Goal: Task Accomplishment & Management: Manage account settings

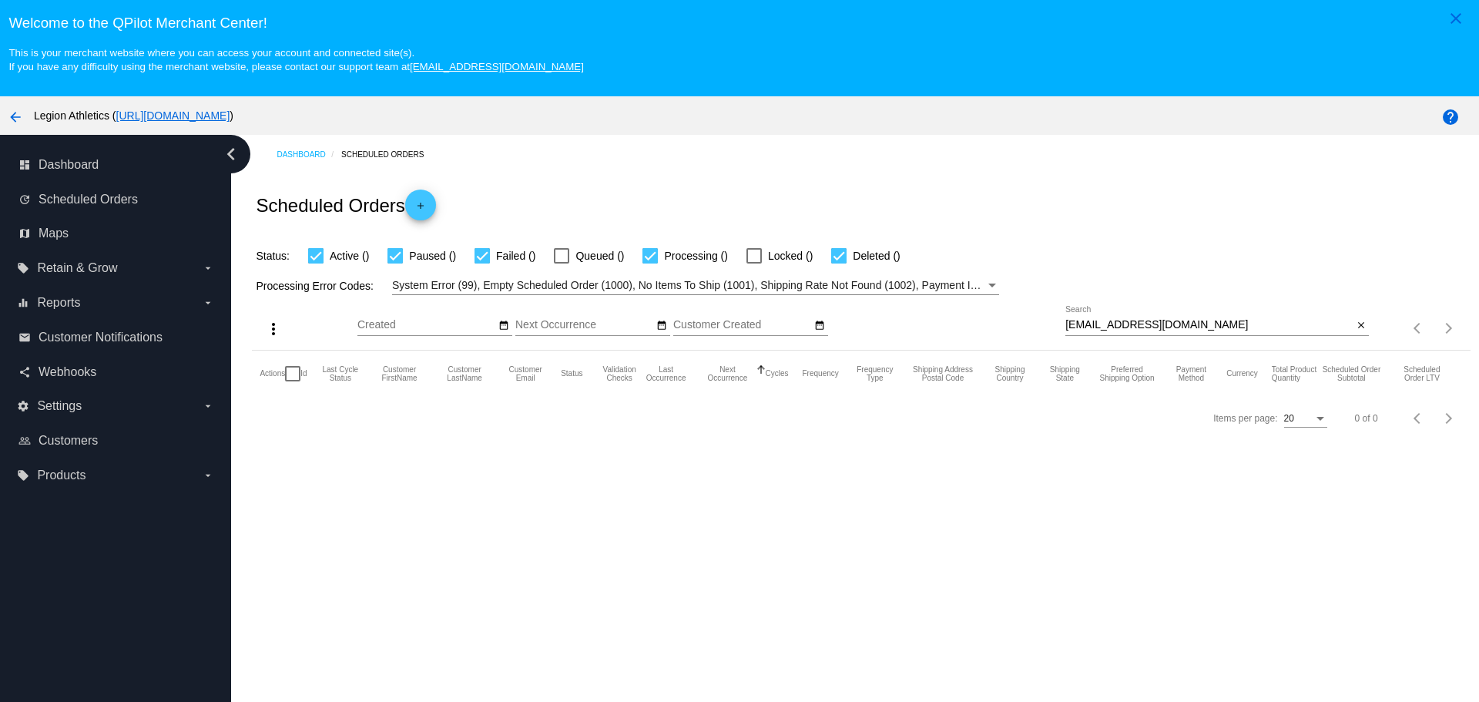
click at [1066, 324] on input "kevindickson914@gmail.com" at bounding box center [1209, 325] width 287 height 12
drag, startPoint x: 1062, startPoint y: 324, endPoint x: 1179, endPoint y: 324, distance: 117.1
click at [1179, 324] on input "kevindickson914@gmail.com" at bounding box center [1209, 325] width 287 height 12
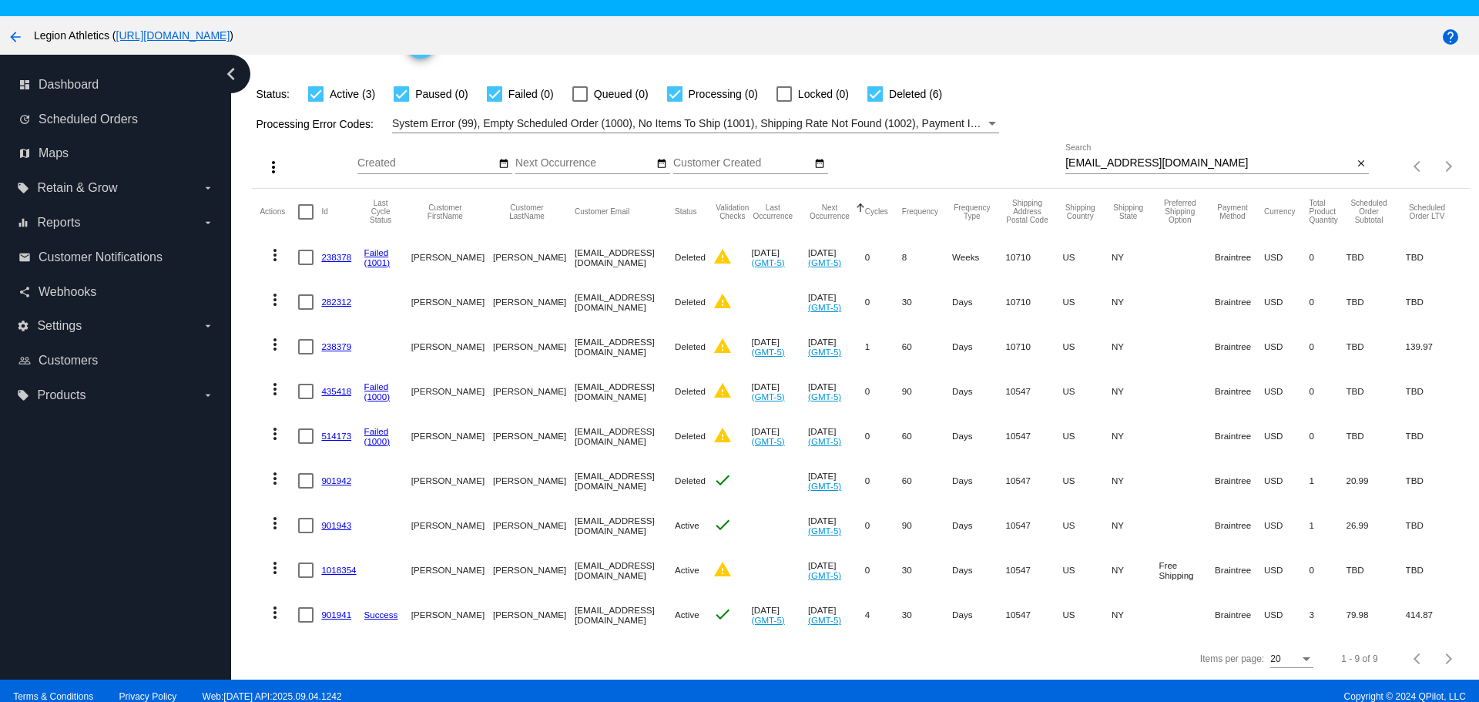
scroll to position [96, 0]
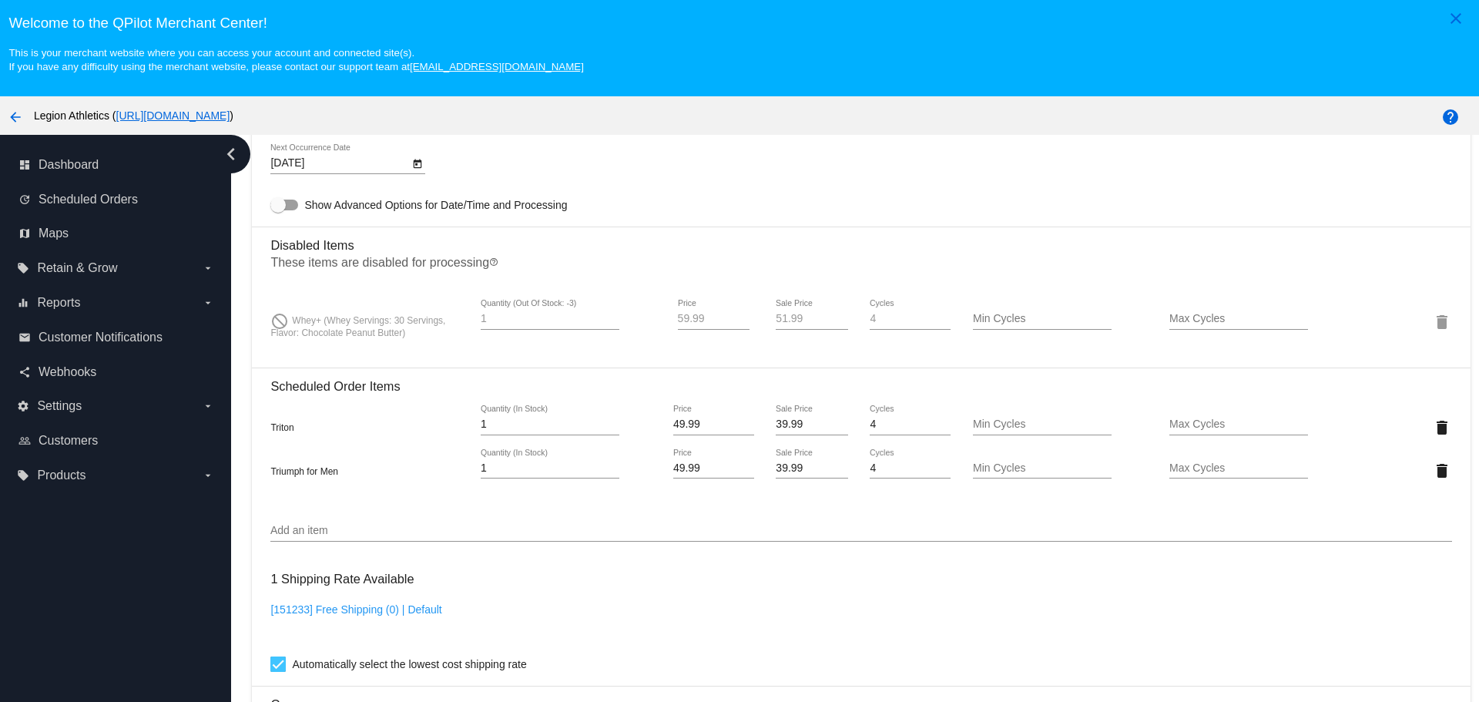
scroll to position [1079, 0]
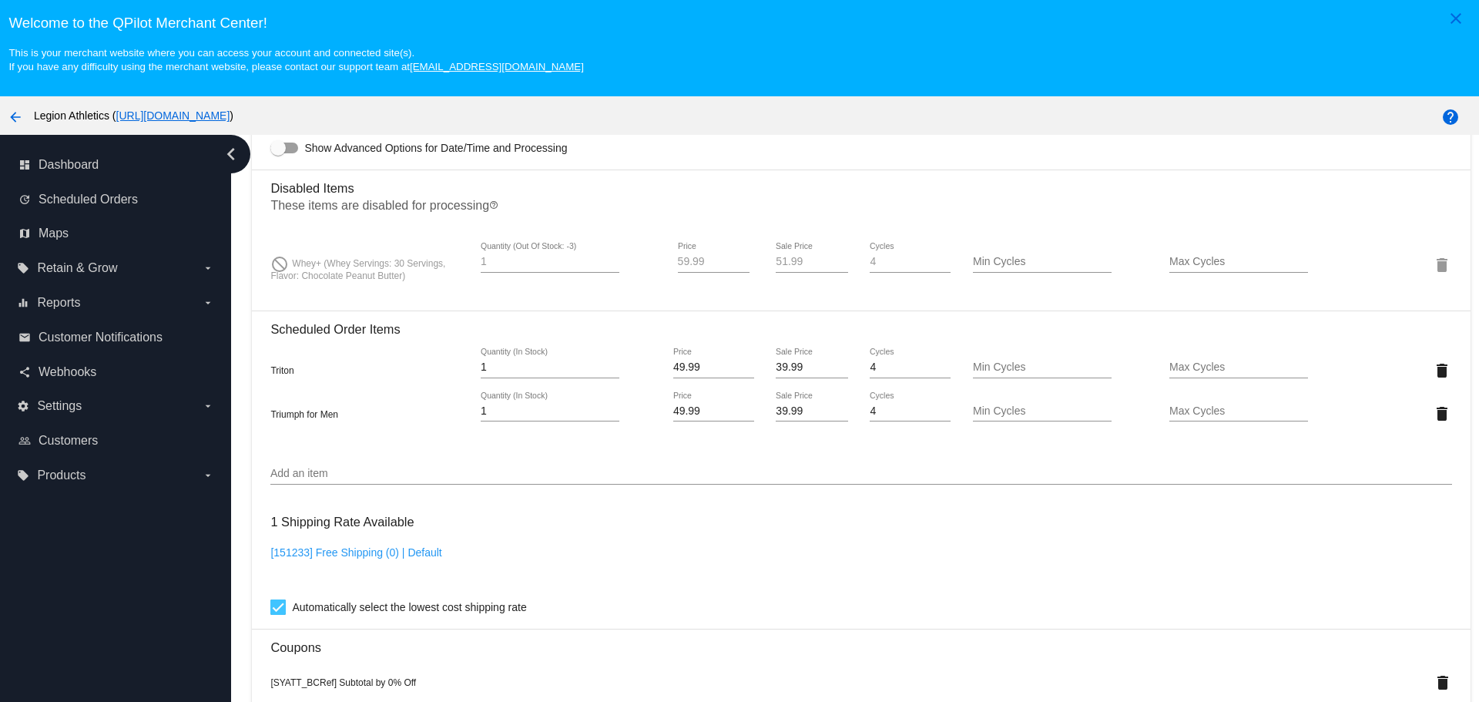
click at [397, 475] on input "Add an item" at bounding box center [860, 474] width 1181 height 12
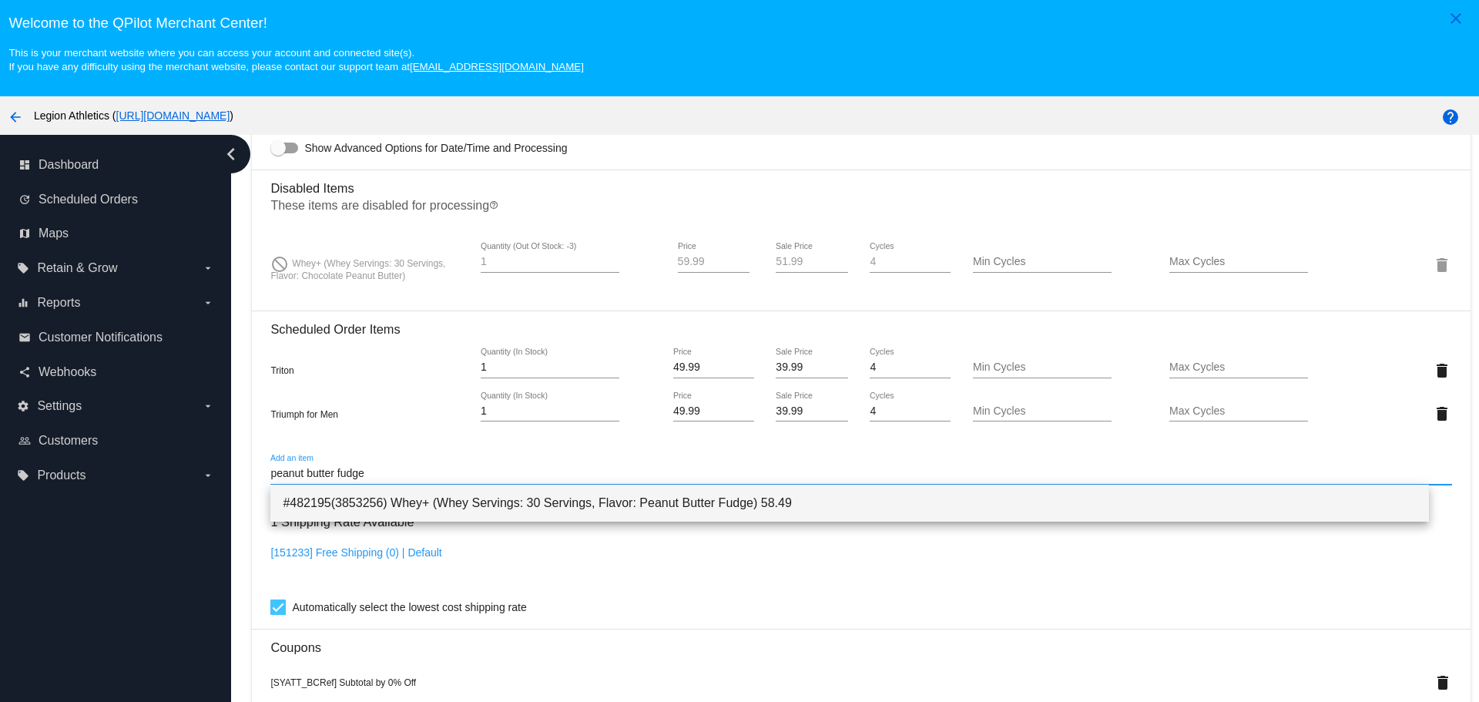
type input "peanut butter fudge"
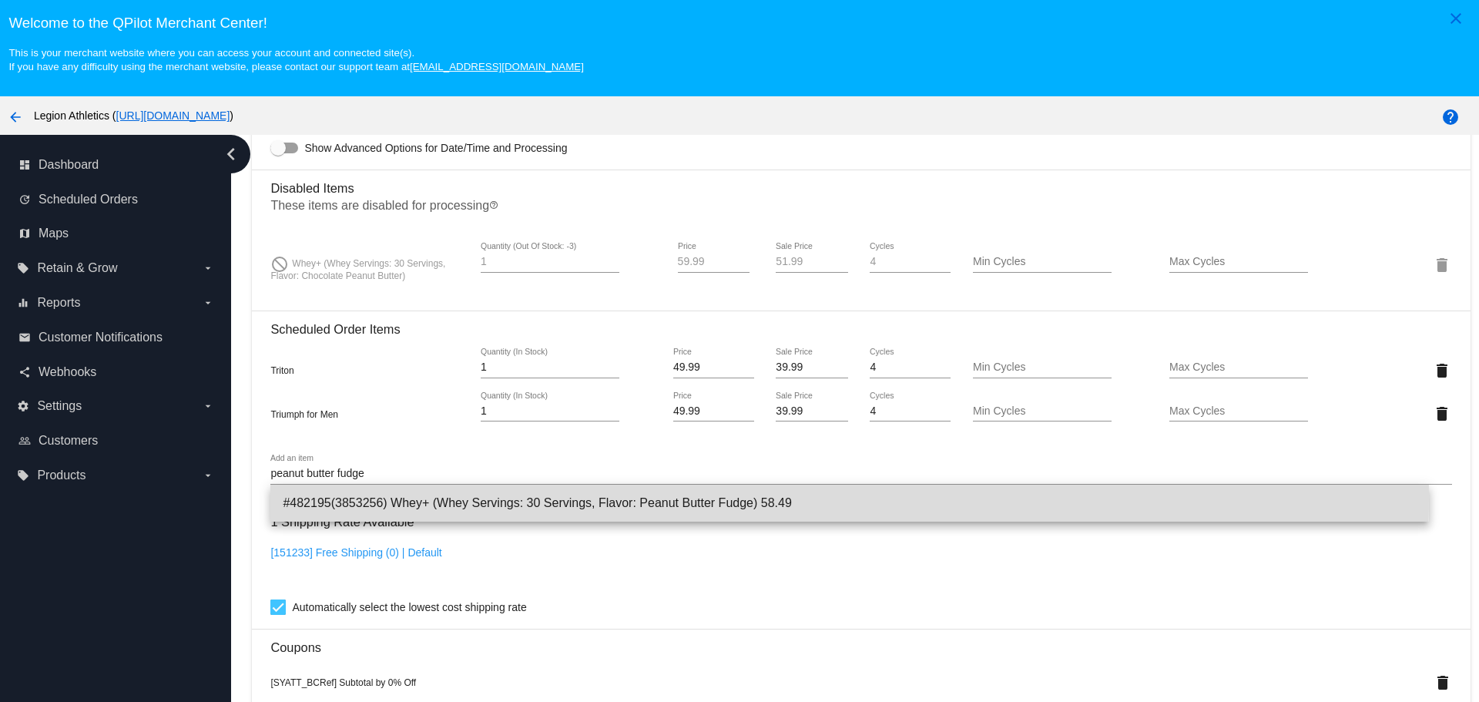
click at [424, 498] on span "#482195(3853256) Whey+ (Whey Servings: 30 Servings, Flavor: Peanut Butter Fudge…" at bounding box center [849, 503] width 1133 height 37
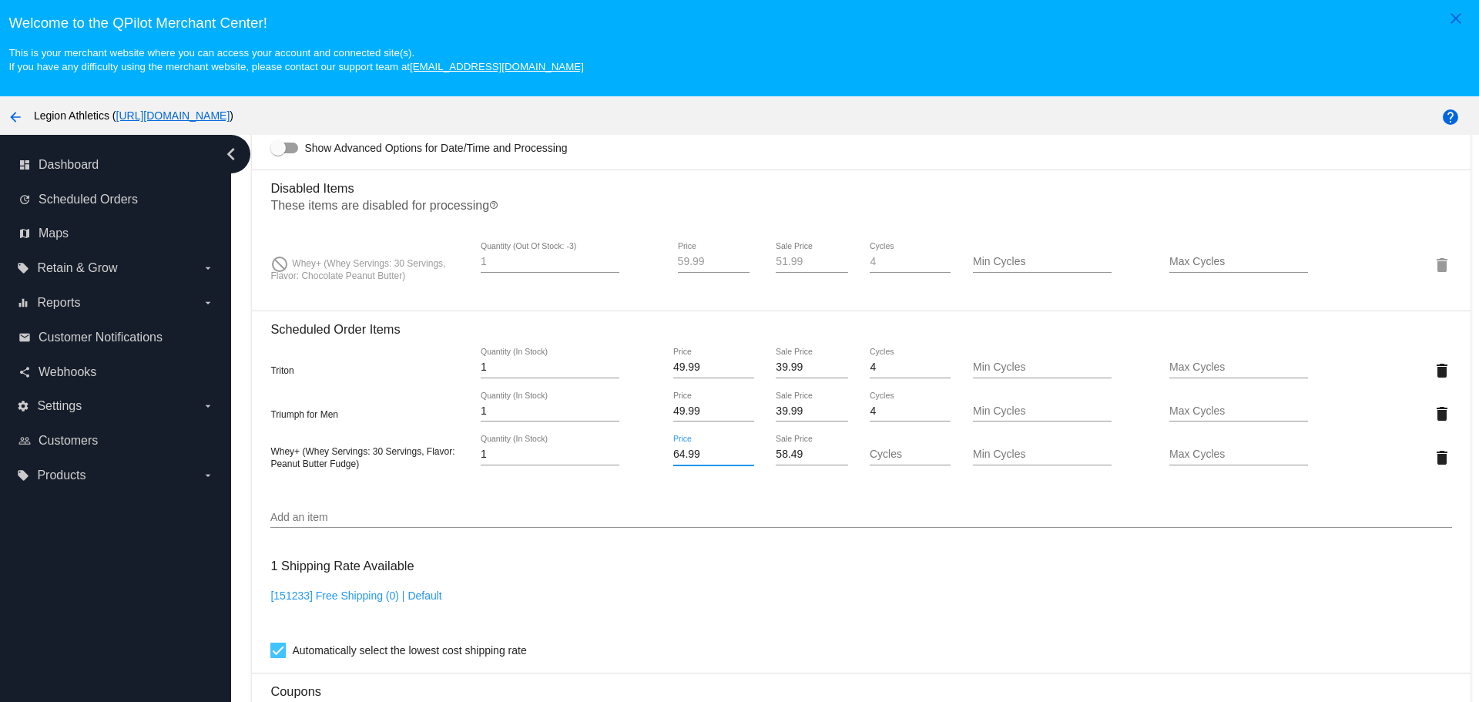
drag, startPoint x: 677, startPoint y: 452, endPoint x: 666, endPoint y: 457, distance: 11.7
click at [673, 457] on input "64.99" at bounding box center [713, 454] width 81 height 12
type input "59.99"
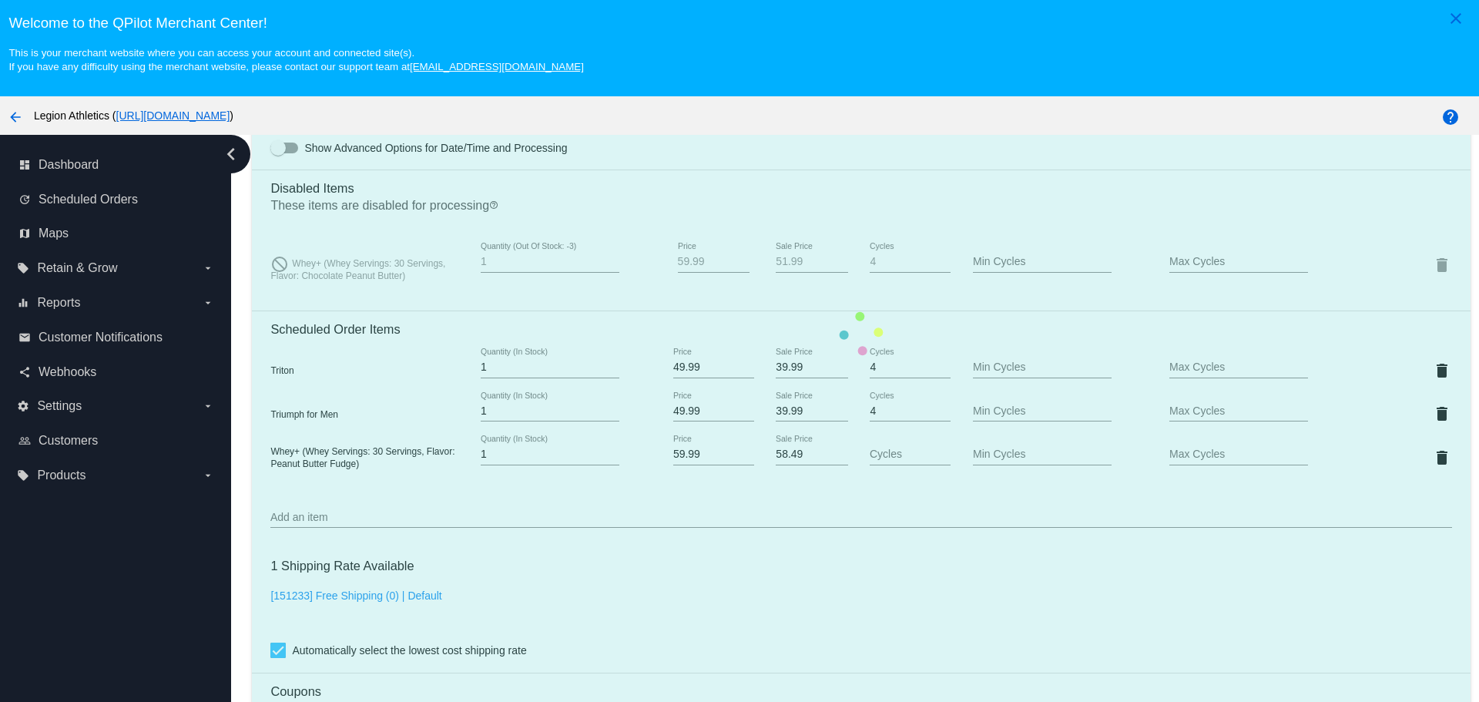
click at [717, 321] on mat-card "Customer 306394: Kevin Dickson kevindickson914@gmail.com Customer Shipping Ente…" at bounding box center [861, 334] width 1218 height 1822
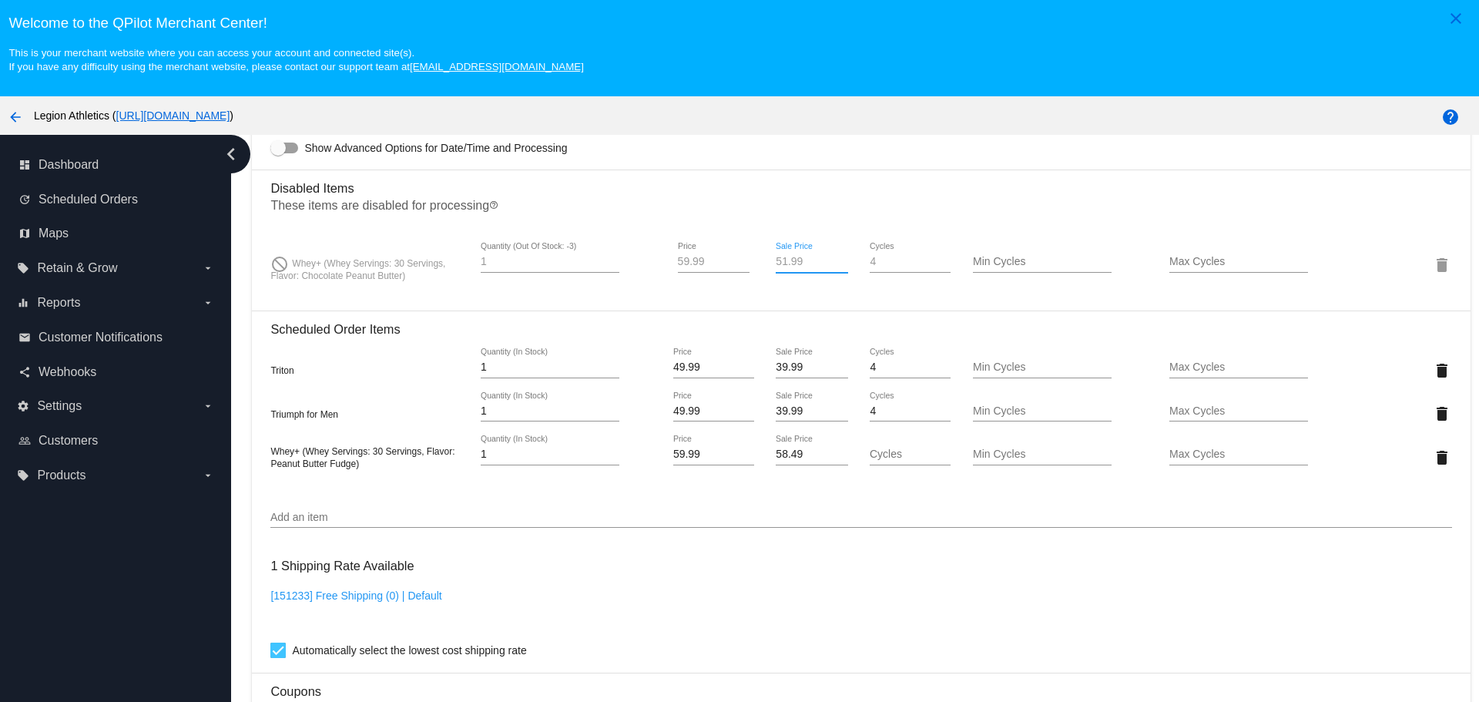
click at [763, 266] on div "51.99 Sale Price" at bounding box center [812, 265] width 99 height 44
type input "41.99"
drag, startPoint x: 792, startPoint y: 450, endPoint x: 755, endPoint y: 451, distance: 37.0
click at [763, 451] on div "58.49 Sale Price" at bounding box center [812, 457] width 99 height 44
type input "41.99"
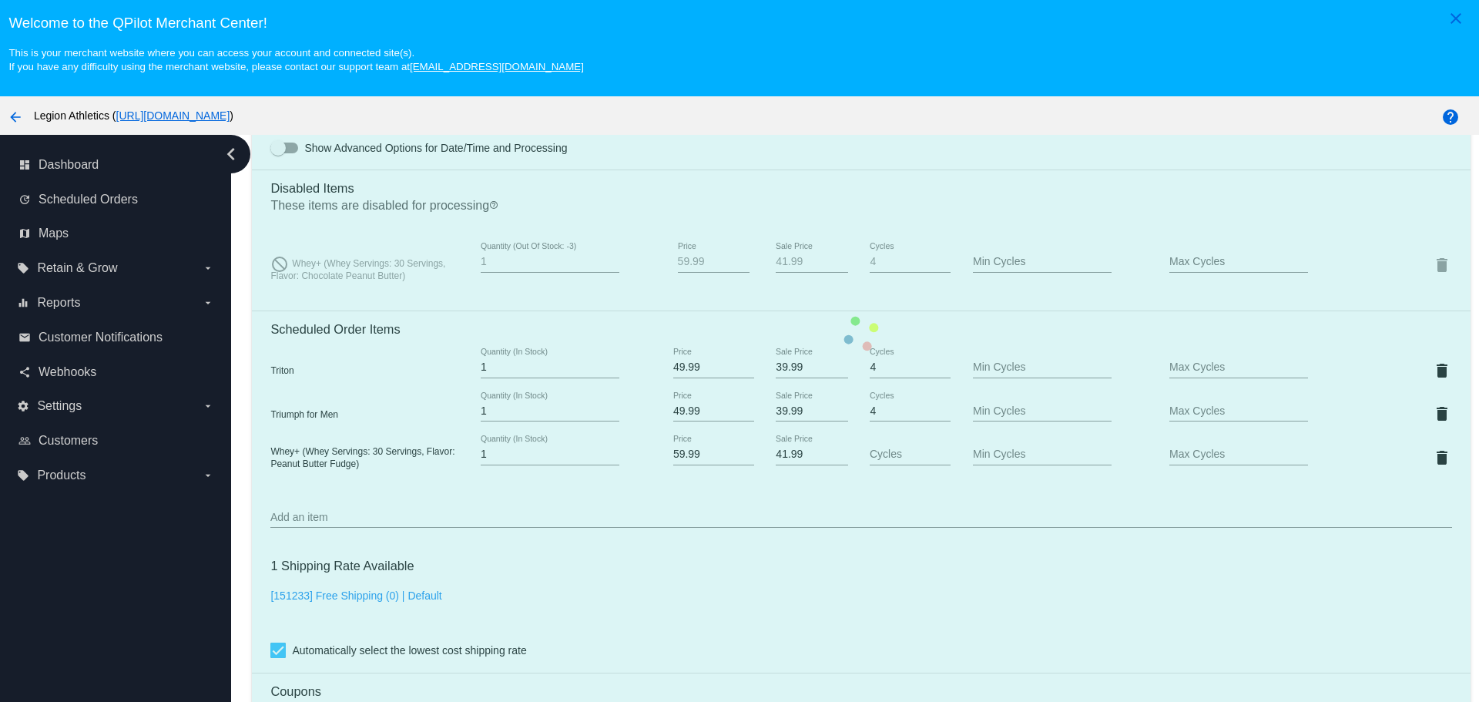
click at [754, 159] on mat-card "Customer 306394: Kevin Dickson kevindickson914@gmail.com Customer Shipping Ente…" at bounding box center [861, 334] width 1218 height 1822
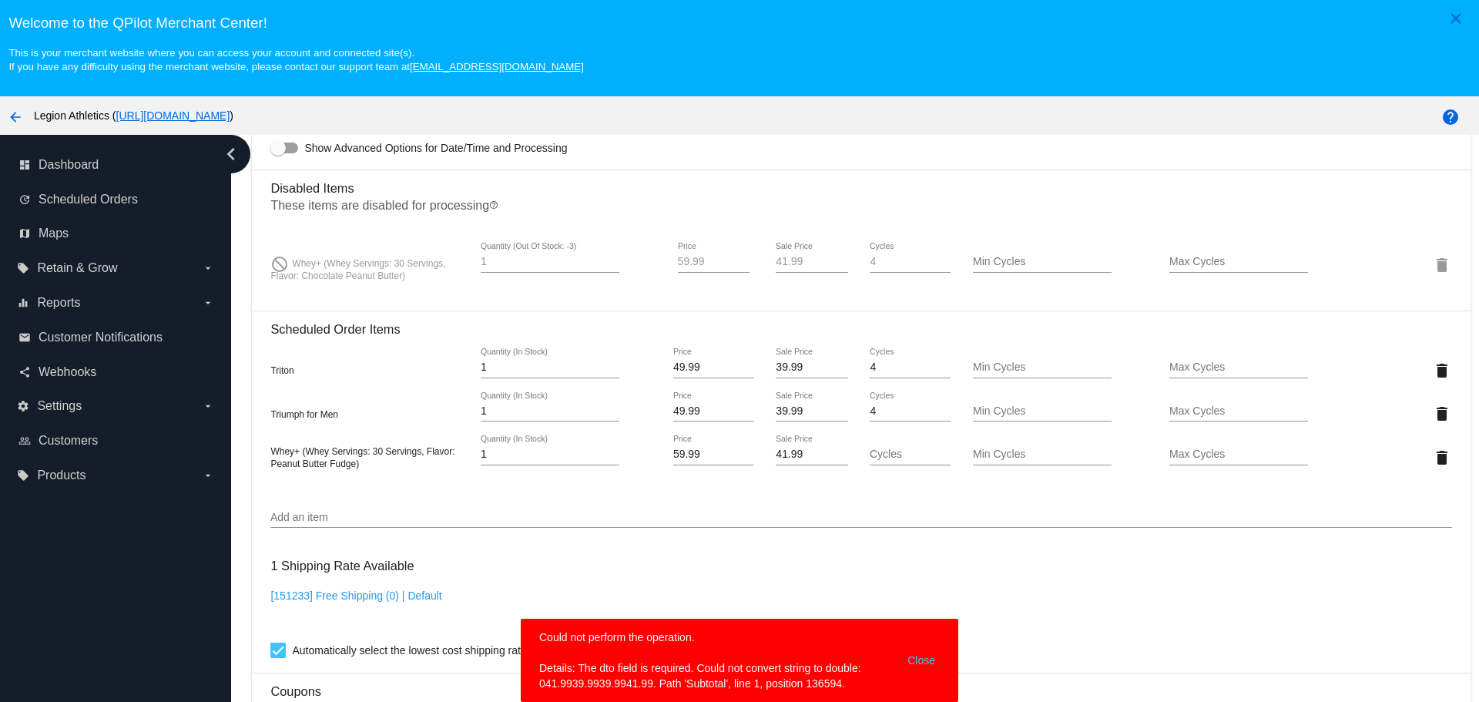
click at [915, 660] on button "Close" at bounding box center [921, 661] width 37 height 62
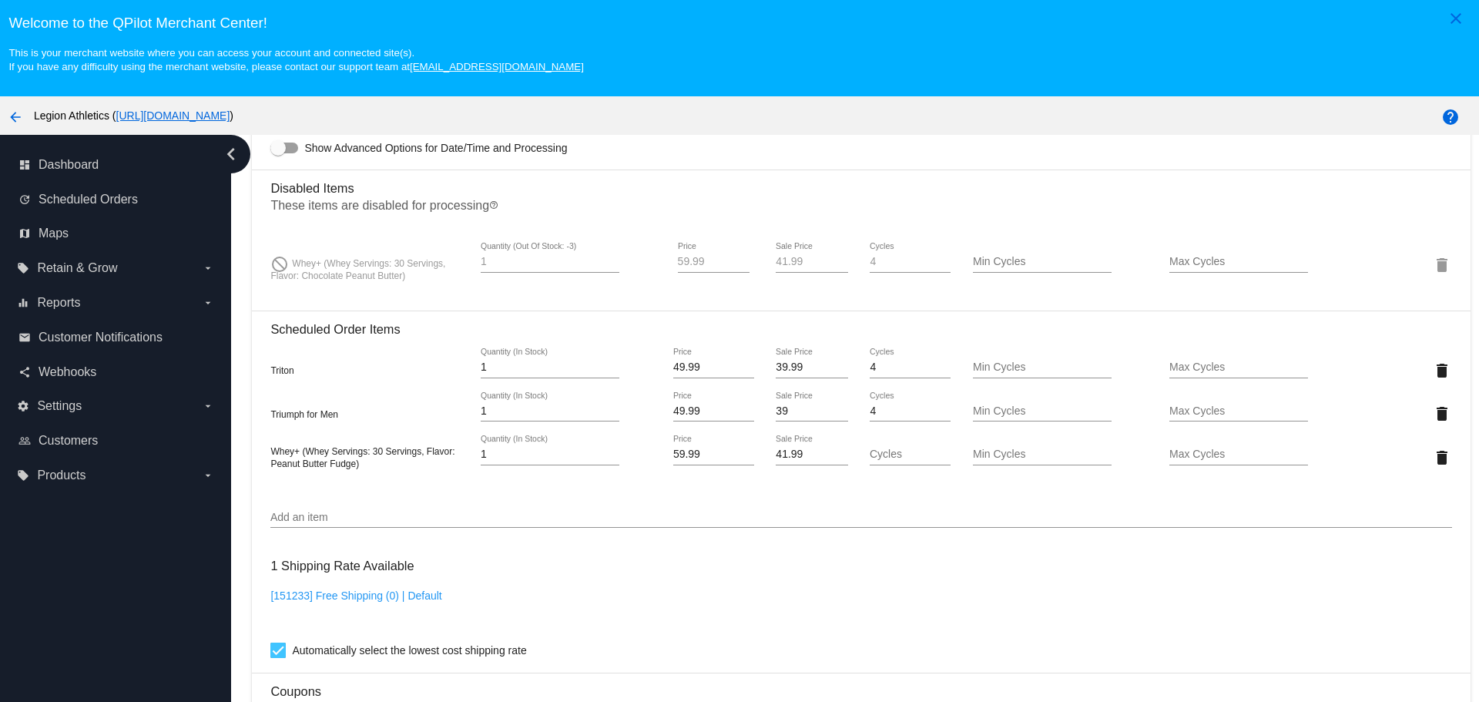
click at [831, 415] on input "39" at bounding box center [812, 411] width 72 height 12
click at [831, 415] on input "38" at bounding box center [812, 411] width 72 height 12
click at [831, 415] on input "37" at bounding box center [812, 411] width 72 height 12
click at [831, 415] on input "36" at bounding box center [812, 411] width 72 height 12
click at [831, 415] on input "35" at bounding box center [812, 411] width 72 height 12
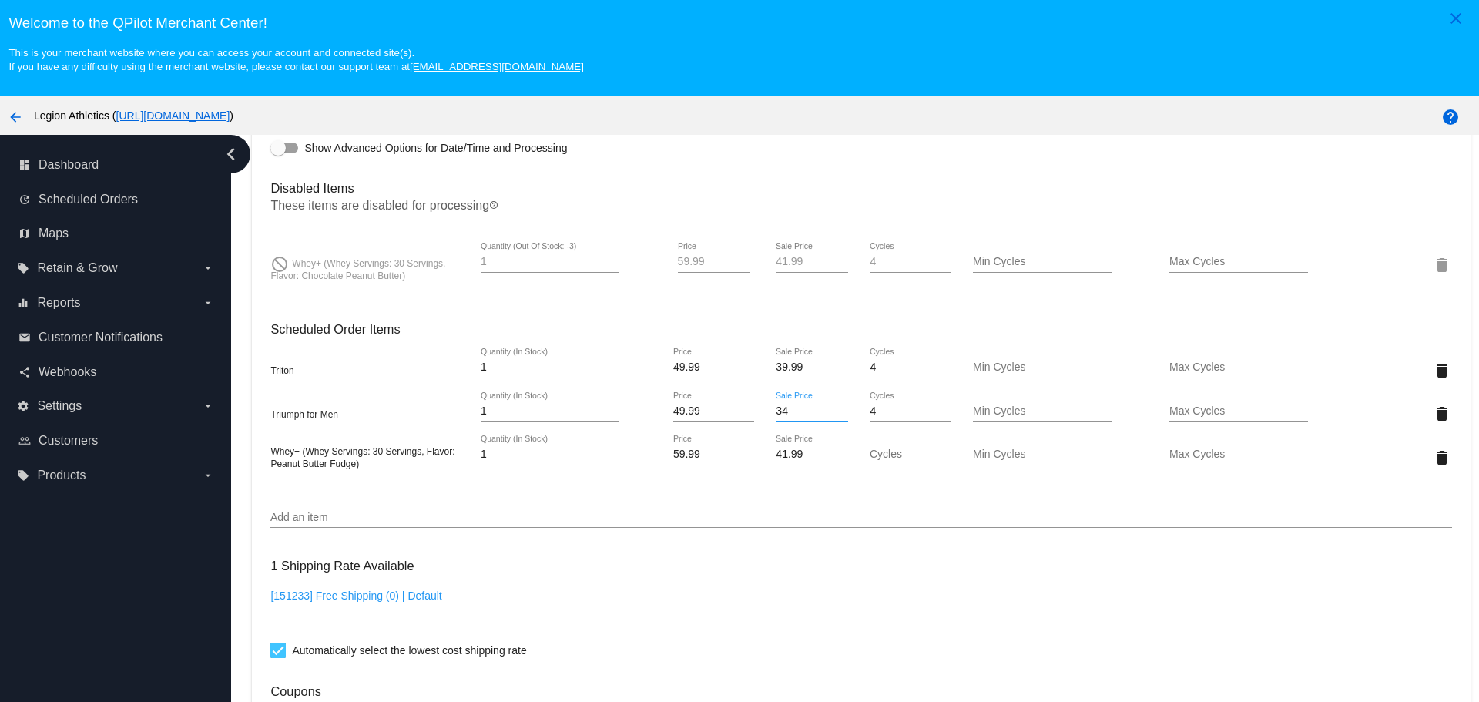
click at [831, 415] on input "34" at bounding box center [812, 411] width 72 height 12
click at [822, 415] on input "34" at bounding box center [812, 411] width 72 height 12
click at [804, 415] on input "34" at bounding box center [812, 411] width 72 height 12
type input "34.99"
click at [813, 362] on mat-card "Customer 306394: Kevin Dickson kevindickson914@gmail.com Customer Shipping Ente…" at bounding box center [861, 334] width 1218 height 1822
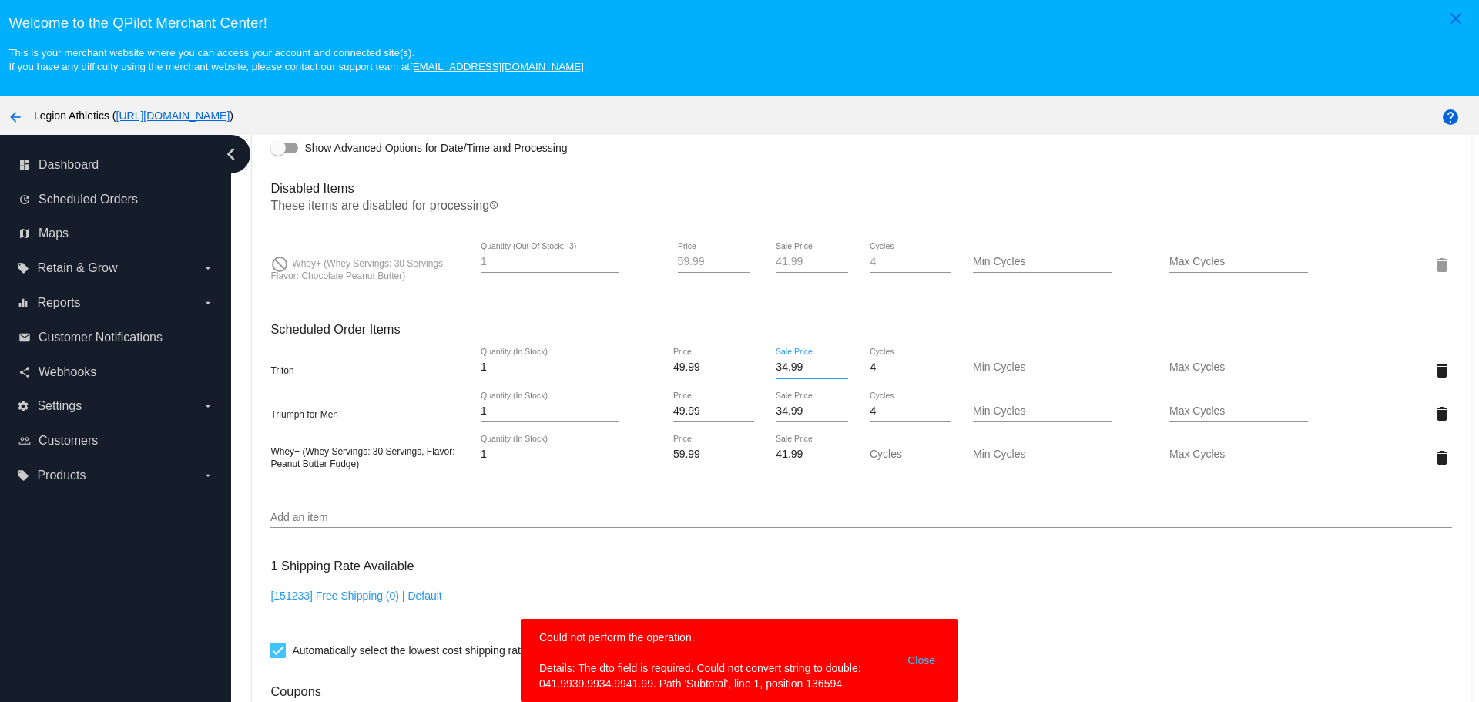
type input "34.99"
click at [925, 665] on body "close Welcome to the QPilot Merchant Center! This is your merchant website wher…" at bounding box center [739, 351] width 1479 height 702
click at [920, 661] on button "Close" at bounding box center [921, 661] width 37 height 62
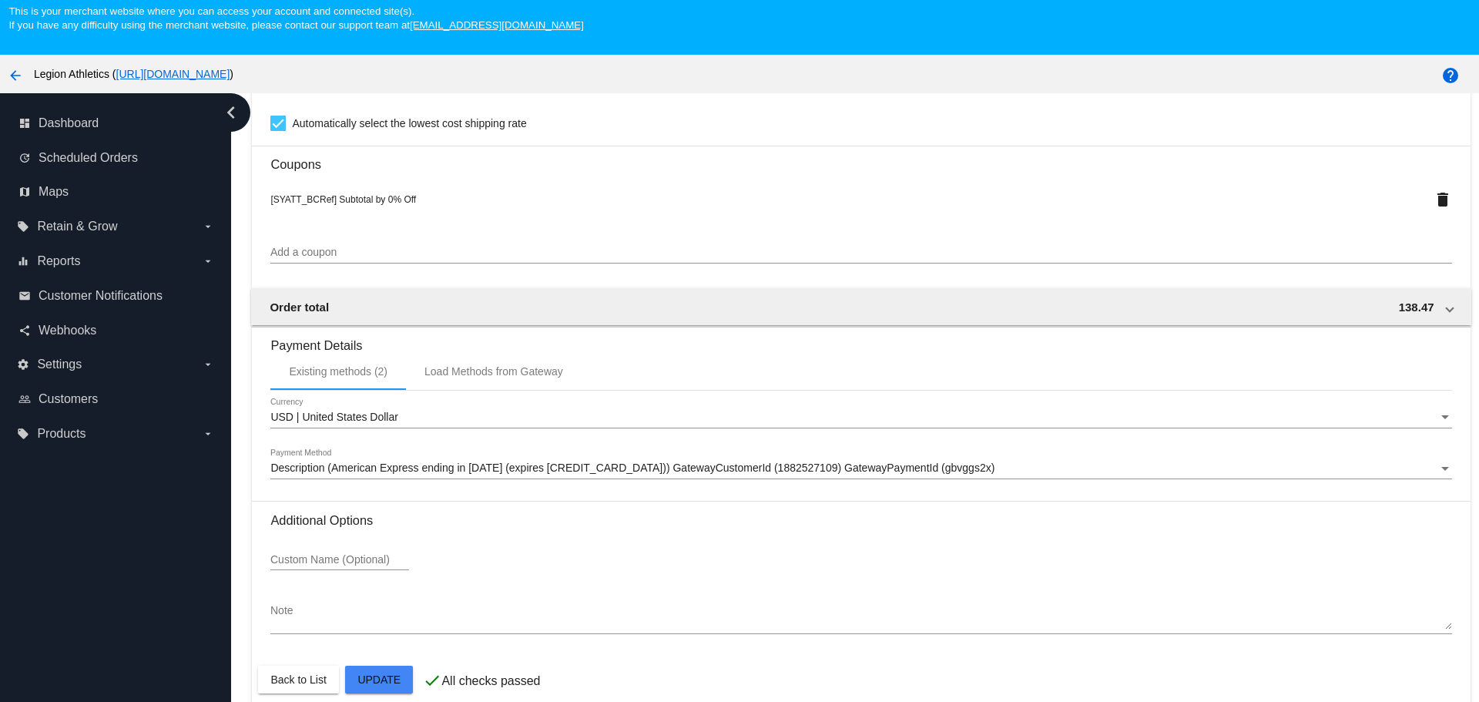
scroll to position [96, 0]
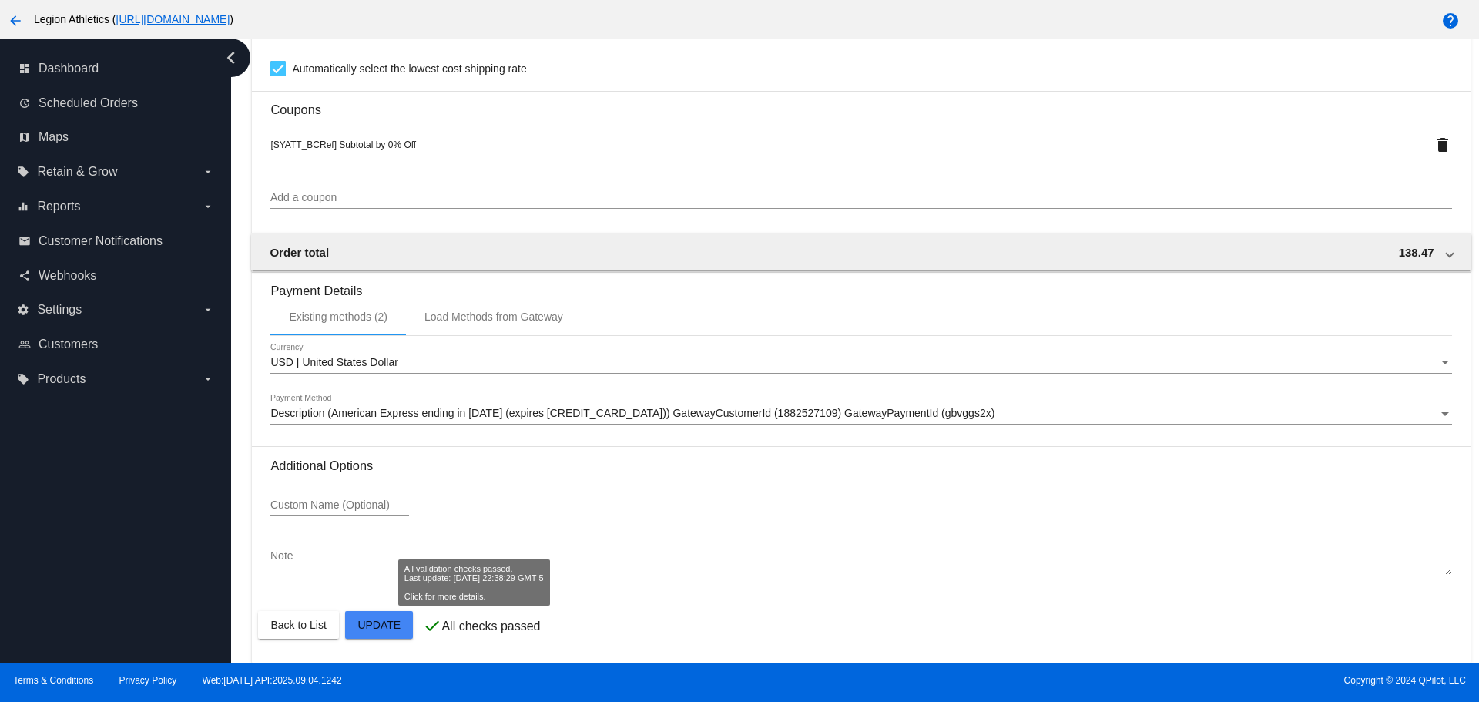
drag, startPoint x: 582, startPoint y: 683, endPoint x: 848, endPoint y: 687, distance: 266.6
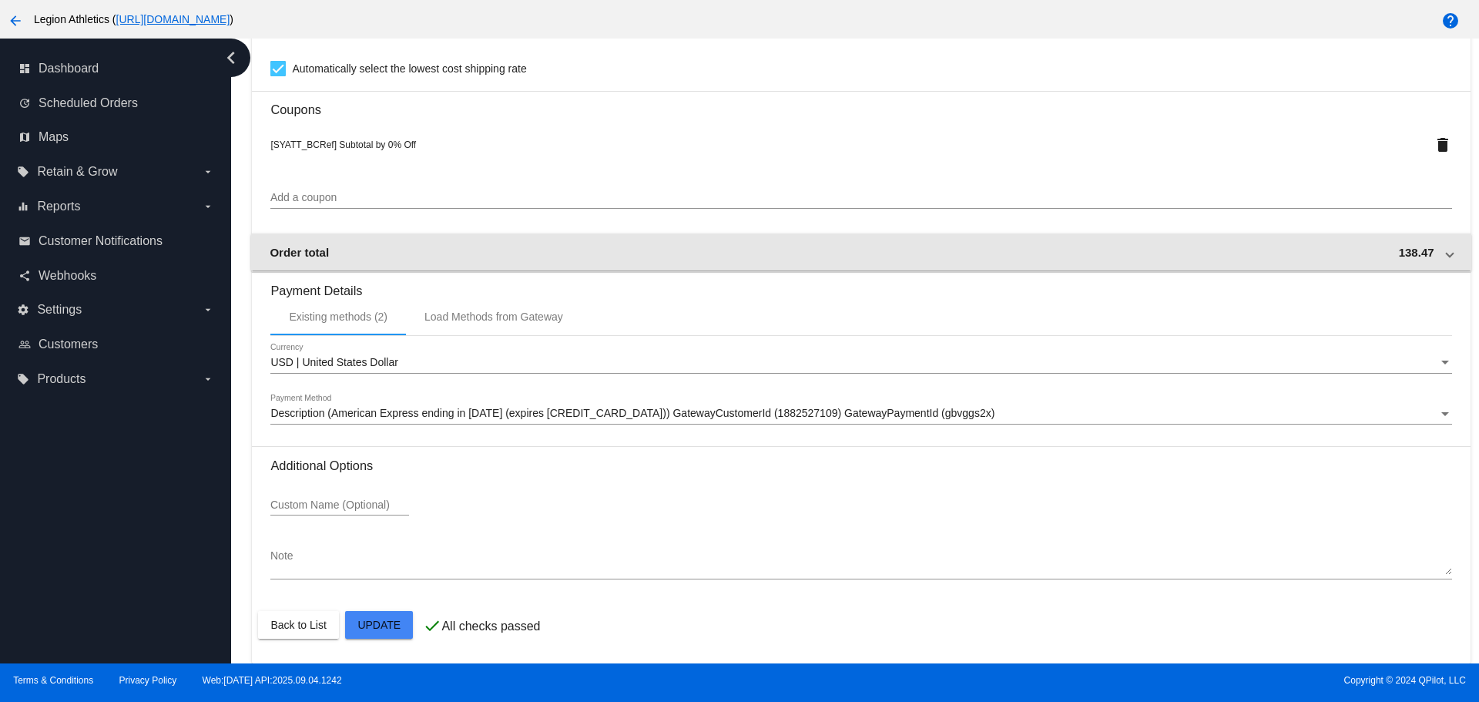
click at [1400, 242] on mat-expansion-panel-header "Order total 138.47" at bounding box center [861, 251] width 1220 height 37
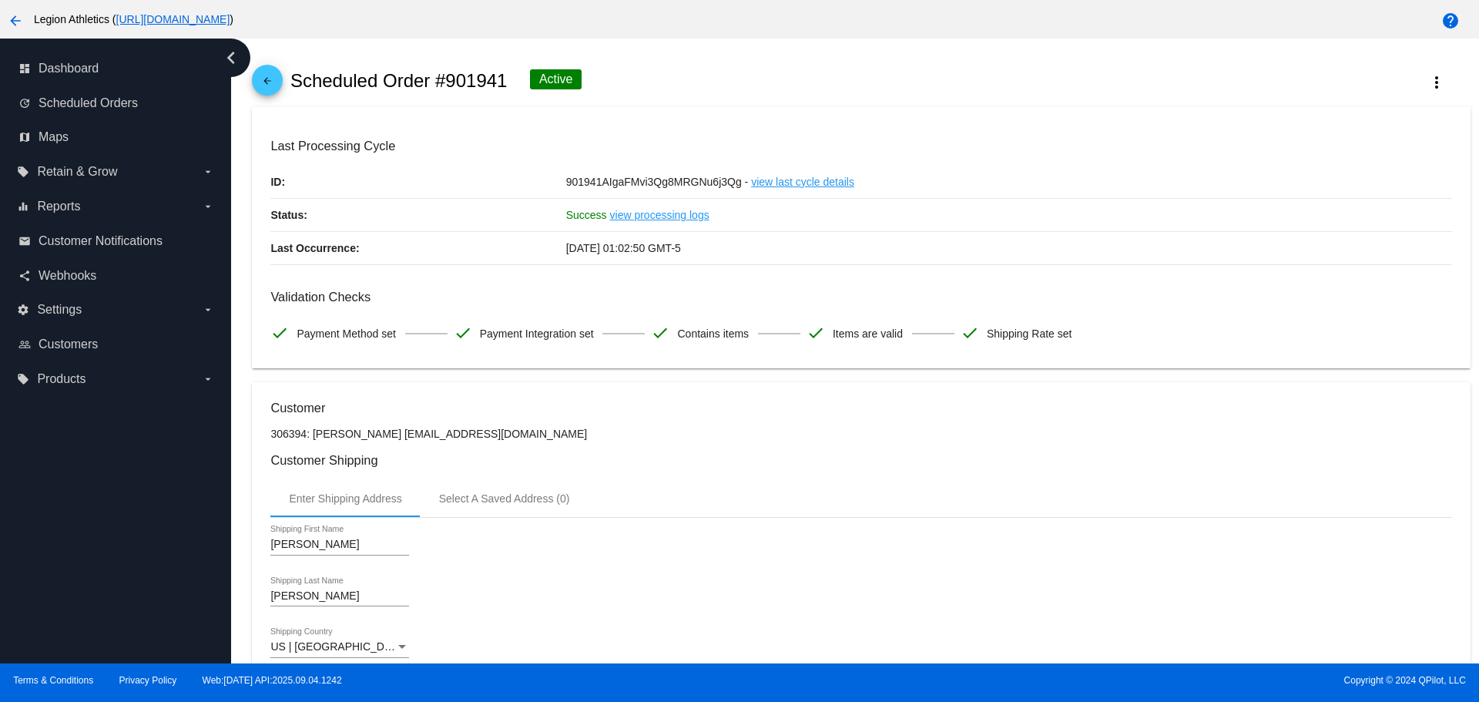
scroll to position [0, 0]
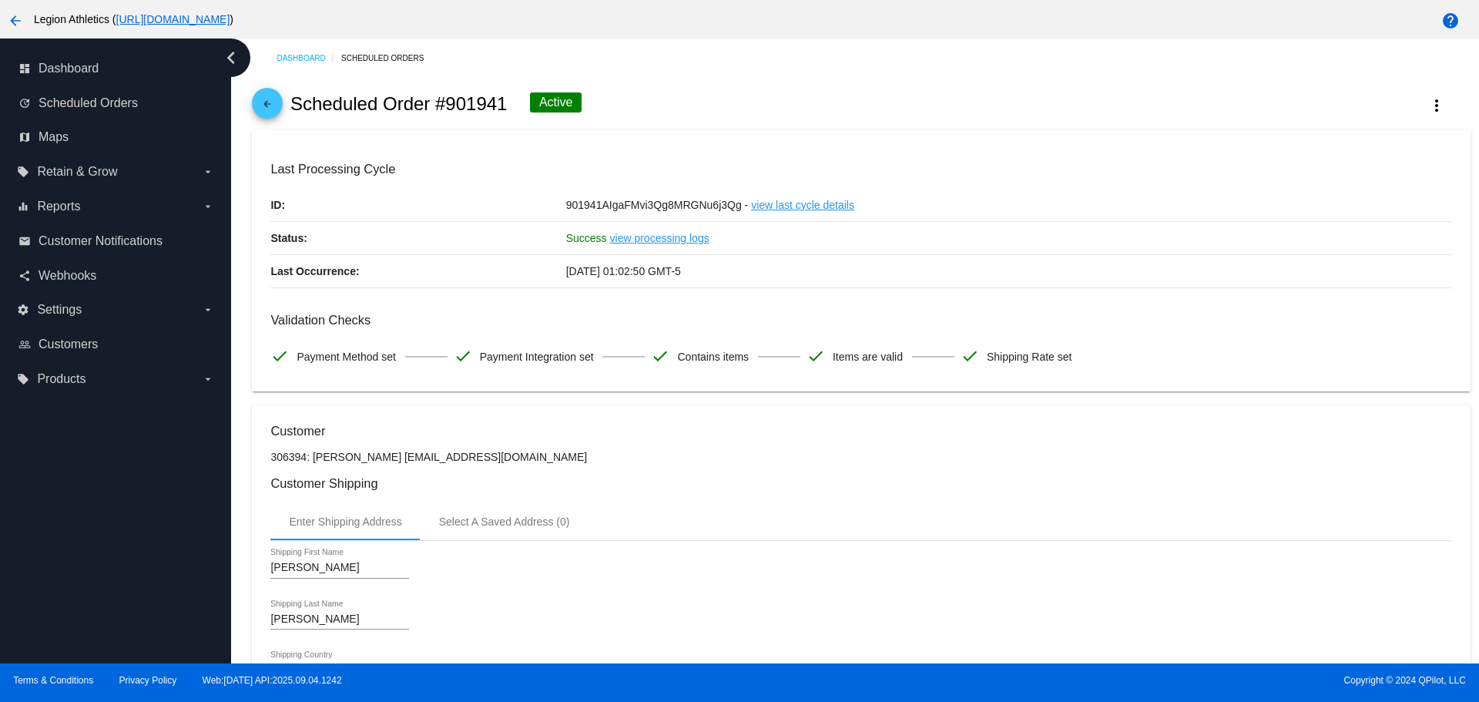
click at [274, 106] on mat-icon "arrow_back" at bounding box center [267, 108] width 18 height 18
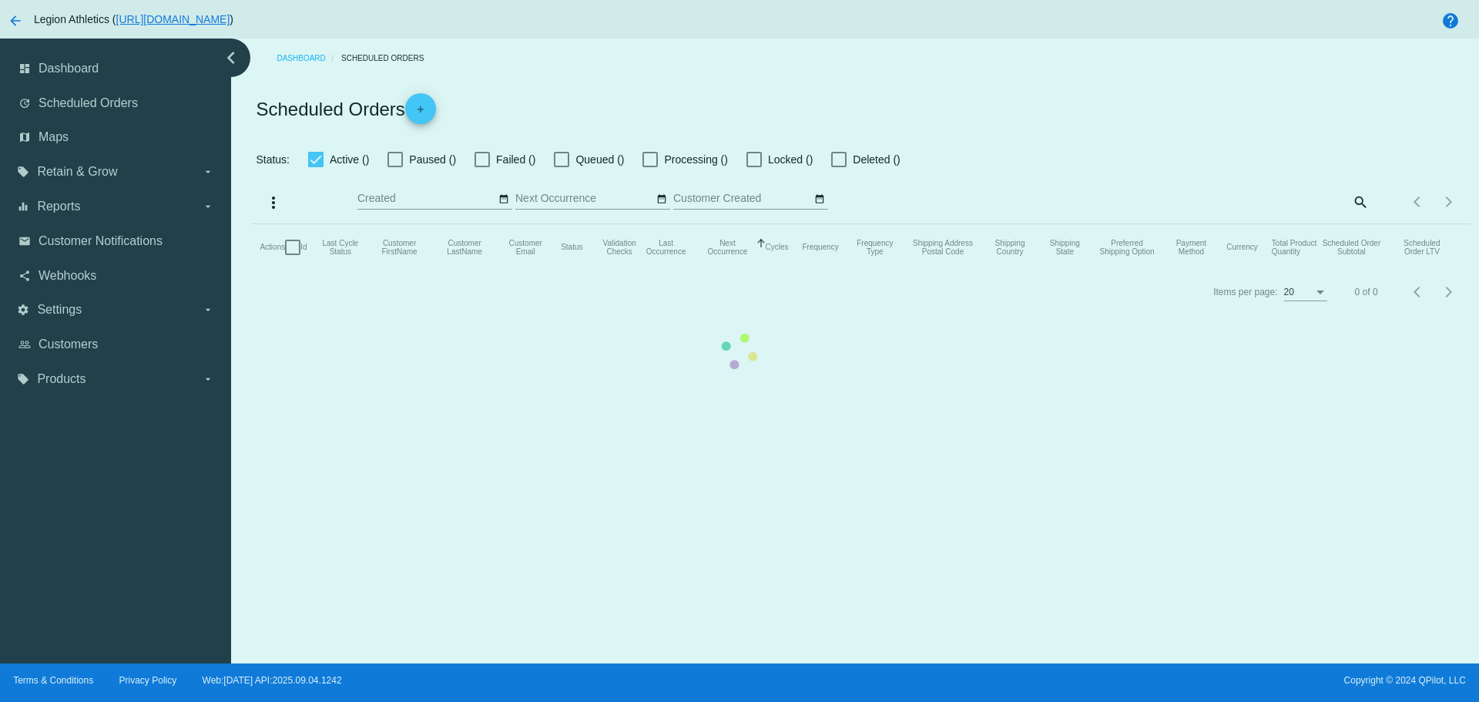
checkbox input "true"
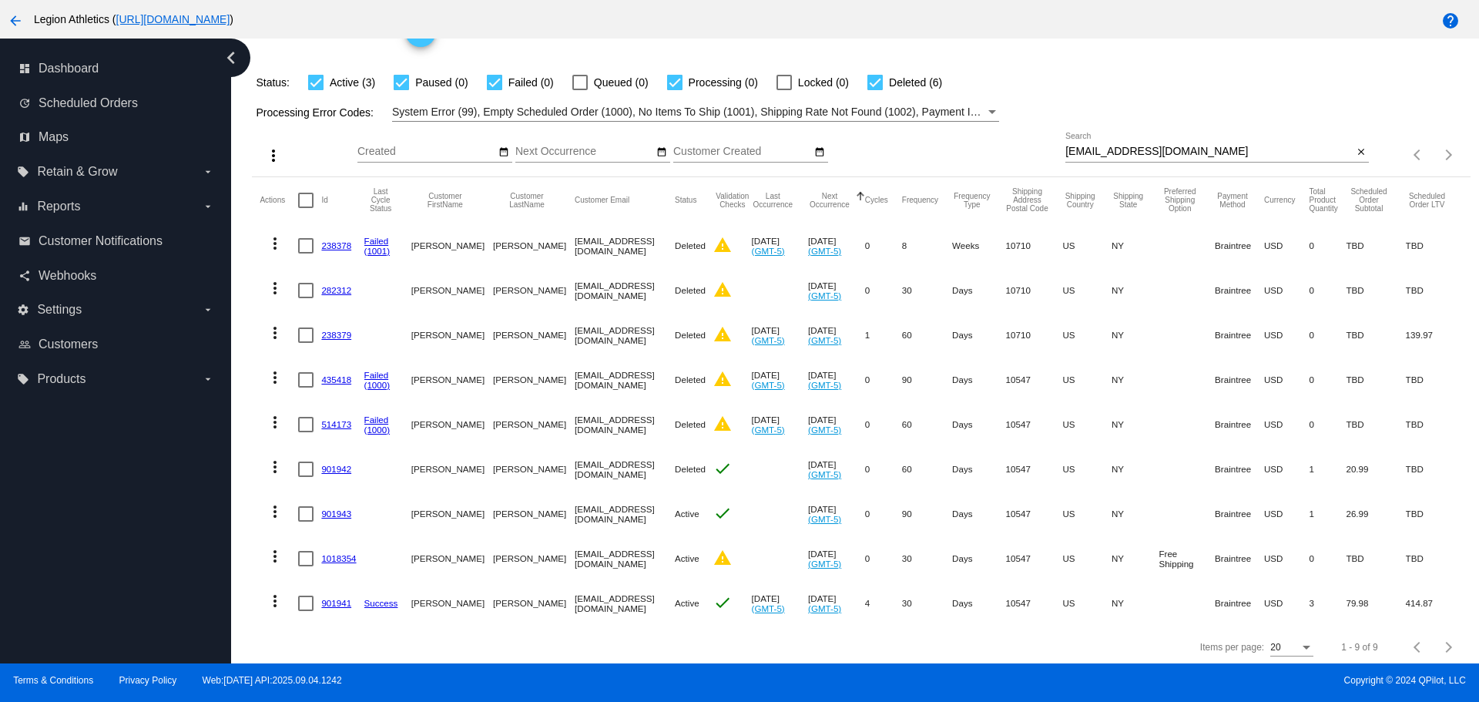
scroll to position [93, 0]
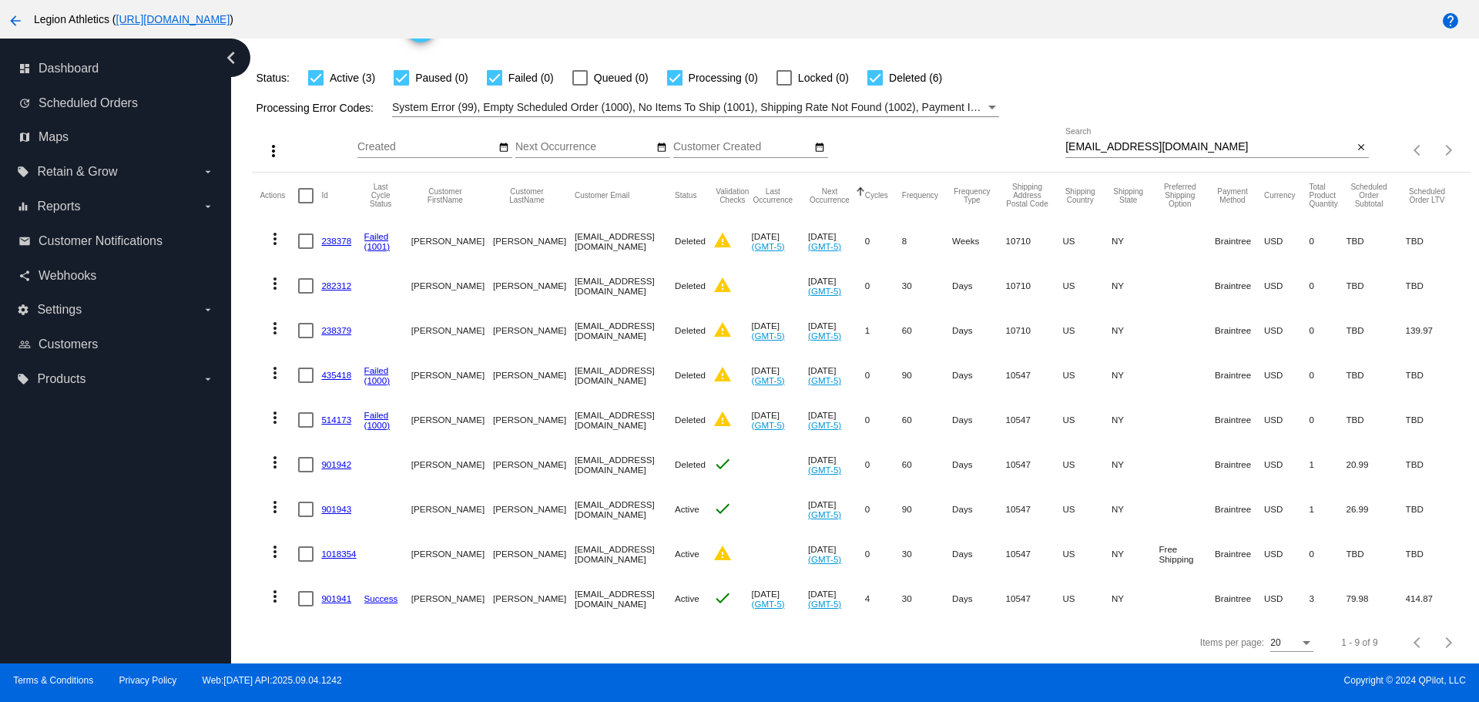
click at [337, 593] on link "901941" at bounding box center [336, 598] width 30 height 10
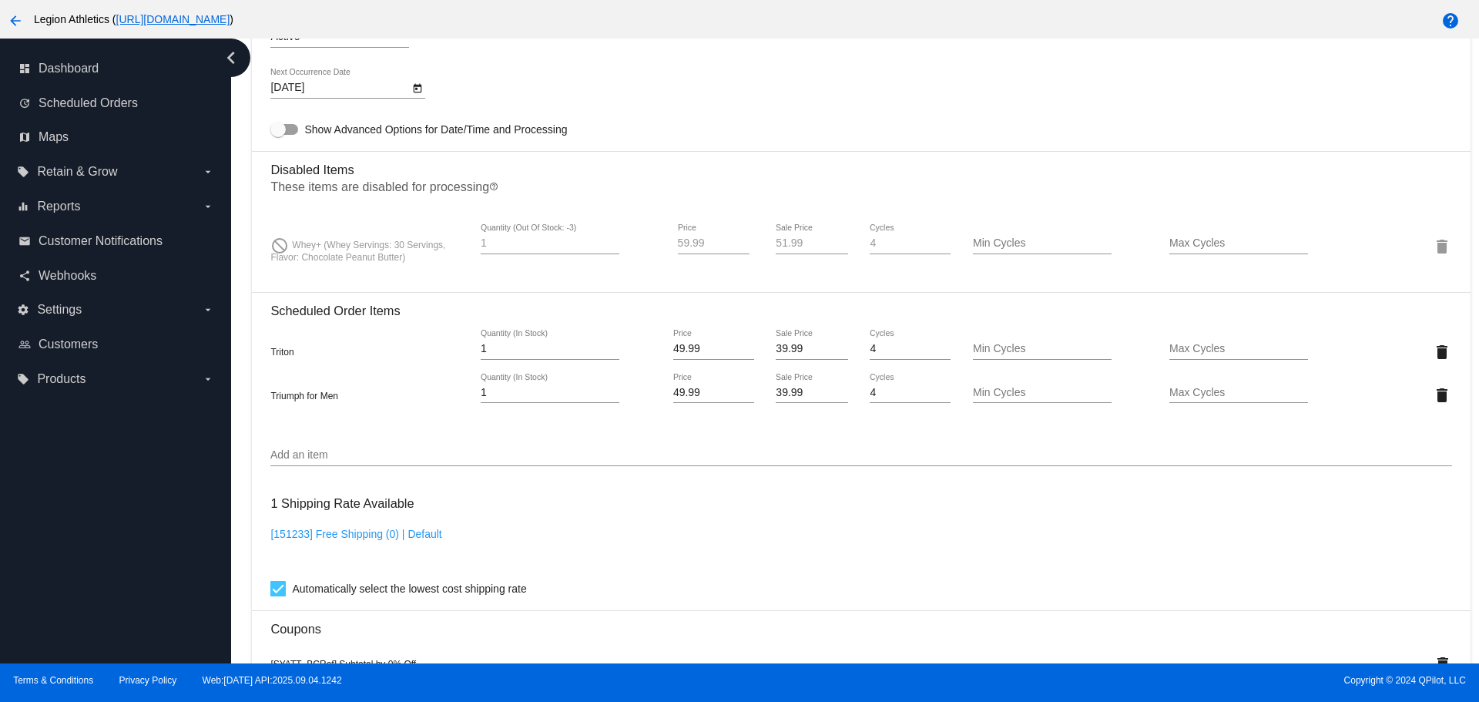
scroll to position [1002, 0]
click at [776, 245] on input "51.99" at bounding box center [812, 243] width 72 height 12
type input "41.99"
click at [762, 92] on div "10/31/2025 Next Occurrence Date" at bounding box center [860, 90] width 1181 height 44
drag, startPoint x: 777, startPoint y: 351, endPoint x: 762, endPoint y: 356, distance: 16.3
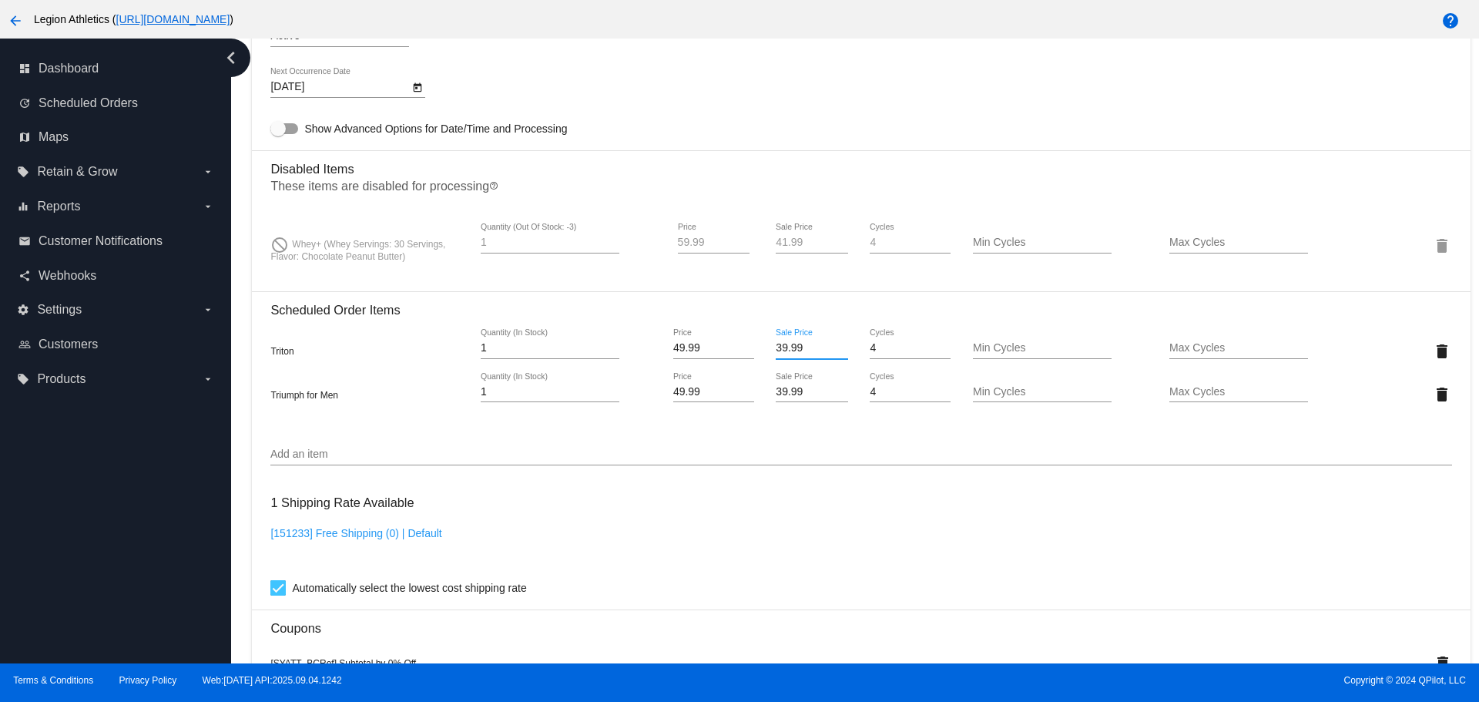
click at [763, 356] on div "39.99 Sale Price" at bounding box center [812, 351] width 99 height 44
type input "34.99"
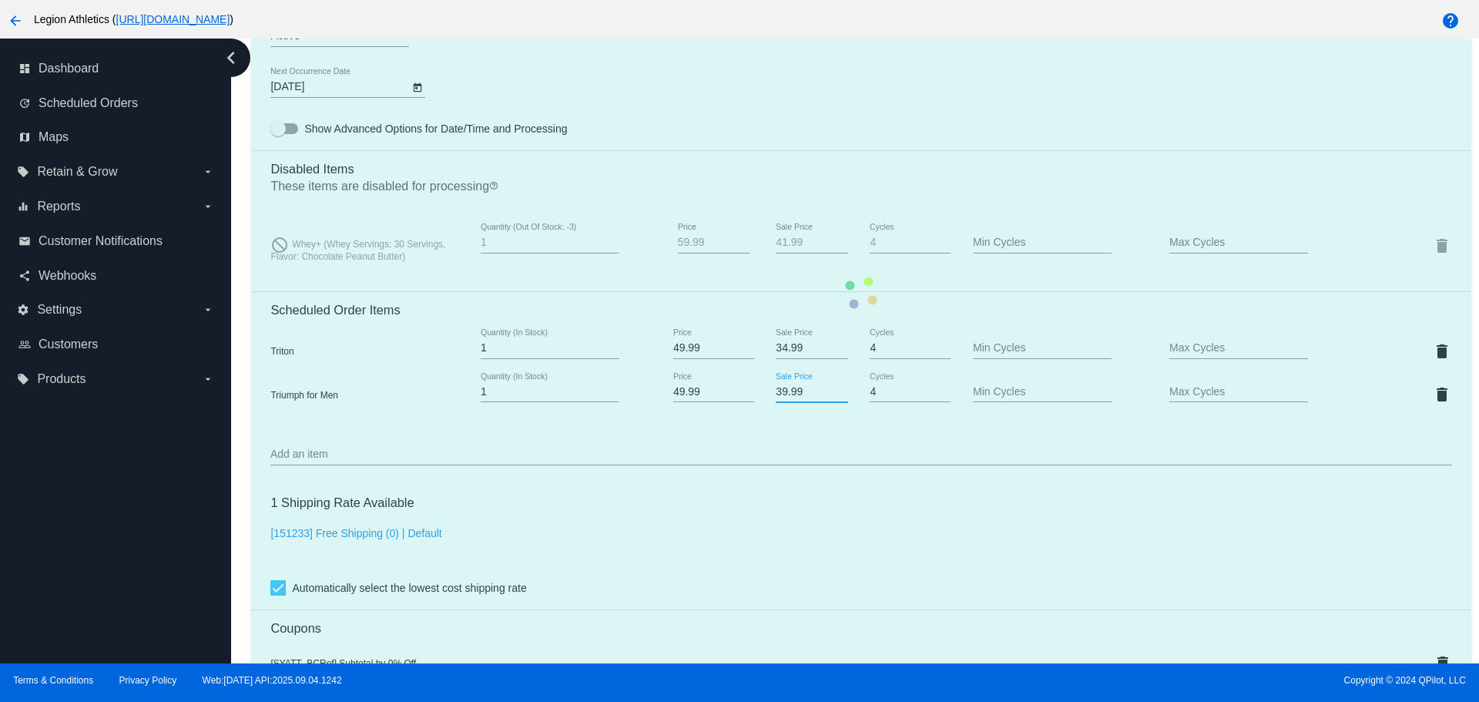
click at [767, 389] on mat-card "Customer 306394: Kevin Dickson kevindickson914@gmail.com Customer Shipping Ente…" at bounding box center [861, 293] width 1218 height 1779
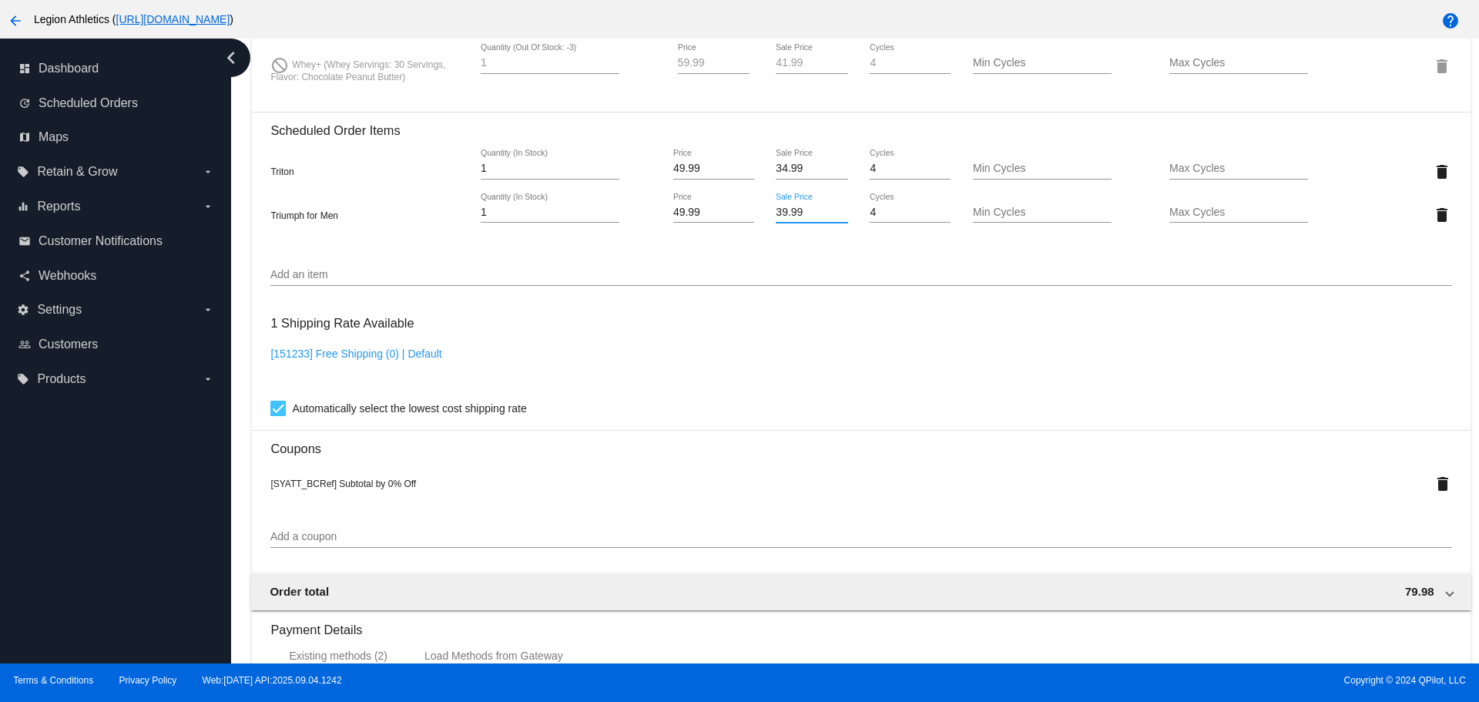
scroll to position [1135, 0]
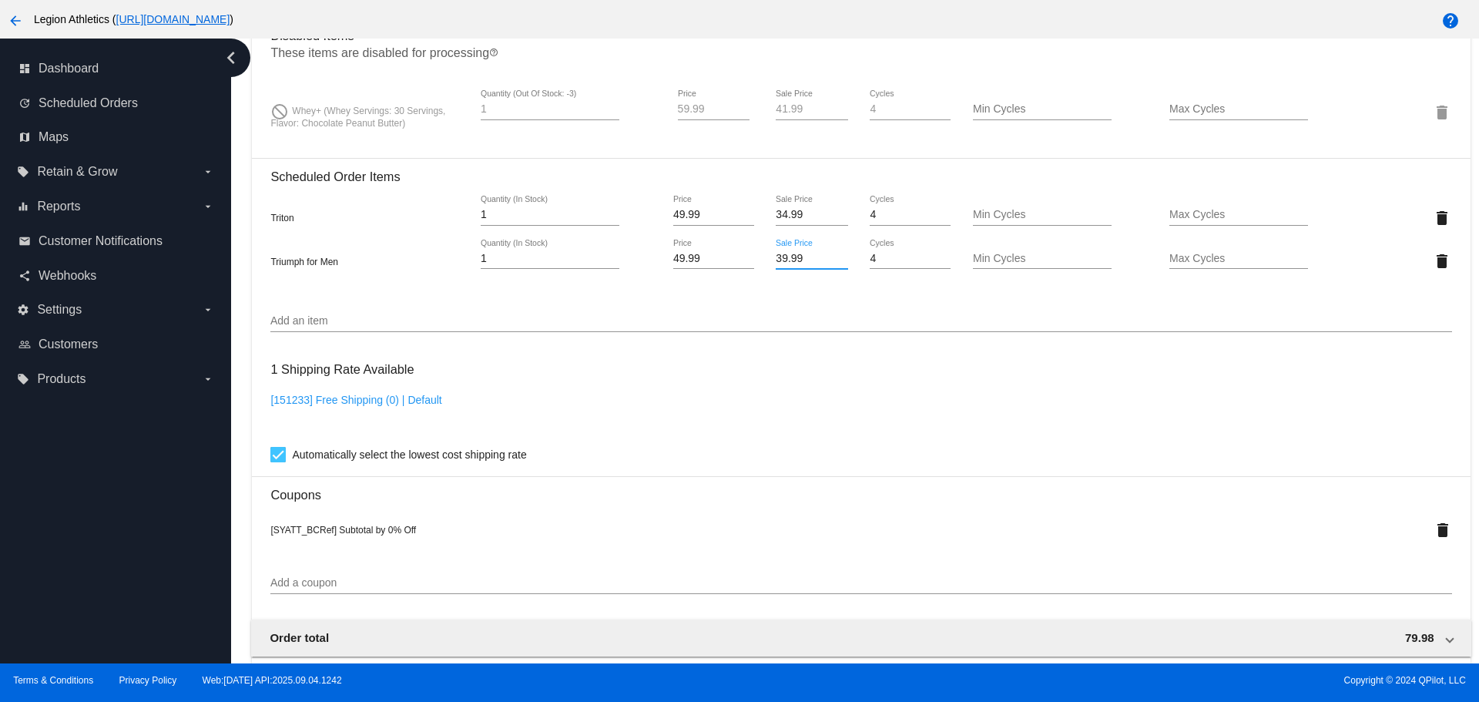
click at [776, 263] on input "39.99" at bounding box center [812, 259] width 72 height 12
type input "34.99"
click at [761, 151] on mat-card "Customer 306394: Kevin Dickson kevindickson914@gmail.com Customer Shipping Ente…" at bounding box center [861, 159] width 1218 height 1779
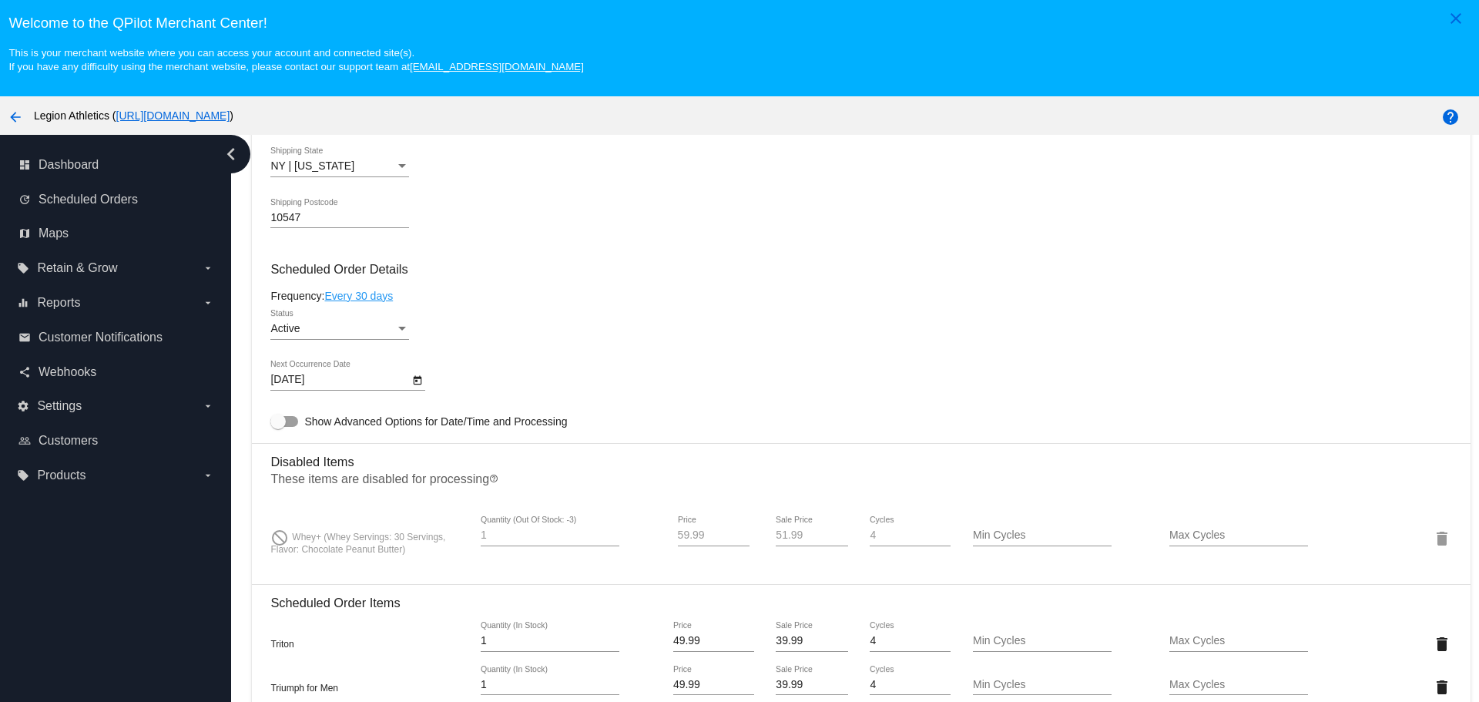
scroll to position [848, 0]
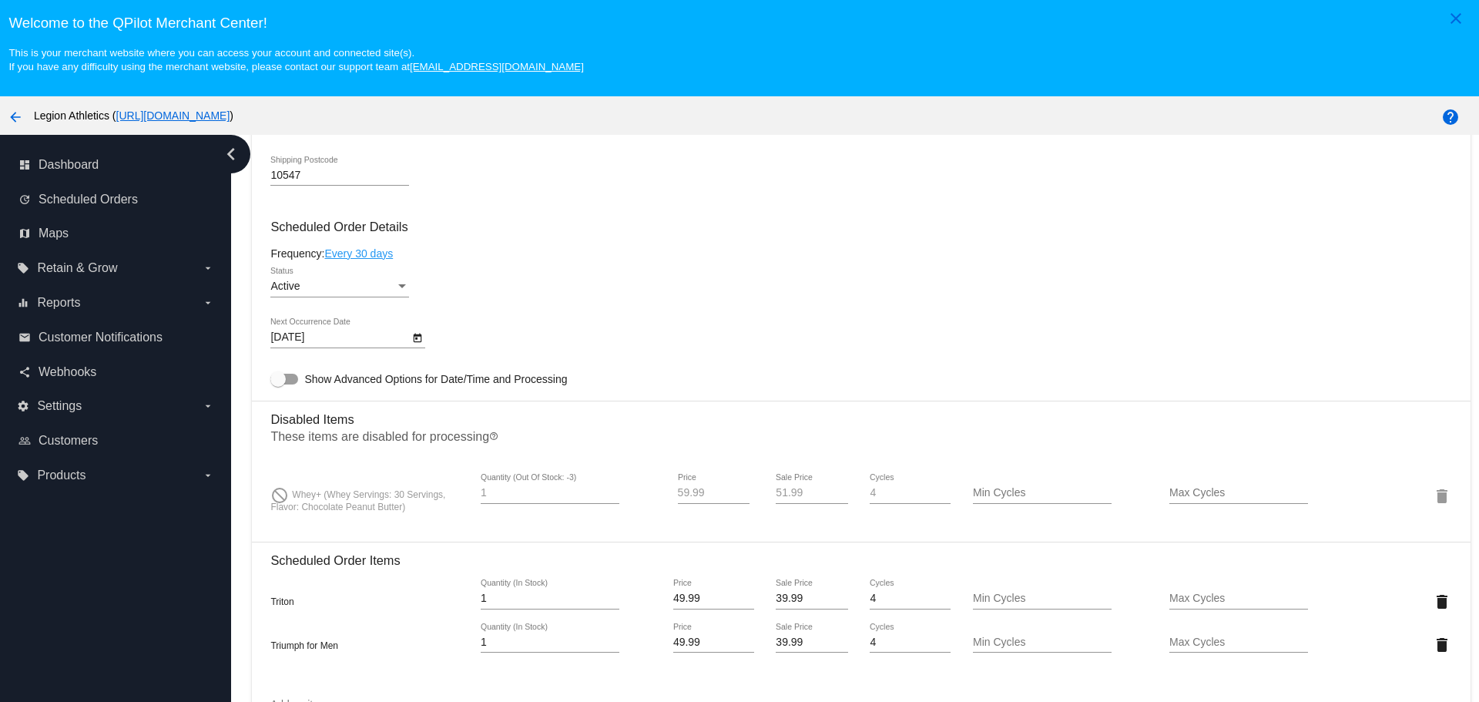
click at [816, 492] on input "51.99" at bounding box center [812, 493] width 72 height 12
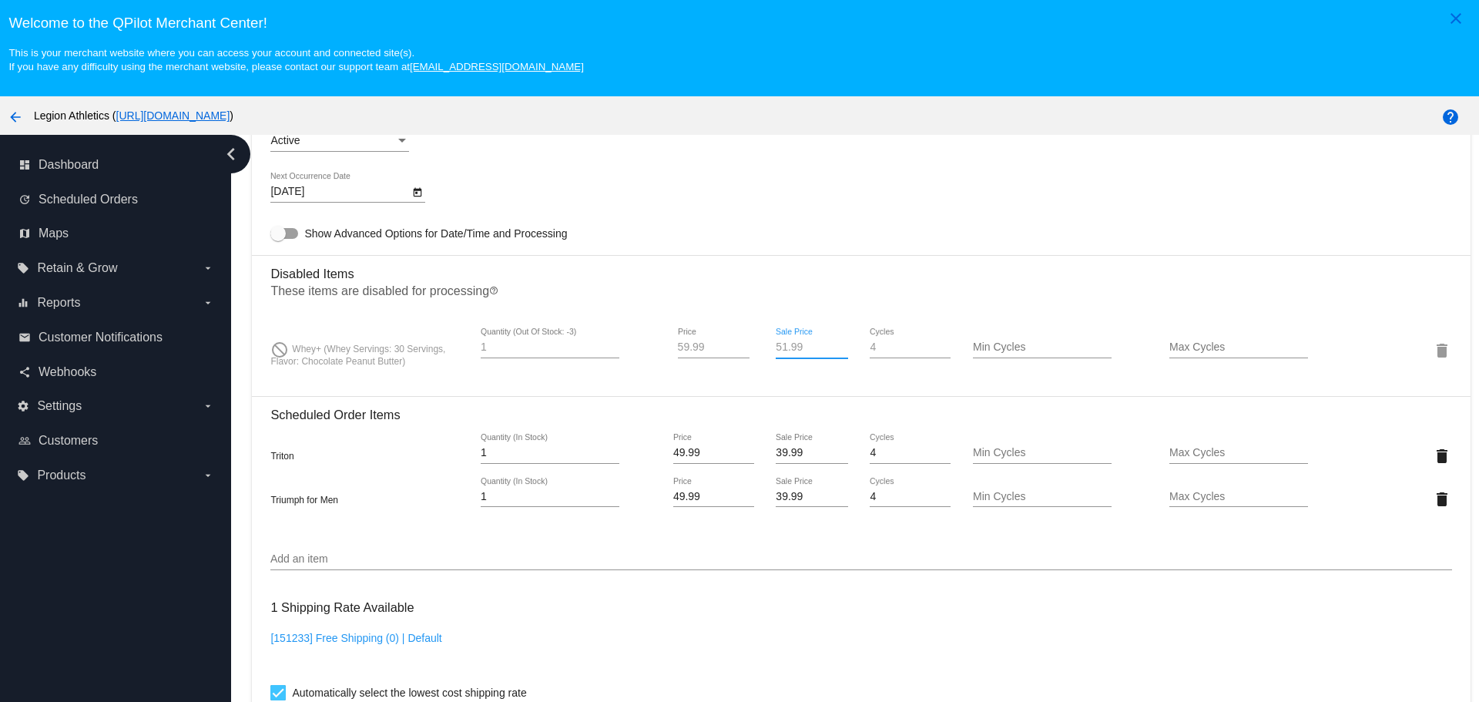
scroll to position [1002, 0]
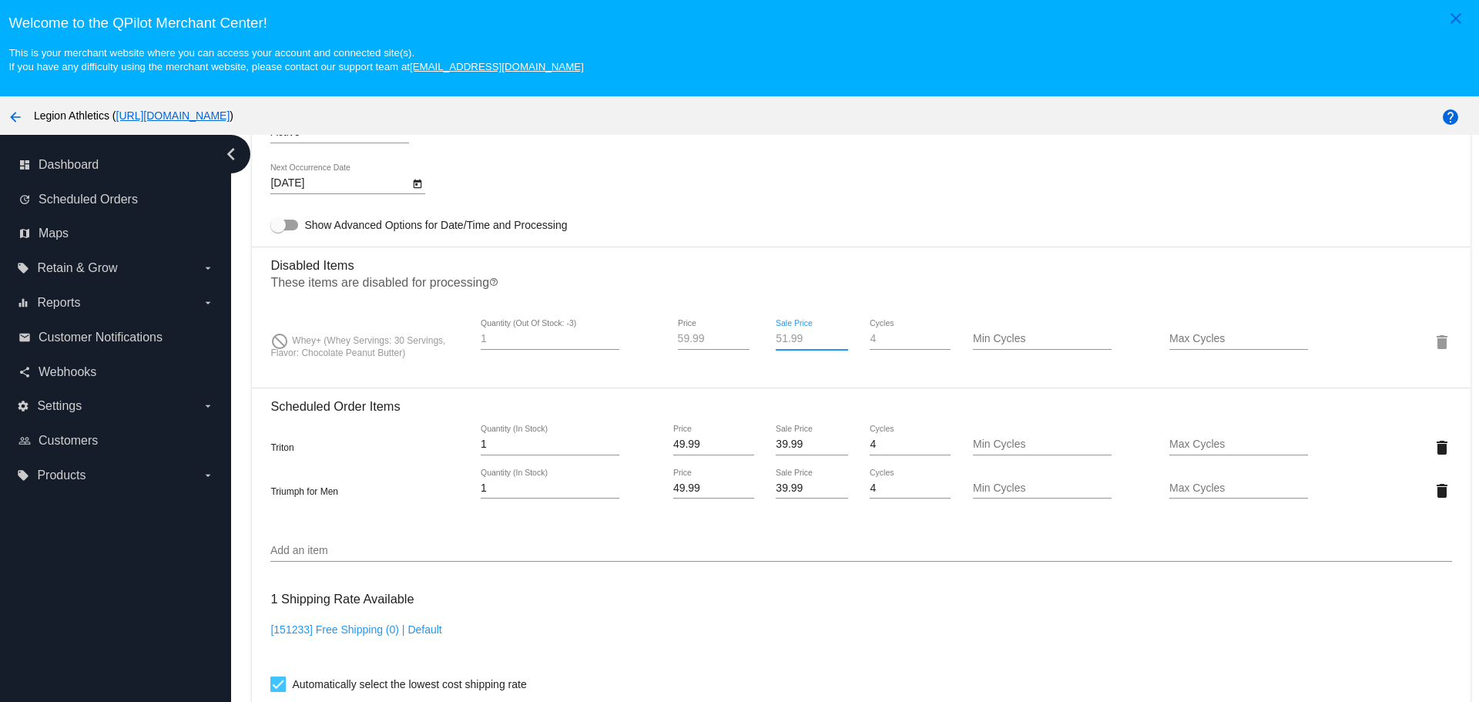
click at [780, 486] on input "39.99" at bounding box center [812, 488] width 72 height 12
type input "34.99"
click at [801, 220] on mat-card "Customer 306394: Kevin Dickson kevindickson914@gmail.com Customer Shipping Ente…" at bounding box center [861, 389] width 1218 height 1779
click at [776, 442] on input "39.99" at bounding box center [812, 444] width 72 height 12
type input "34.99"
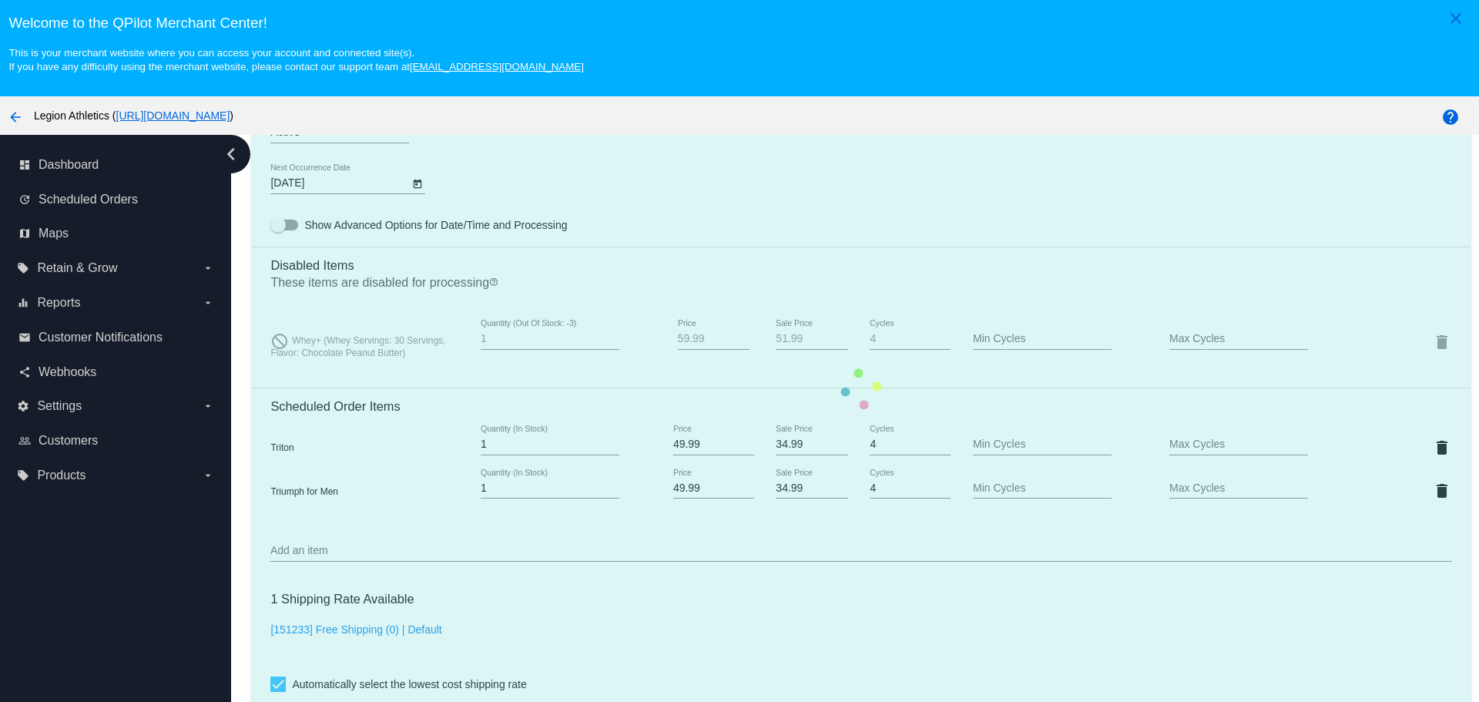
click at [783, 226] on mat-card "Customer 306394: Kevin Dickson kevindickson914@gmail.com Customer Shipping Ente…" at bounding box center [861, 389] width 1218 height 1779
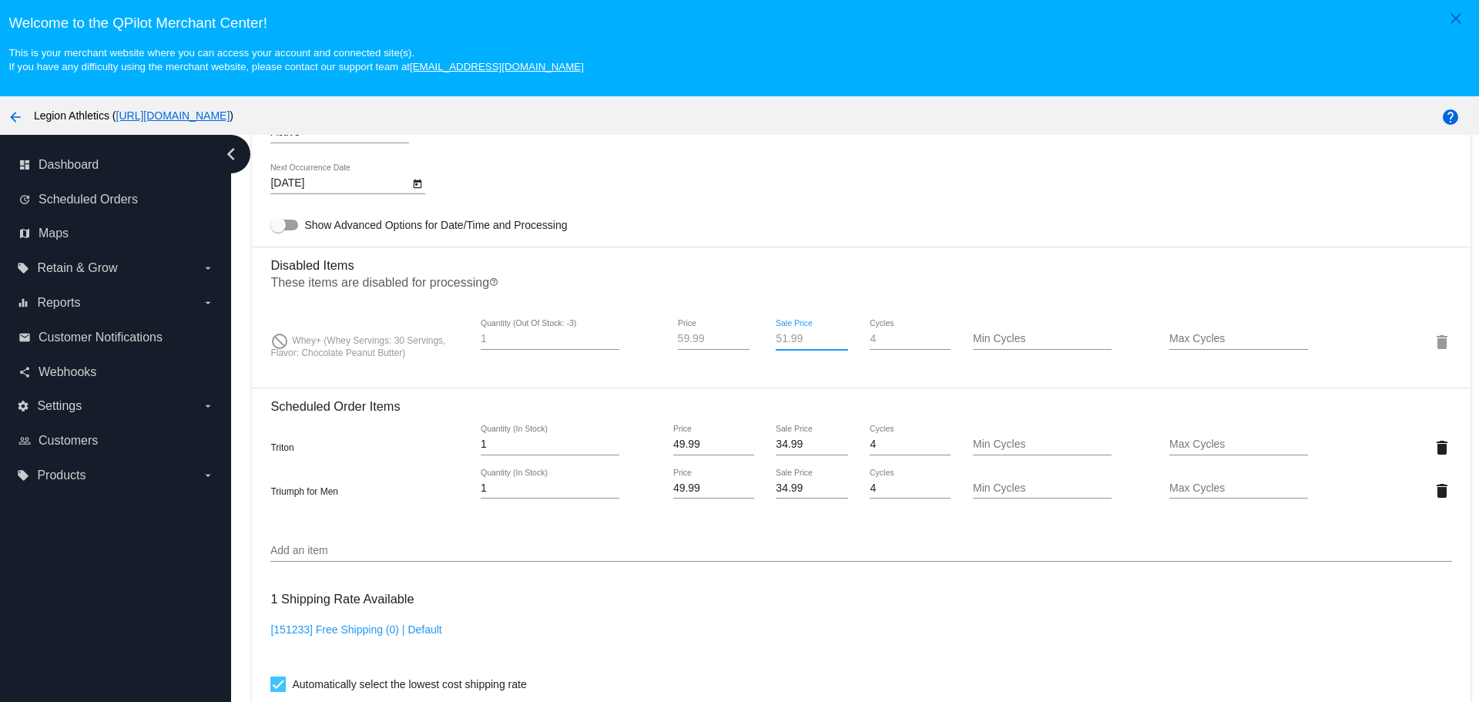
click at [776, 344] on input "51.99" at bounding box center [812, 339] width 72 height 12
type input "41.99"
click at [776, 227] on mat-card-content "Customer 306394: Kevin Dickson kevindickson914@gmail.com Customer Shipping Ente…" at bounding box center [860, 363] width 1181 height 1690
click at [505, 546] on input "Add an item" at bounding box center [860, 551] width 1181 height 12
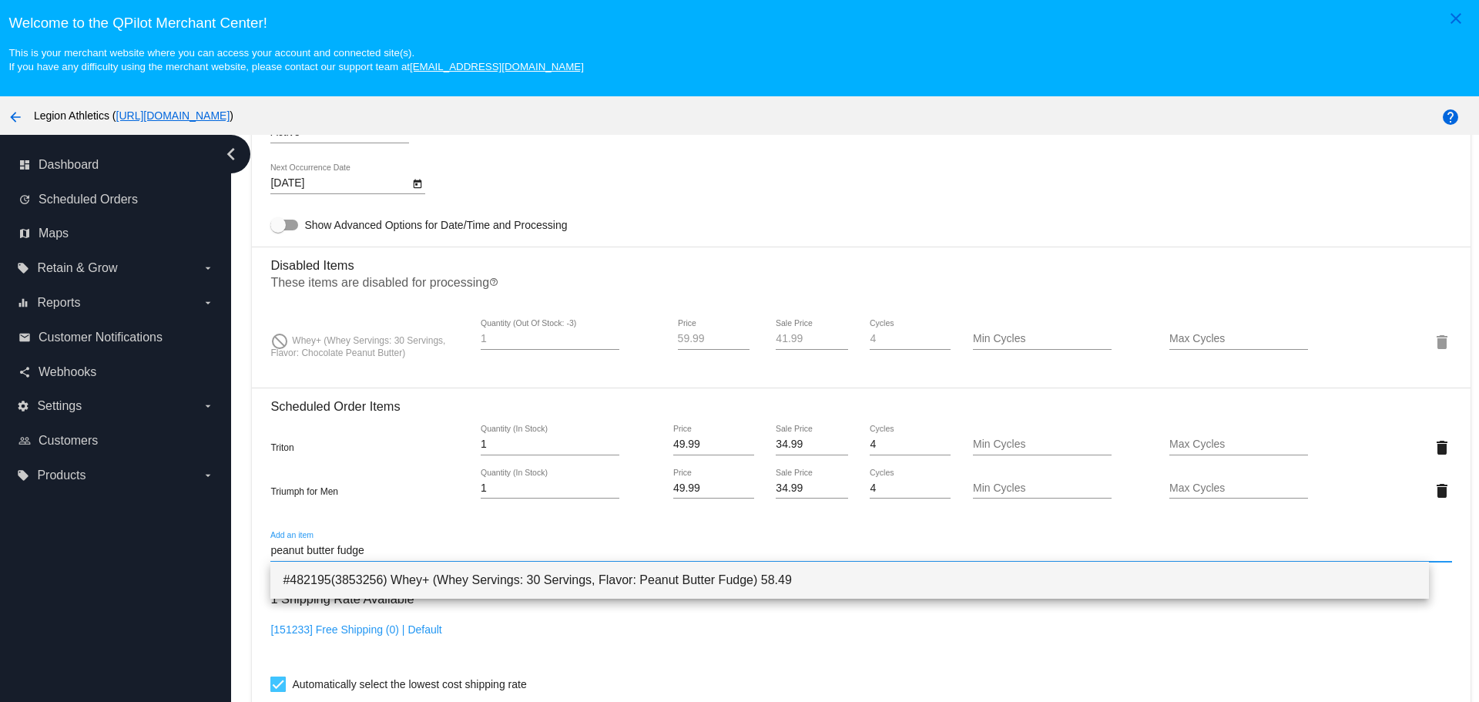
type input "peanut butter fudge"
click at [519, 572] on span "#482195(3853256) Whey+ (Whey Servings: 30 Servings, Flavor: Peanut Butter Fudge…" at bounding box center [849, 580] width 1133 height 37
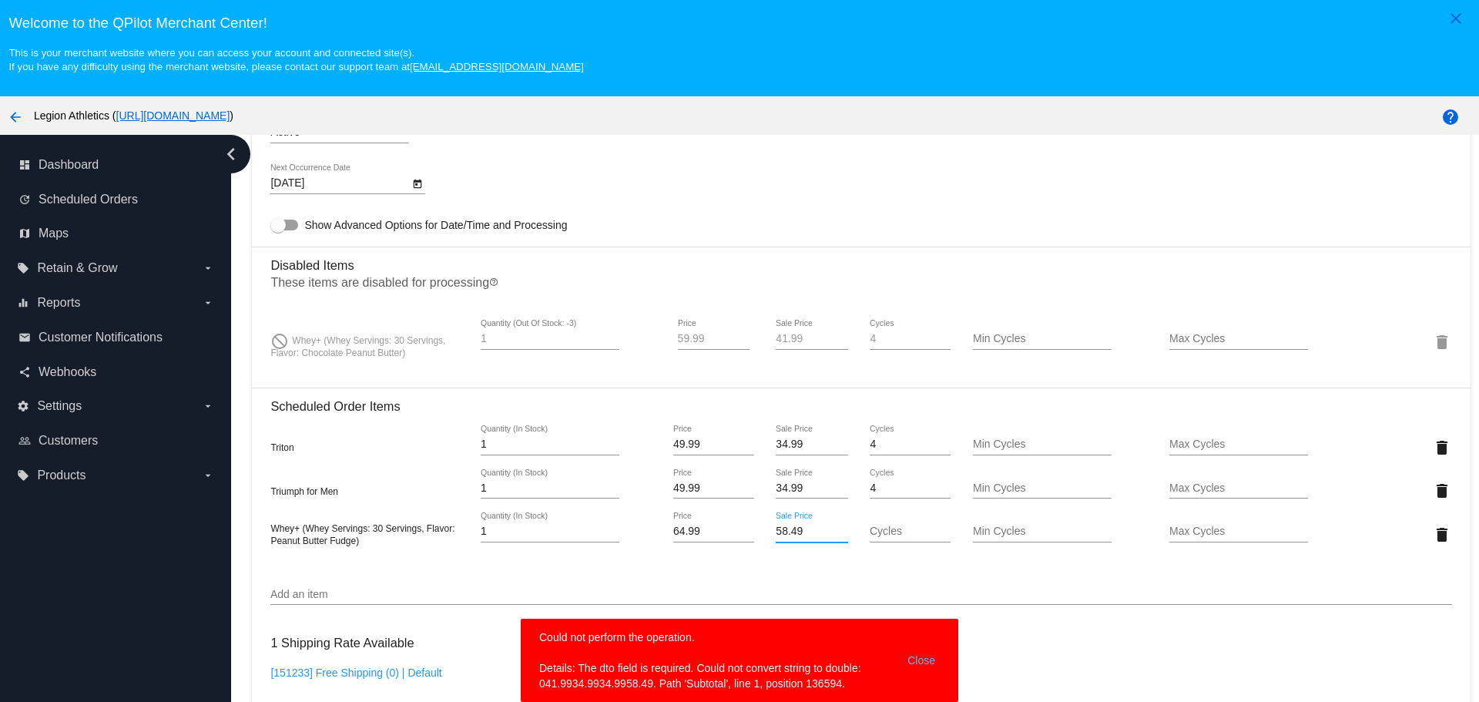
click at [776, 534] on input "58.49" at bounding box center [812, 532] width 72 height 12
drag, startPoint x: 800, startPoint y: 536, endPoint x: 759, endPoint y: 537, distance: 40.9
click at [763, 537] on div "58.49 Sale Price" at bounding box center [812, 534] width 99 height 44
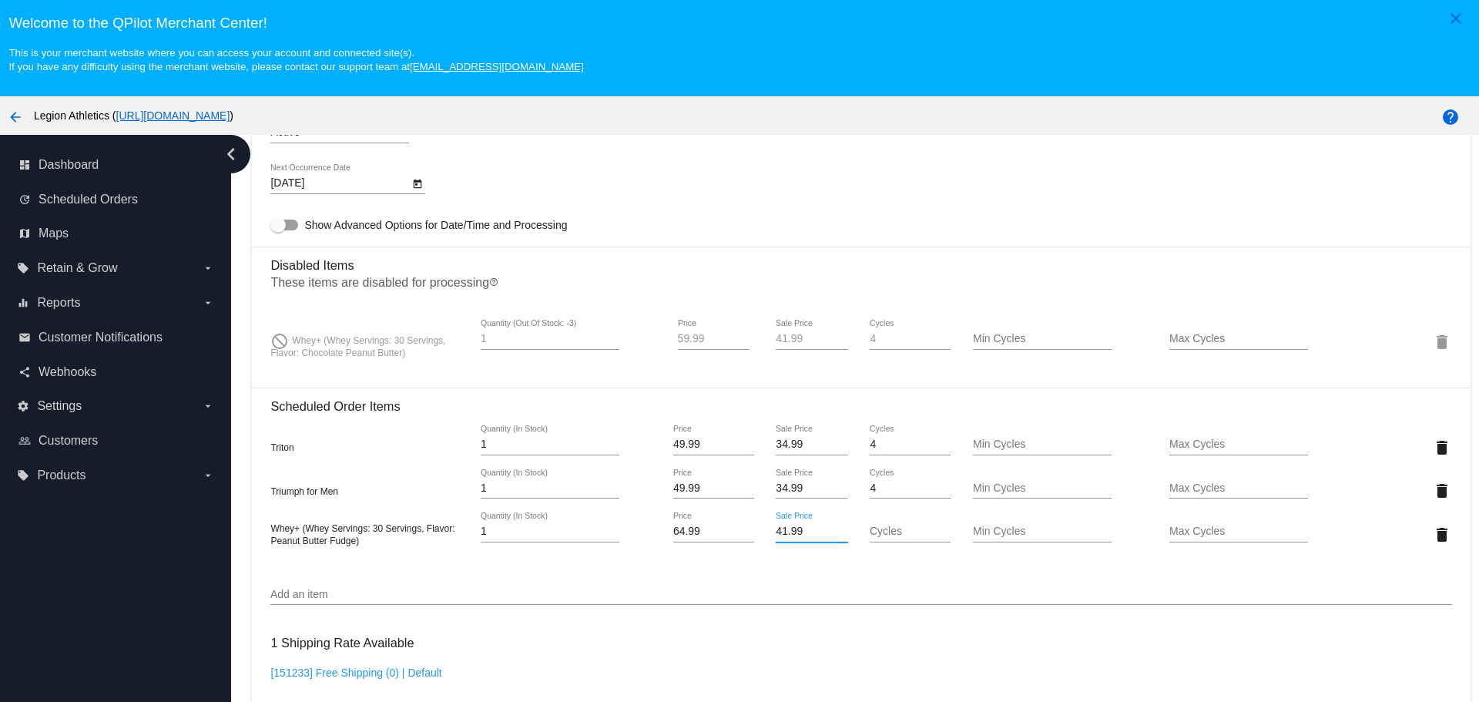
click at [767, 589] on mat-card "Customer 306394: Kevin Dickson kevindickson914@gmail.com Customer Shipping Ente…" at bounding box center [861, 411] width 1218 height 1822
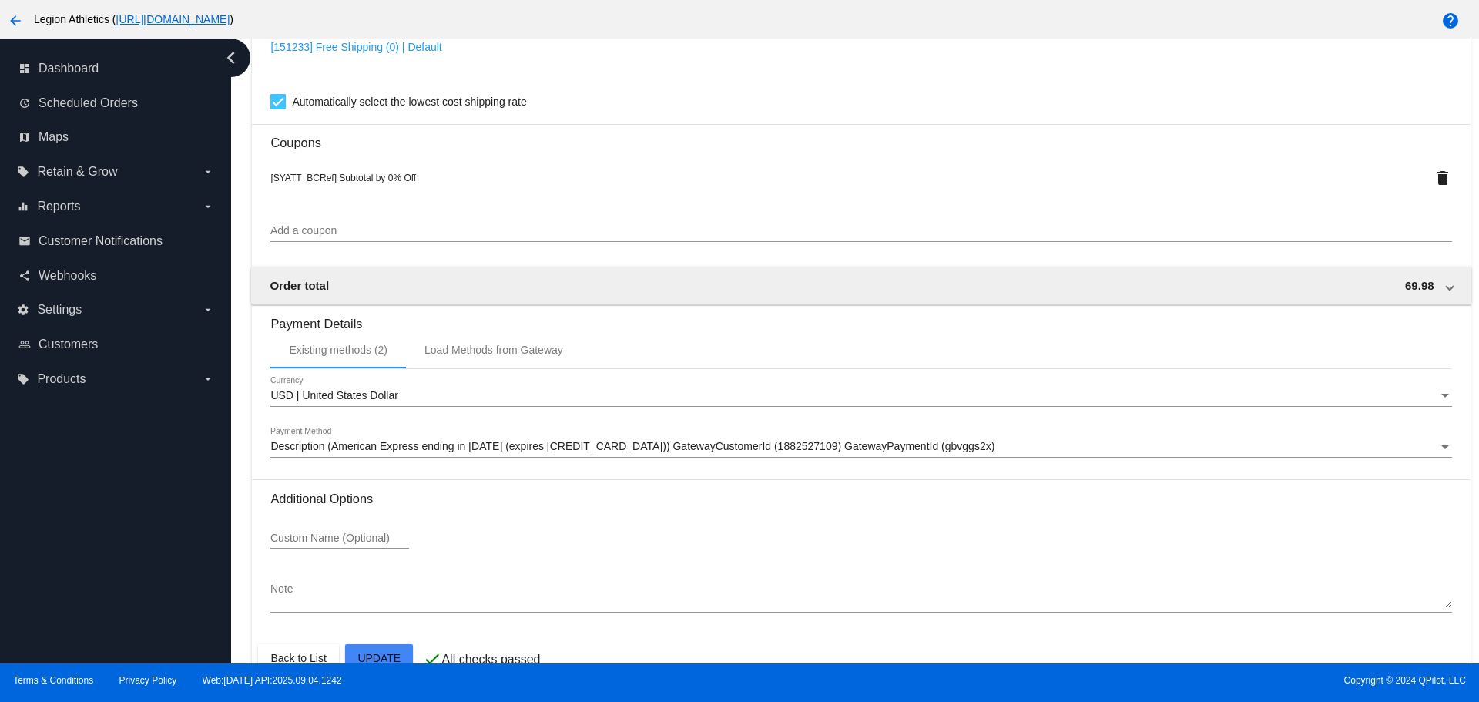
scroll to position [1564, 0]
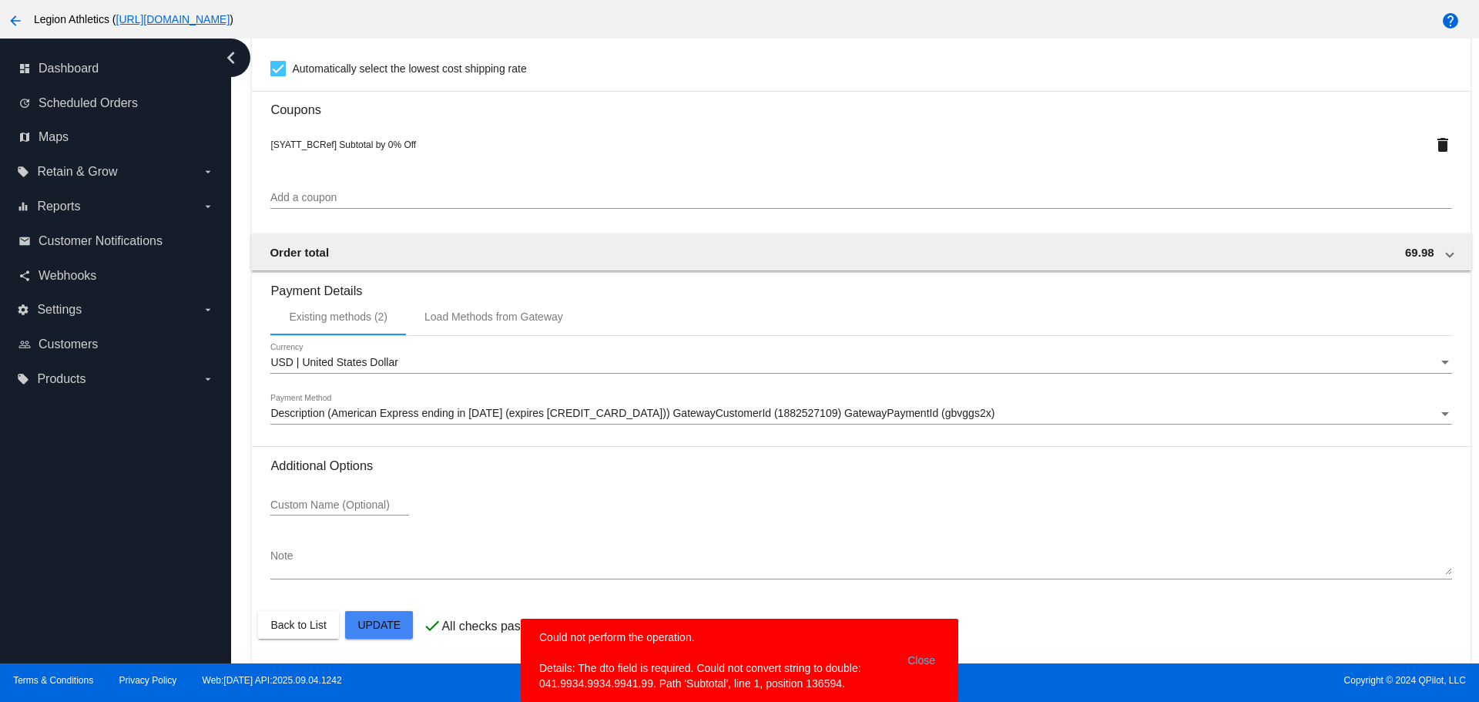
drag, startPoint x: 566, startPoint y: 665, endPoint x: 861, endPoint y: 684, distance: 295.0
click at [861, 684] on simple-snack-bar "Could not perform the operation. Details: The dto field is required. Could not …" at bounding box center [739, 661] width 401 height 62
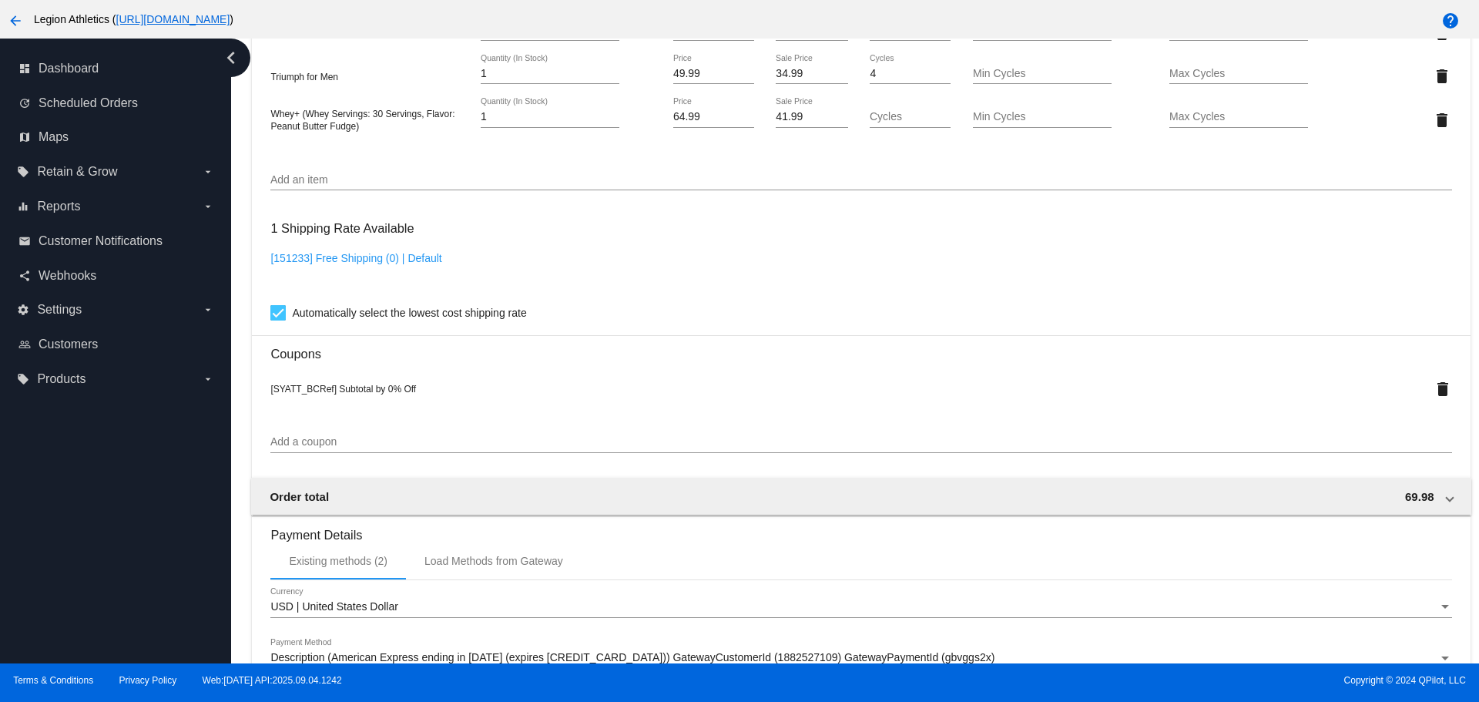
scroll to position [1102, 0]
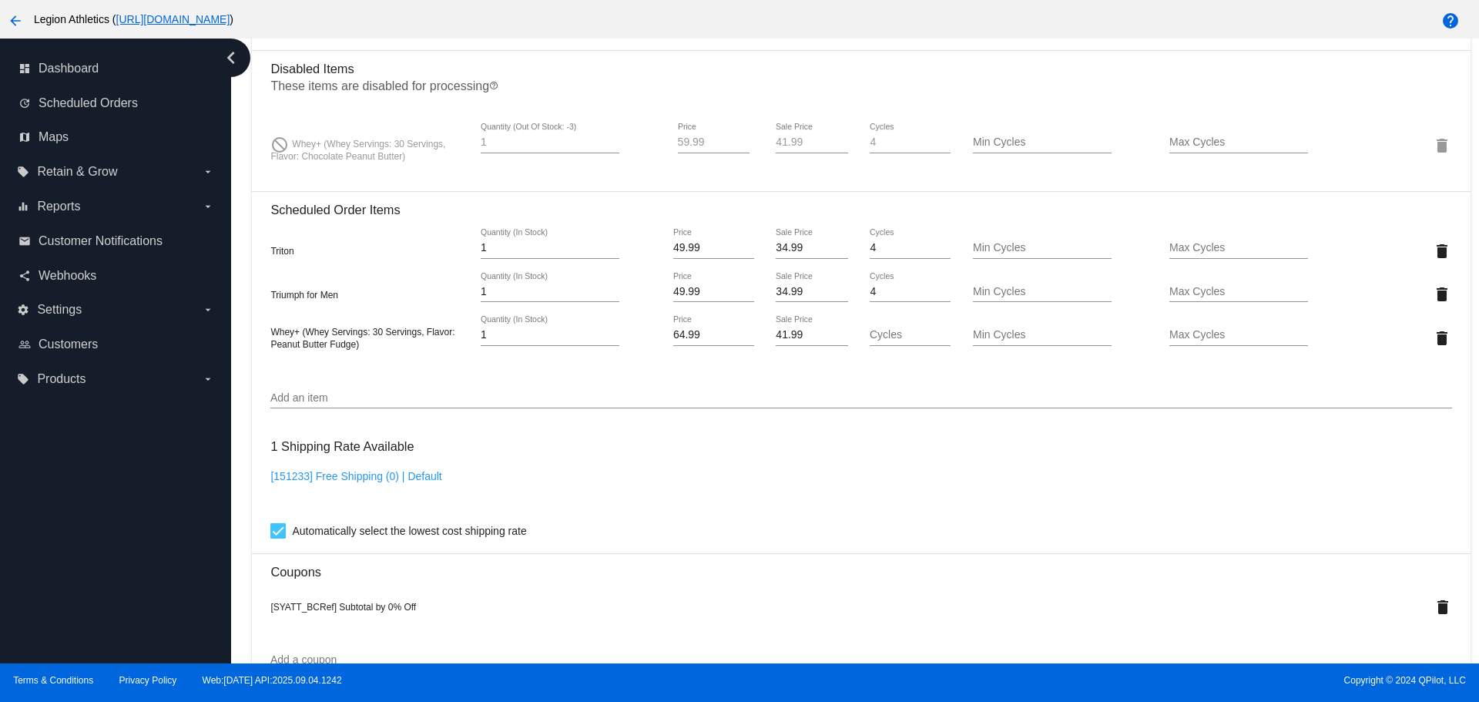
click at [802, 341] on input "41.99" at bounding box center [812, 335] width 72 height 12
click at [802, 339] on input "41.99" at bounding box center [812, 335] width 72 height 12
type input "42"
click at [831, 332] on input "42" at bounding box center [812, 335] width 72 height 12
click at [829, 373] on mat-card "Customer 306394: Kevin Dickson kevindickson914@gmail.com Customer Shipping Ente…" at bounding box center [861, 214] width 1218 height 1822
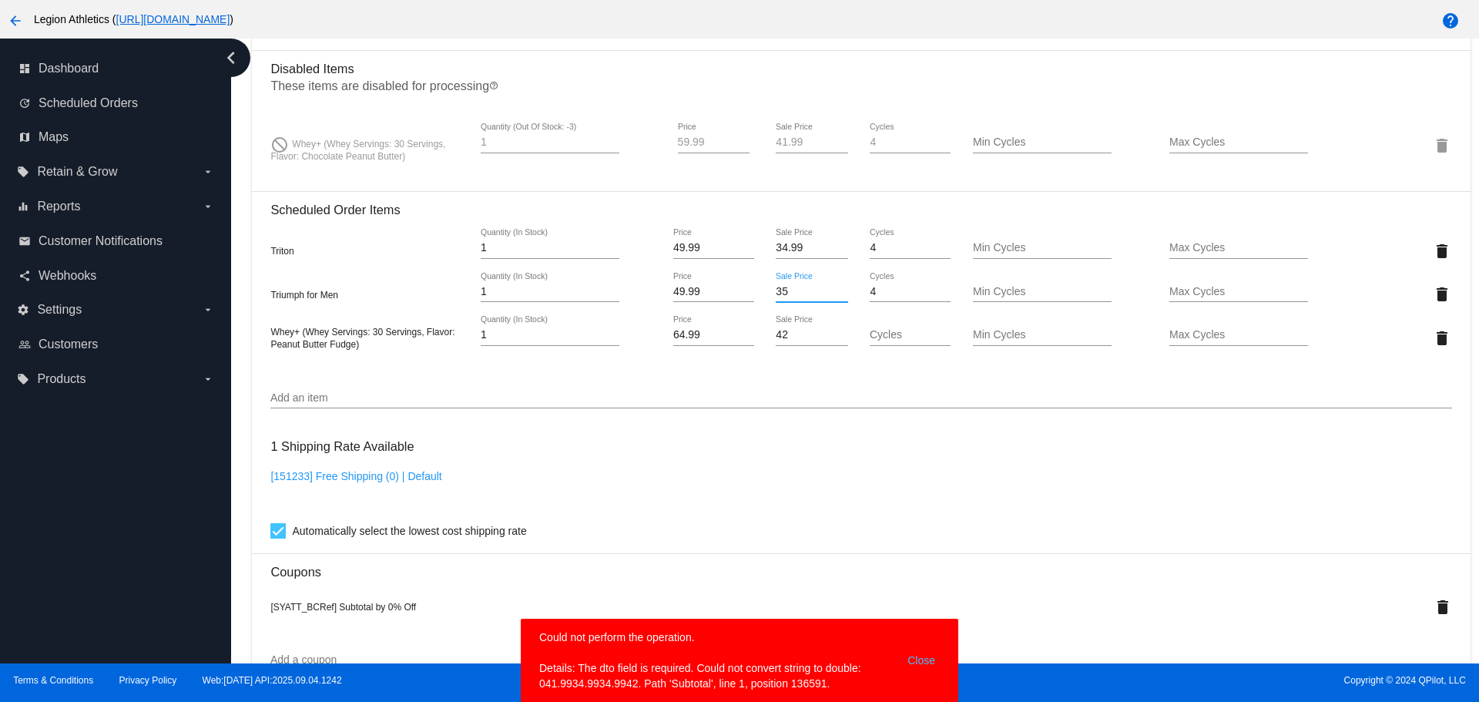
type input "35"
click at [831, 287] on input "35" at bounding box center [812, 292] width 72 height 12
type input "35"
click at [834, 243] on input "35" at bounding box center [812, 248] width 72 height 12
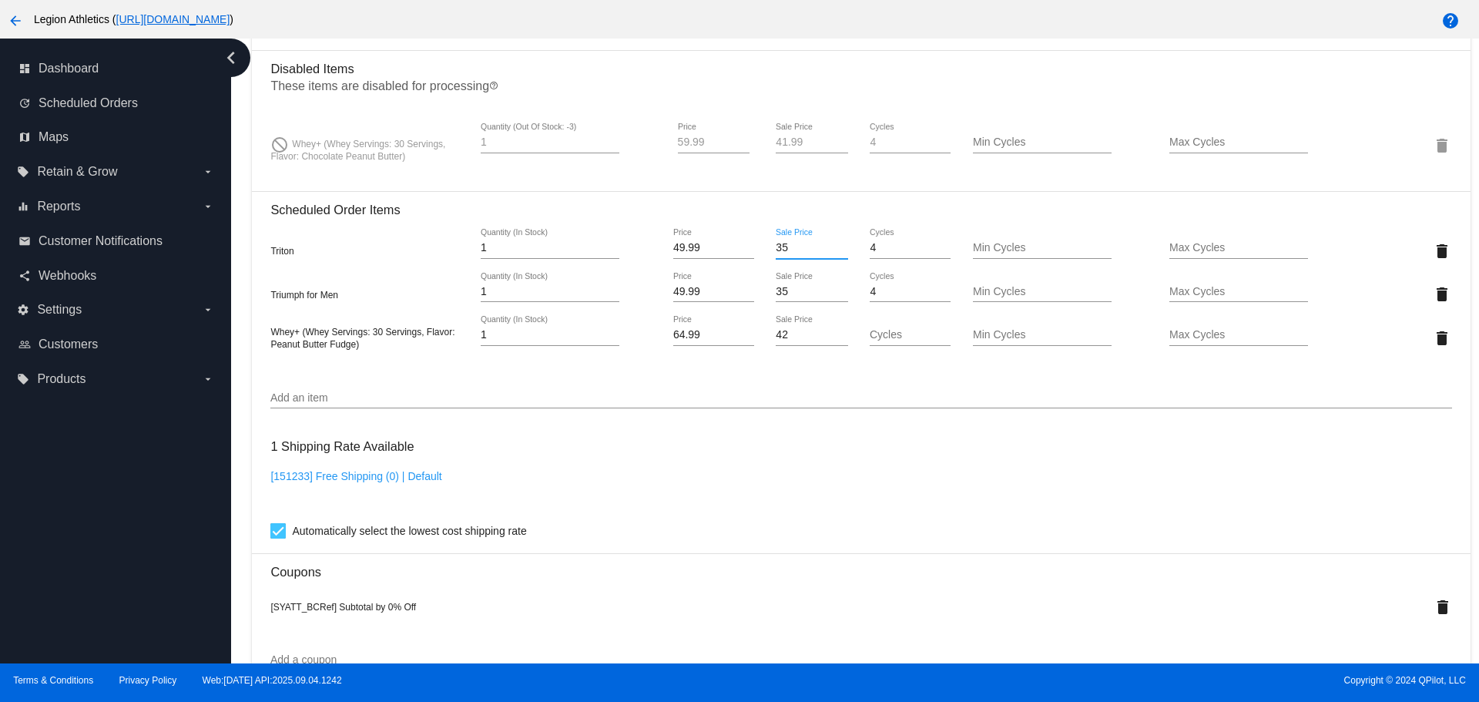
click at [832, 141] on mat-card "Customer 306394: Kevin Dickson kevindickson914@gmail.com Customer Shipping Ente…" at bounding box center [861, 214] width 1218 height 1822
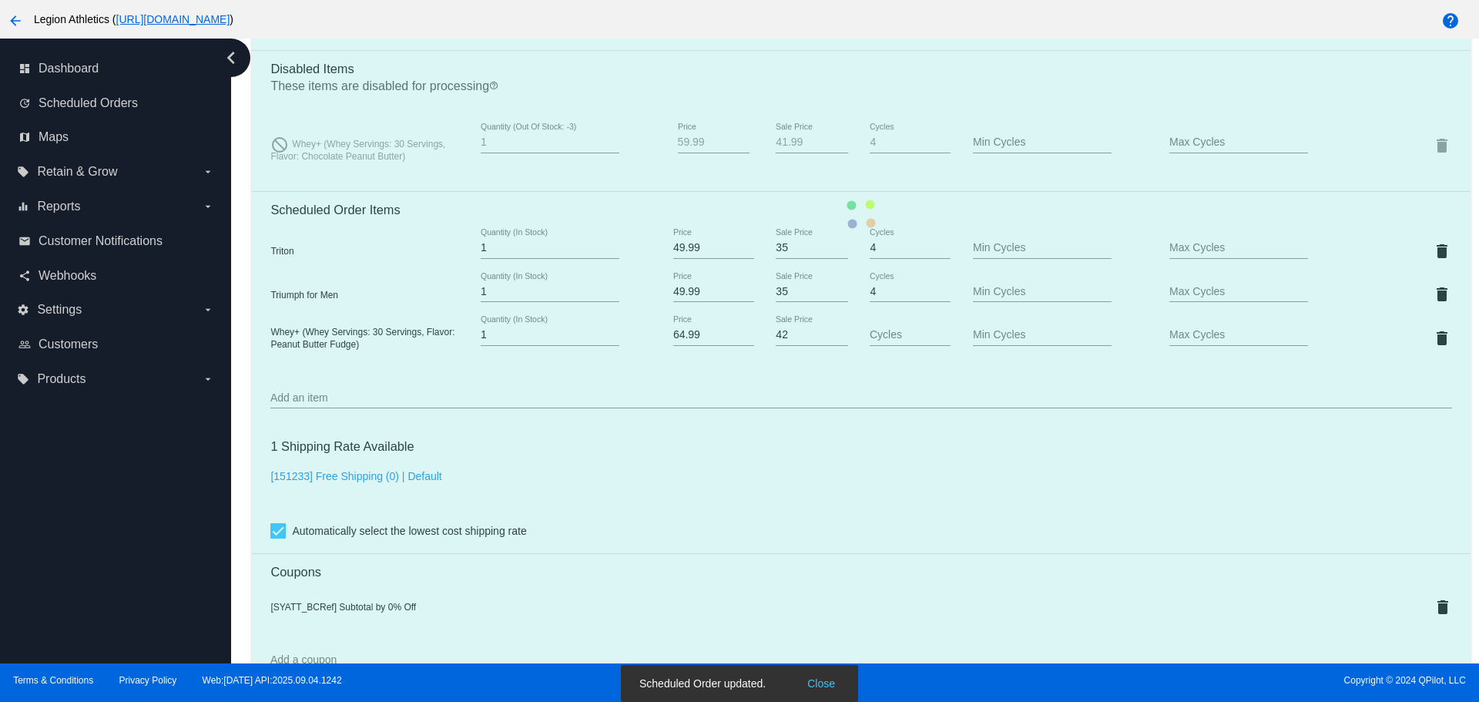
click at [832, 141] on mat-card "Customer 306394: Kevin Dickson kevindickson914@gmail.com Customer Shipping Ente…" at bounding box center [861, 214] width 1218 height 1822
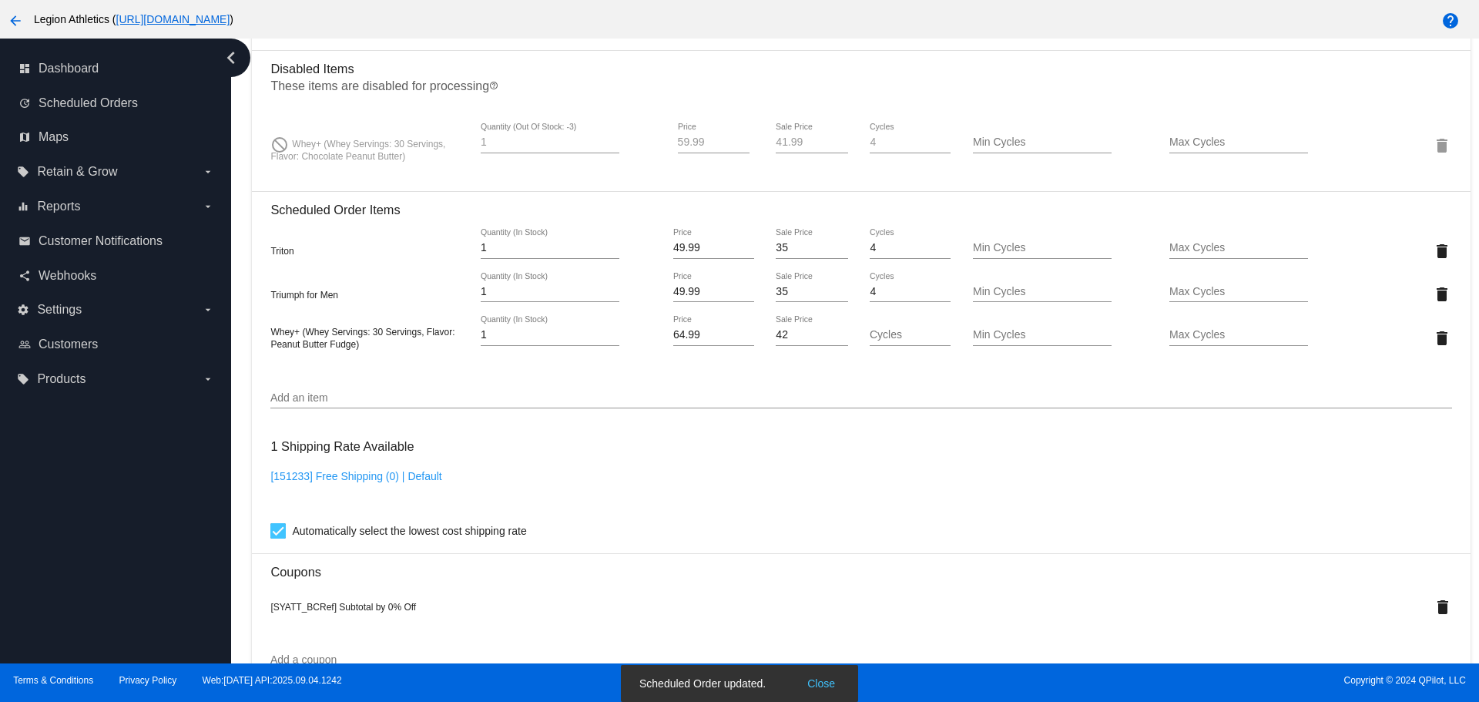
click at [804, 142] on input "41.99" at bounding box center [812, 142] width 72 height 12
type input "42"
click at [804, 87] on p "These items are disabled for processing help_outline" at bounding box center [860, 89] width 1181 height 20
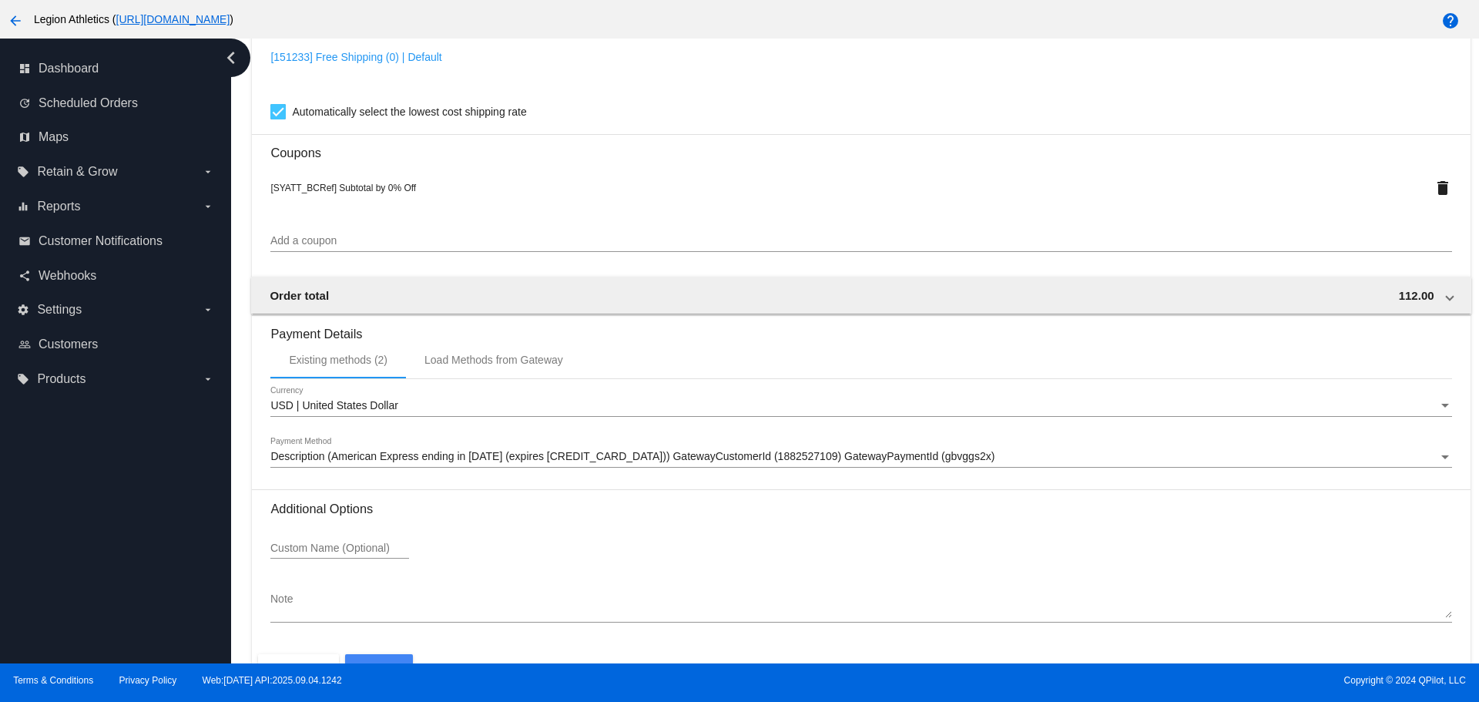
scroll to position [1564, 0]
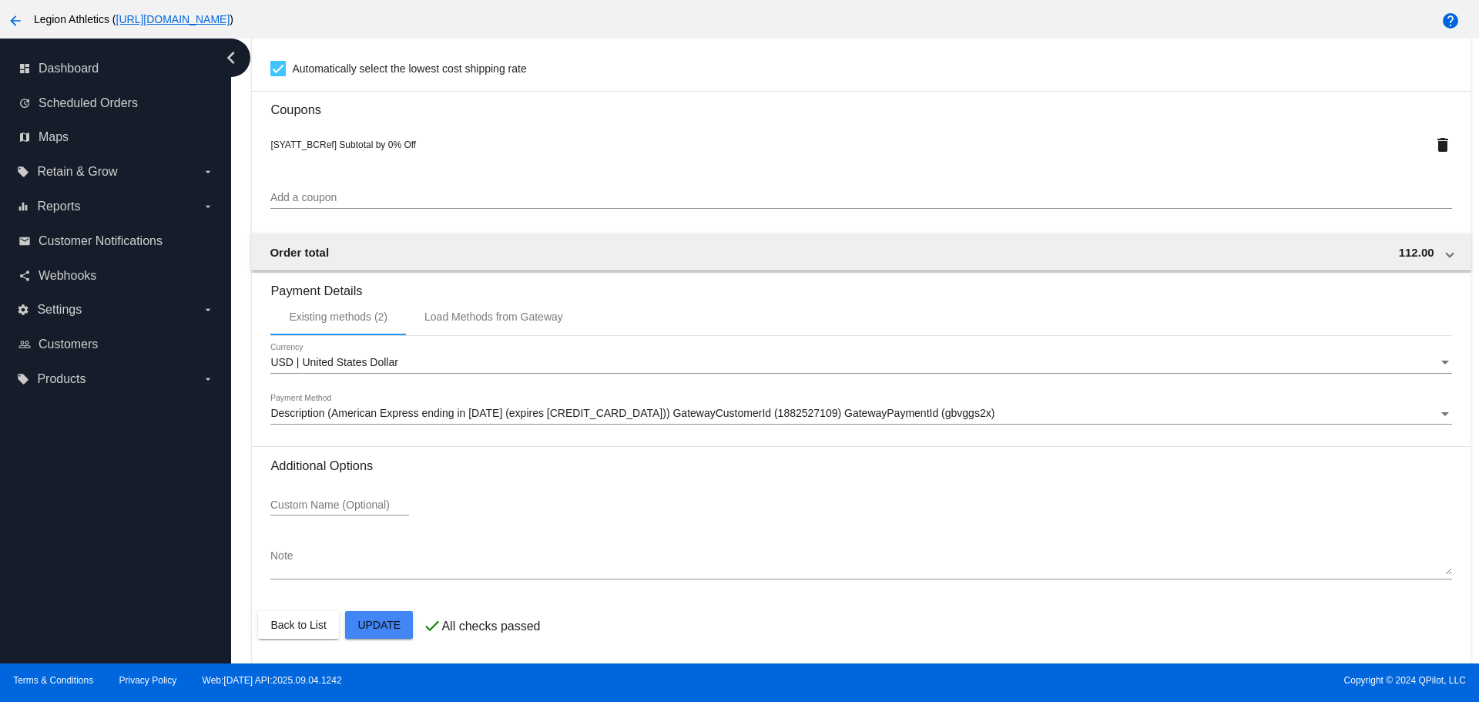
drag, startPoint x: 392, startPoint y: 620, endPoint x: 411, endPoint y: 609, distance: 21.8
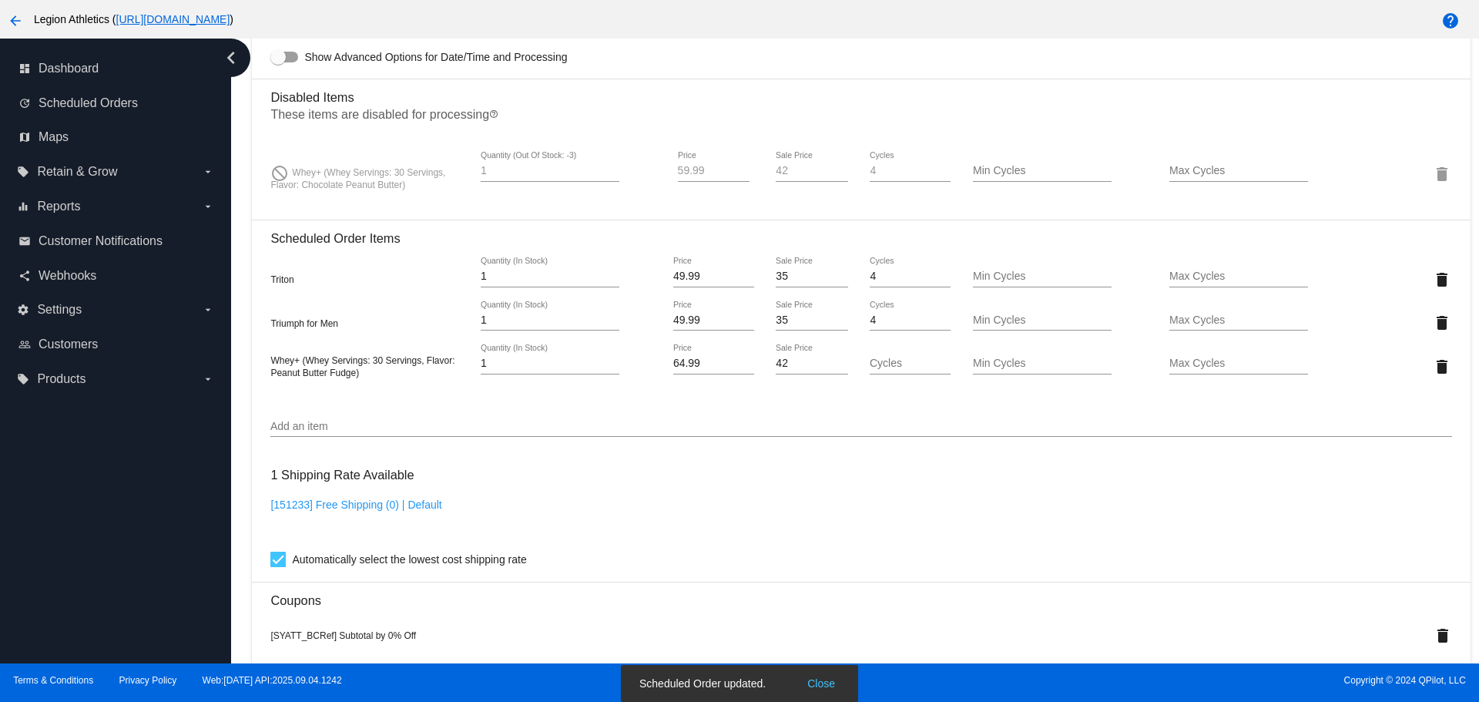
scroll to position [1025, 0]
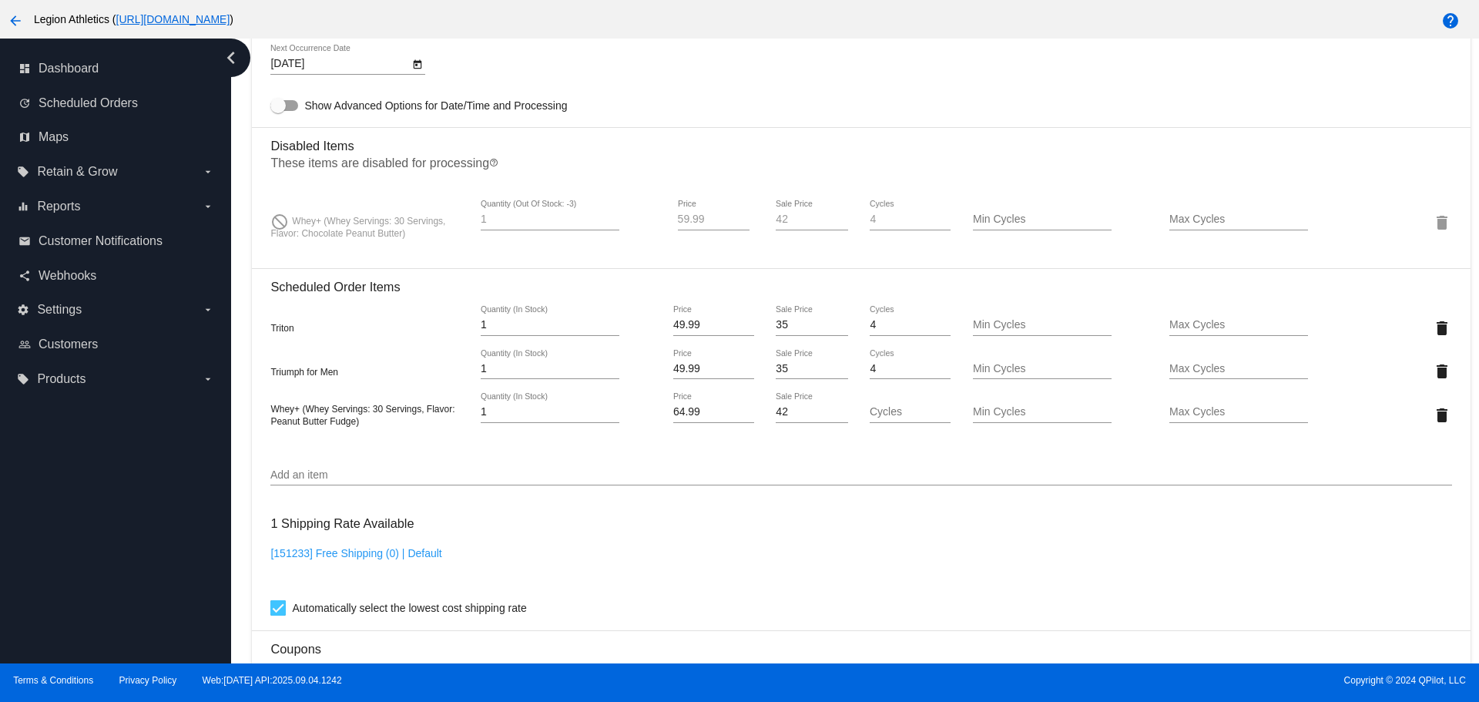
click at [794, 415] on input "42" at bounding box center [812, 412] width 72 height 12
type input "41.99"
click at [801, 261] on mat-card "Customer 306394: Kevin Dickson kevindickson914@gmail.com Customer Shipping Ente…" at bounding box center [861, 291] width 1218 height 1822
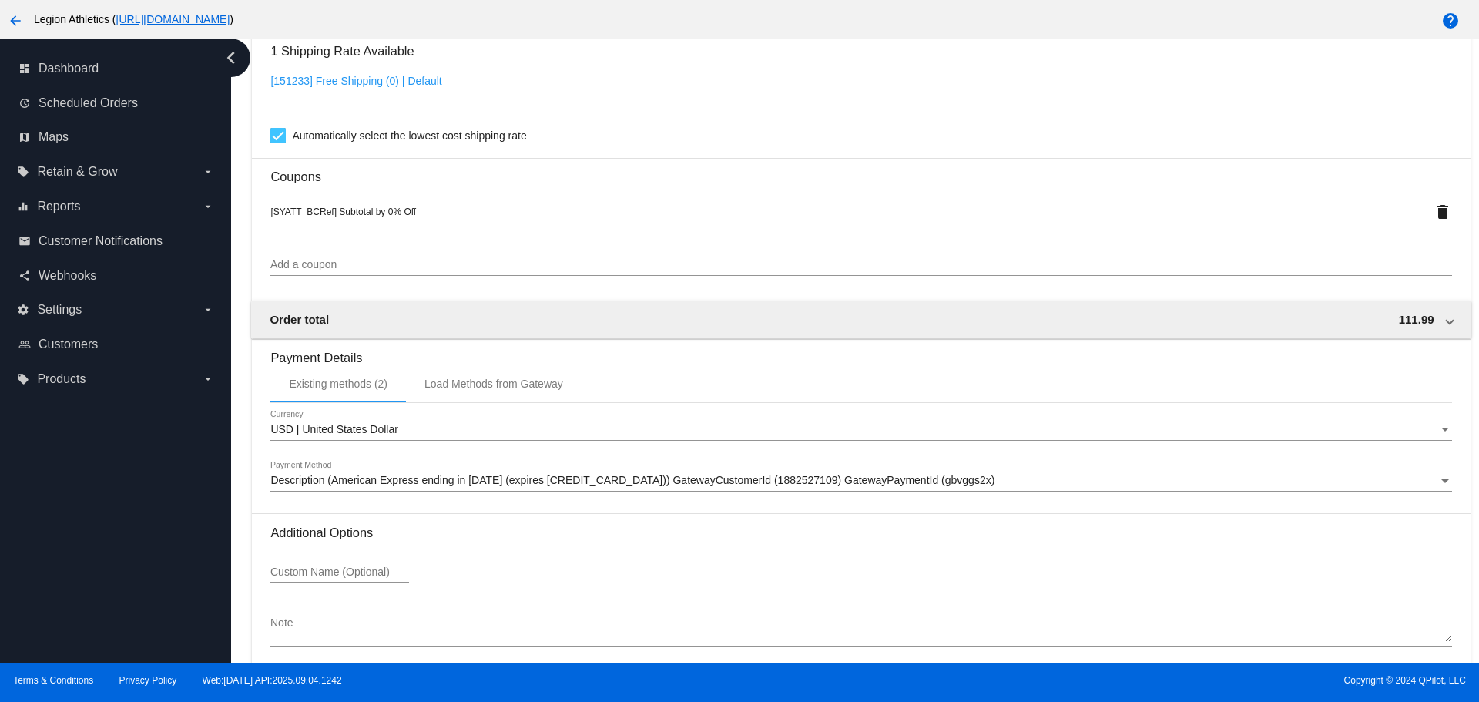
scroll to position [1564, 0]
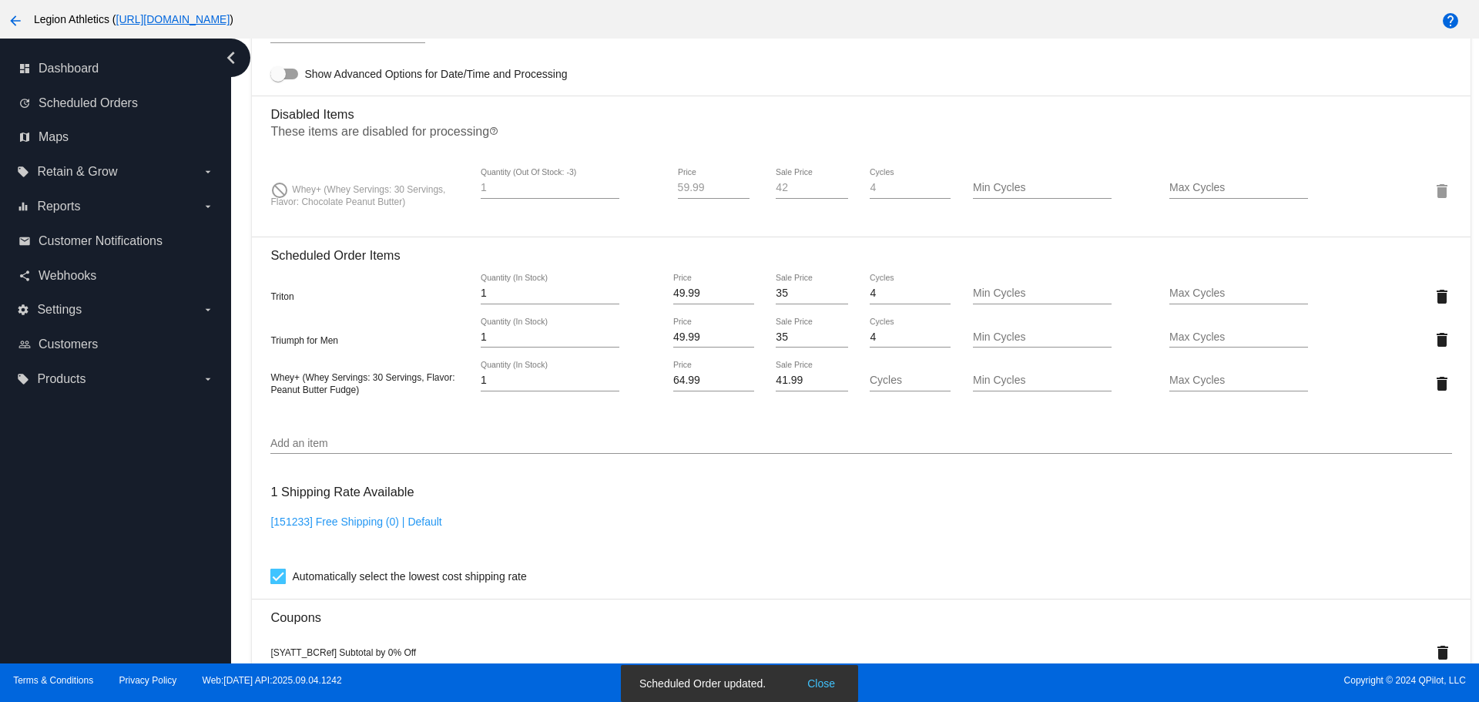
scroll to position [1025, 0]
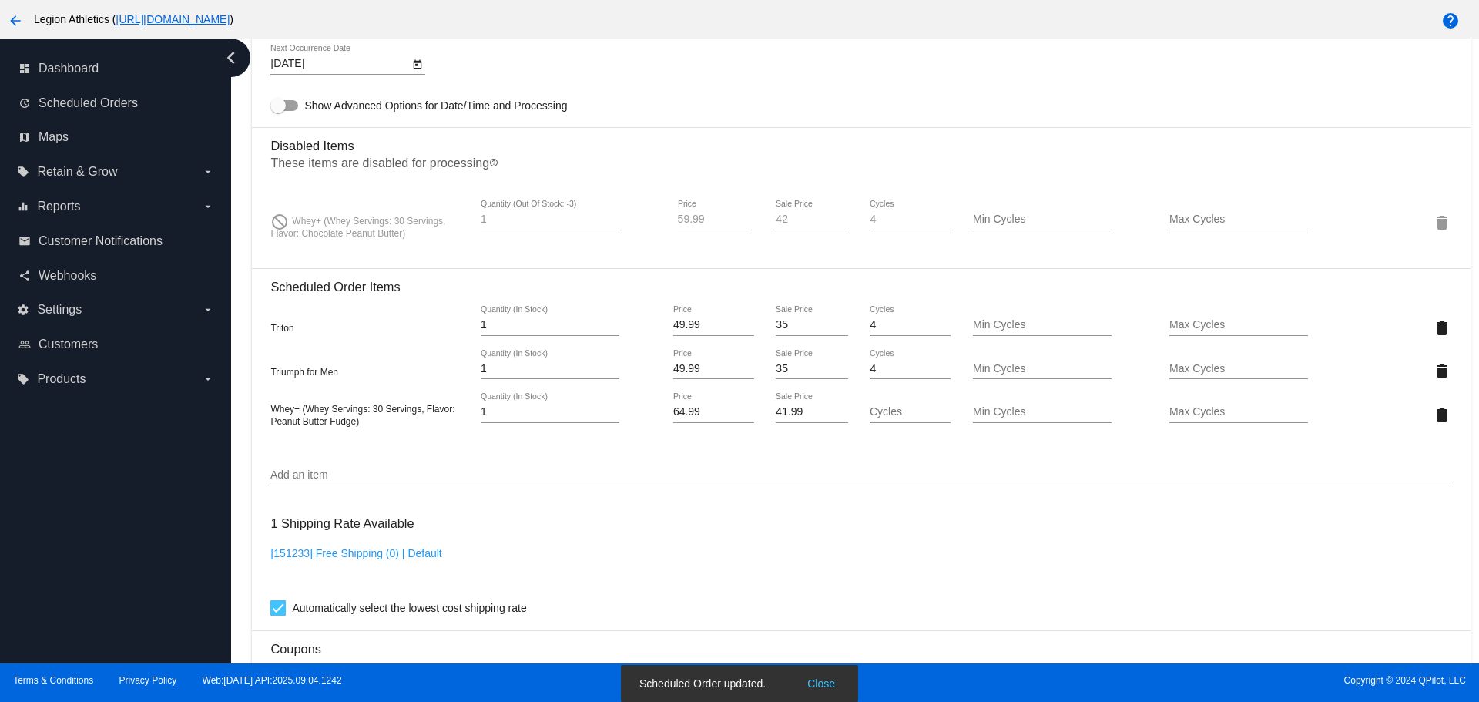
click at [806, 374] on input "35" at bounding box center [812, 369] width 72 height 12
click at [804, 329] on mat-card "Customer 306394: Kevin Dickson kevindickson914@gmail.com Customer Shipping Ente…" at bounding box center [861, 291] width 1218 height 1822
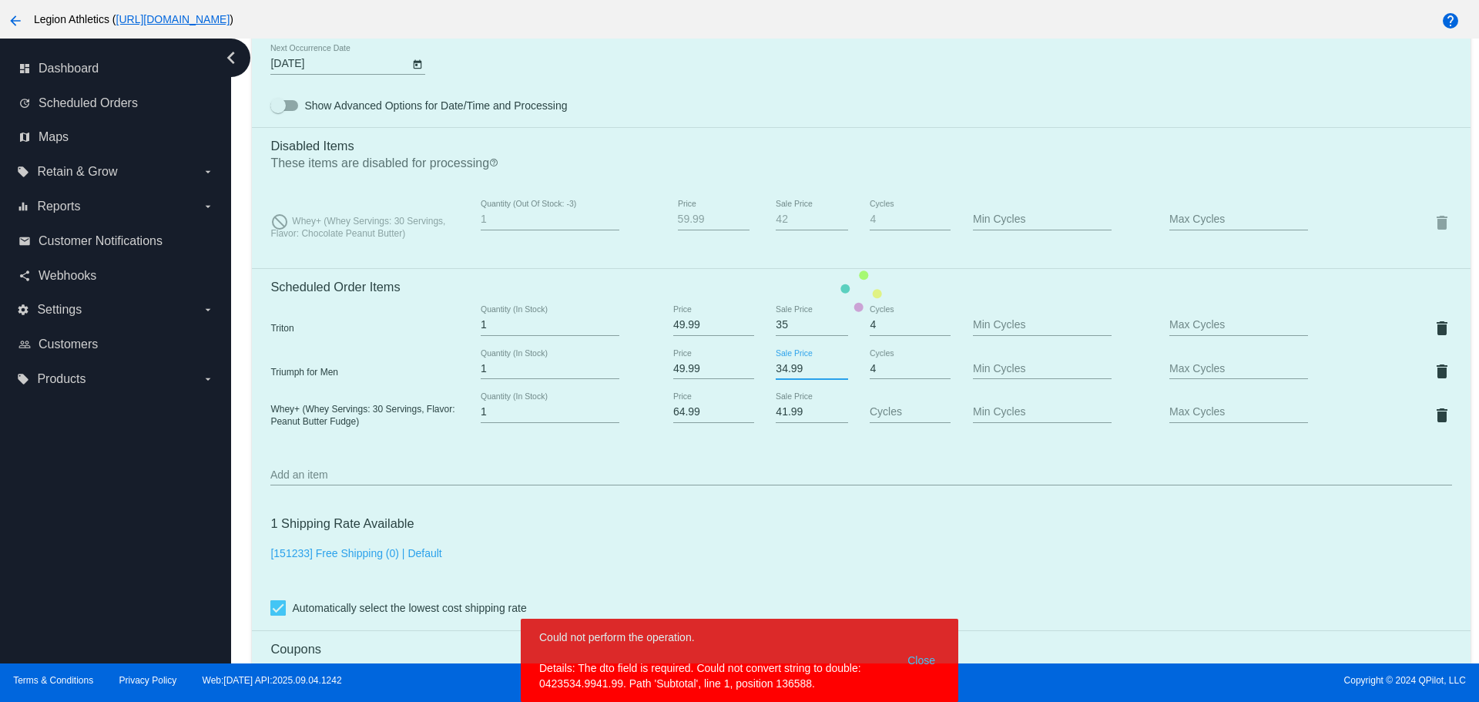
click at [800, 369] on mat-card "Customer 306394: Kevin Dickson kevindickson914@gmail.com Customer Shipping Ente…" at bounding box center [861, 291] width 1218 height 1822
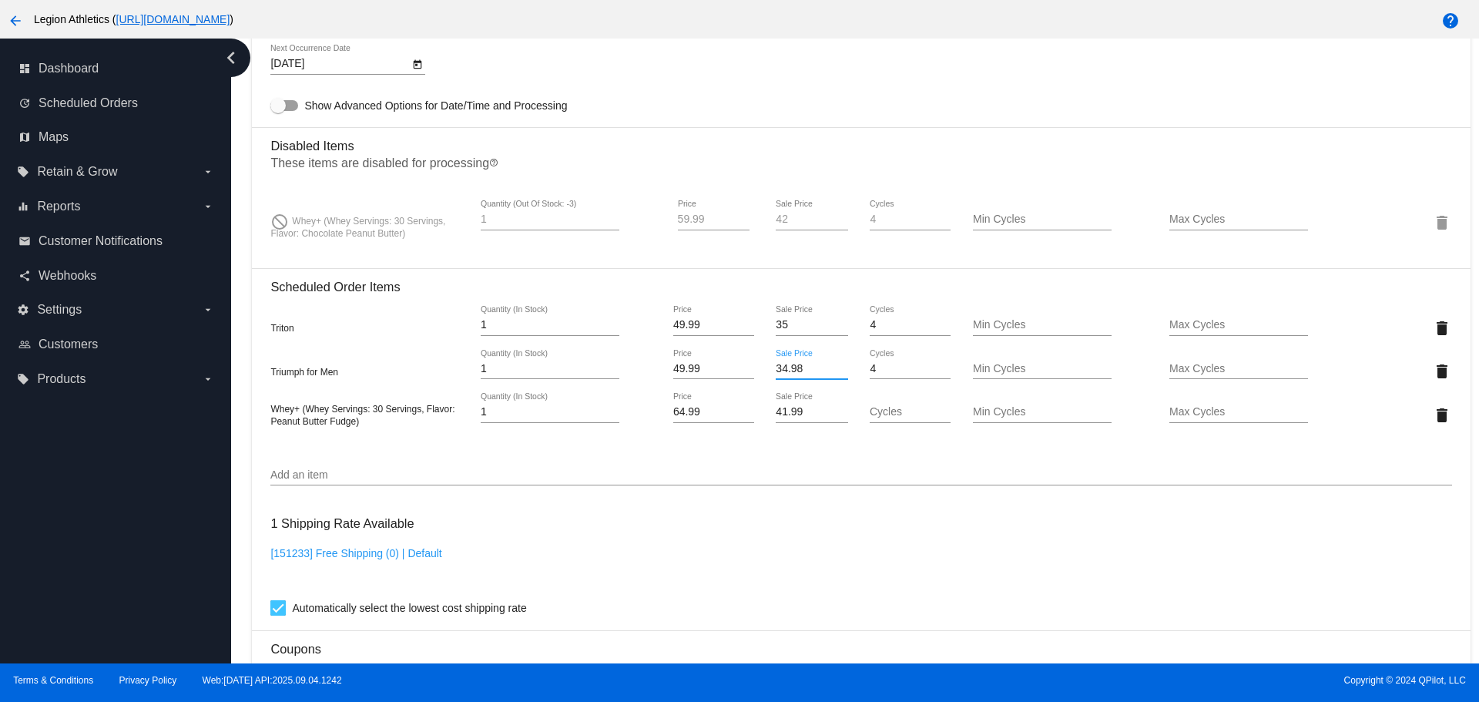
click at [777, 260] on mat-card "Customer 306394: Kevin Dickson kevindickson914@gmail.com Customer Shipping Ente…" at bounding box center [861, 291] width 1218 height 1822
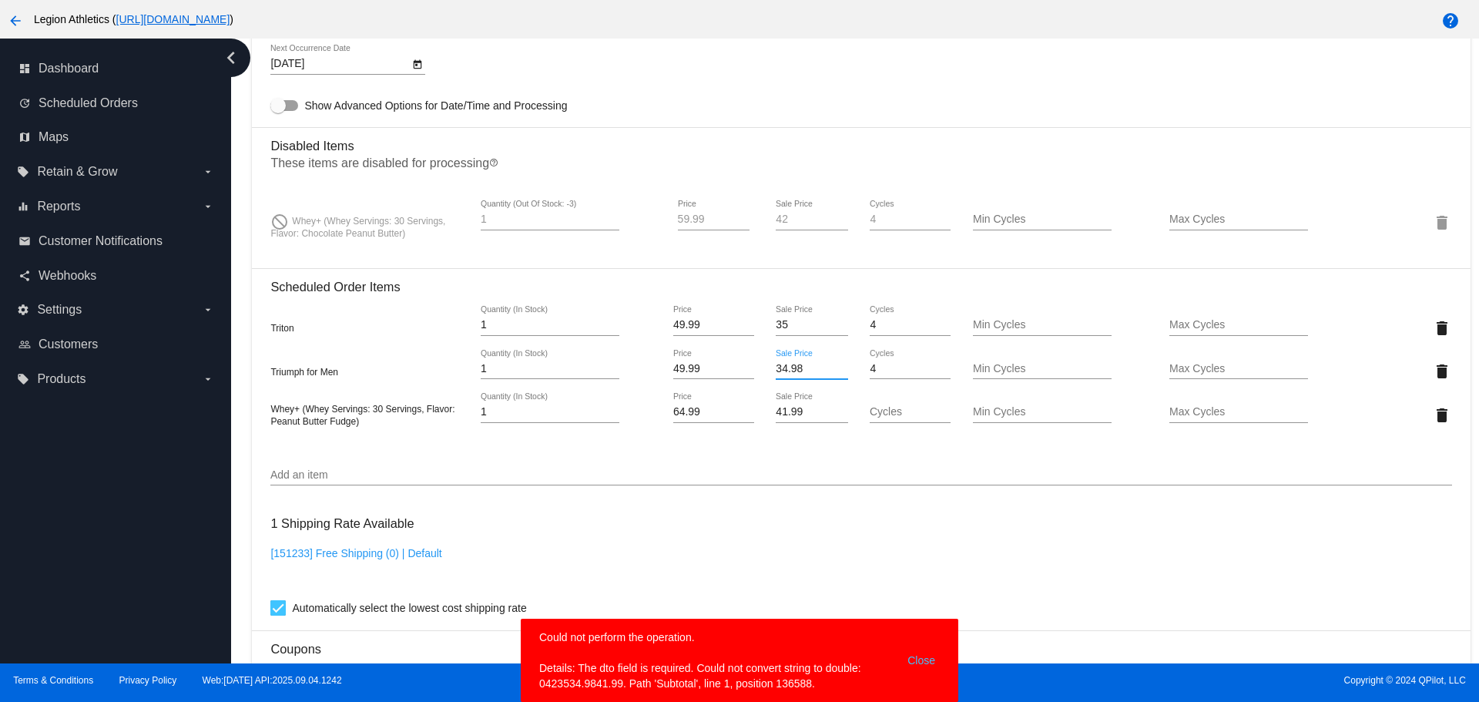
click at [796, 371] on input "34.98" at bounding box center [812, 369] width 72 height 12
click at [932, 658] on body "close Welcome to the QPilot Merchant Center! This is your merchant website wher…" at bounding box center [739, 351] width 1479 height 702
click at [911, 661] on button "Close" at bounding box center [921, 661] width 37 height 62
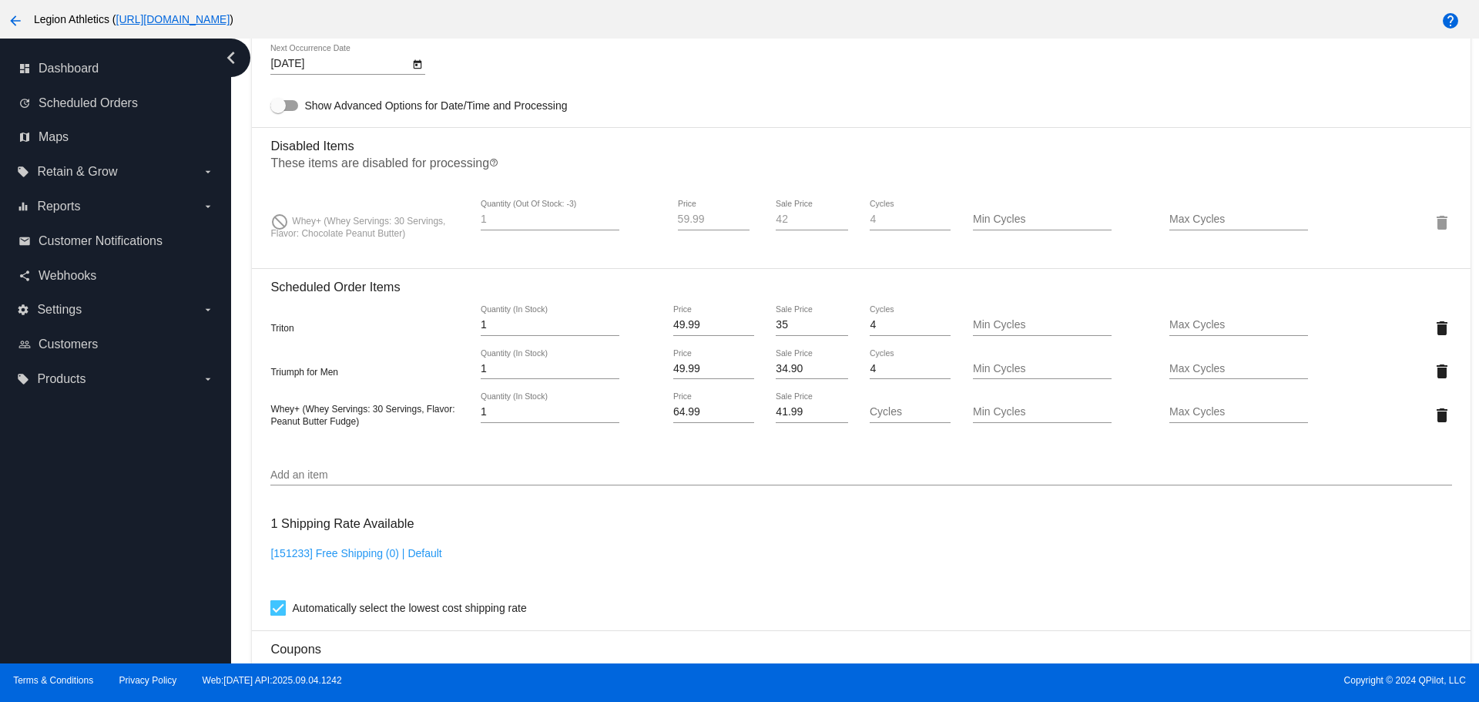
click at [823, 372] on input "34.90" at bounding box center [812, 369] width 72 height 12
click at [828, 363] on input "35" at bounding box center [812, 369] width 72 height 12
click at [828, 375] on mat-card "Customer 306394: Kevin Dickson kevindickson914@gmail.com Customer Shipping Ente…" at bounding box center [861, 291] width 1218 height 1822
click at [824, 371] on input "35" at bounding box center [812, 369] width 72 height 12
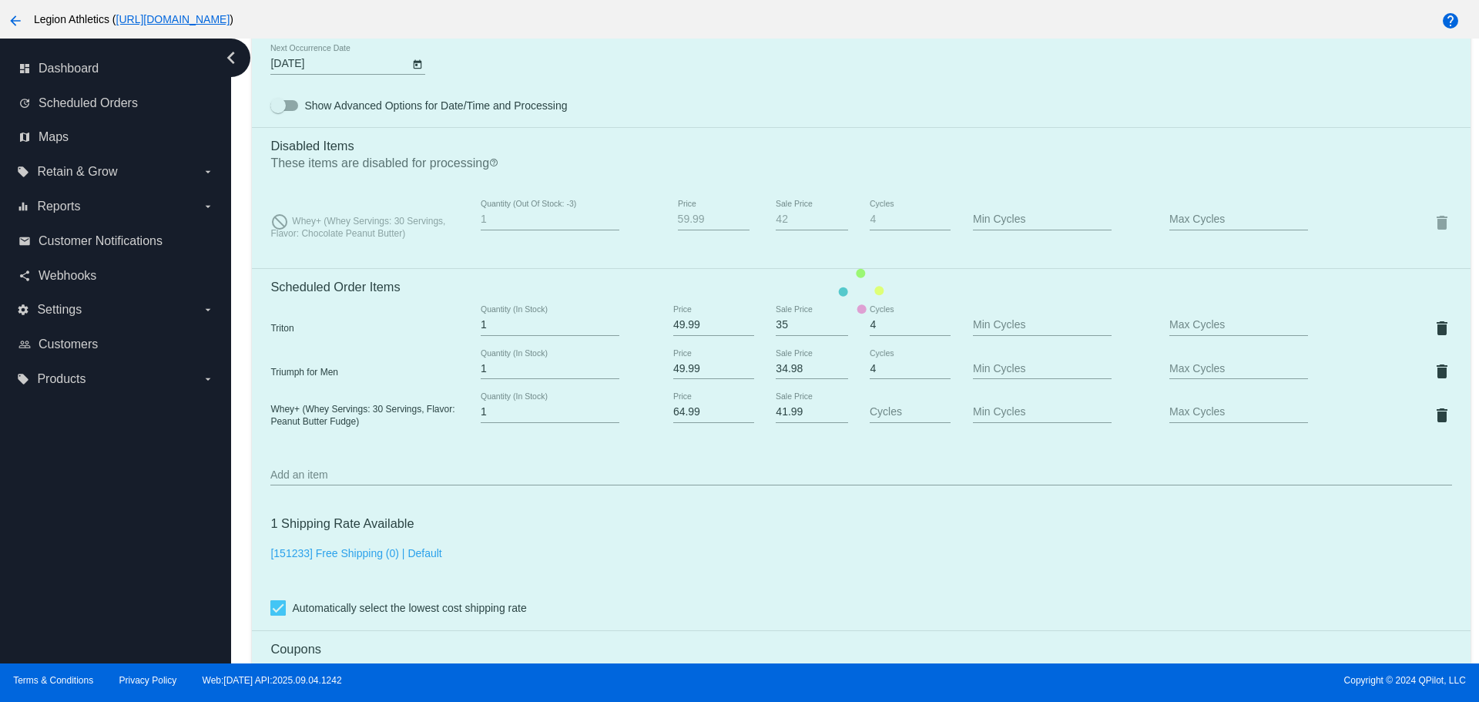
click at [801, 258] on mat-card "Customer 306394: Kevin Dickson kevindickson914@gmail.com Customer Shipping Ente…" at bounding box center [861, 291] width 1218 height 1822
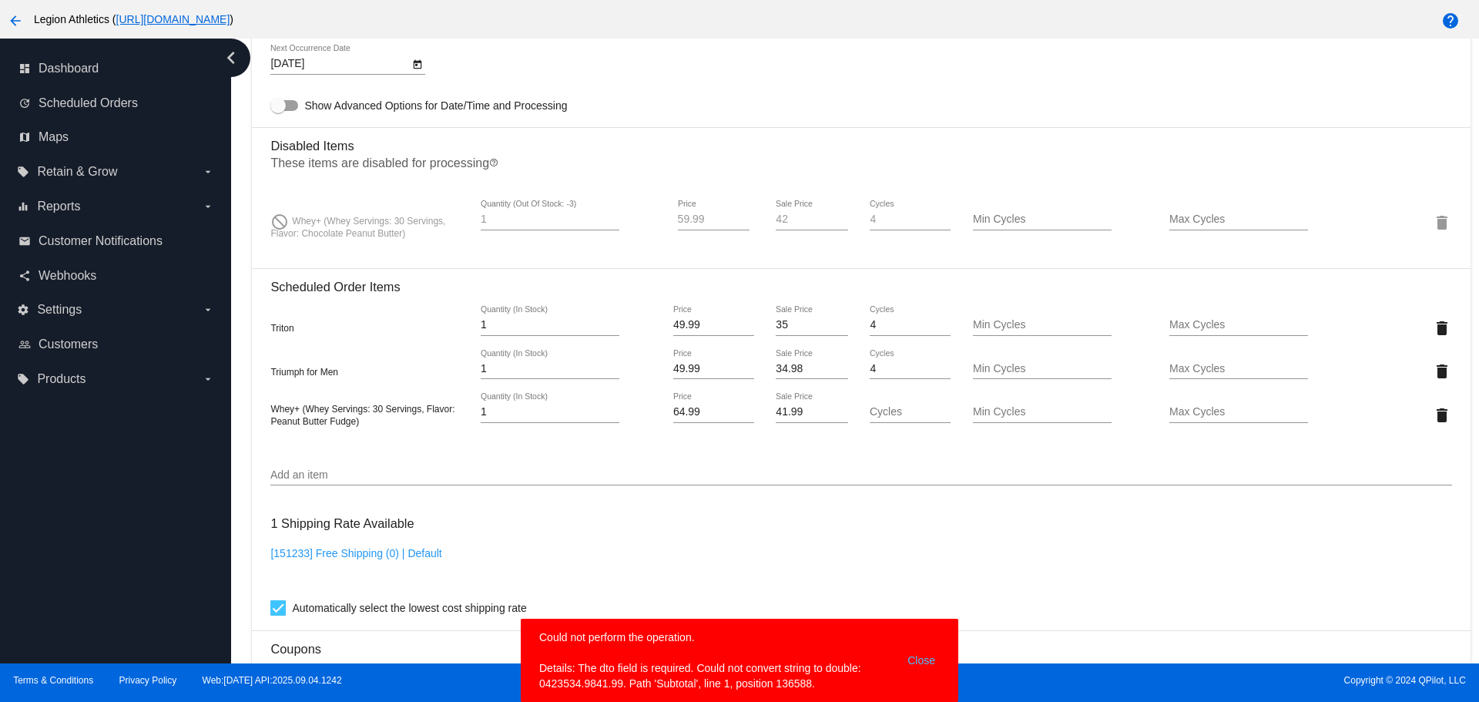
click at [818, 371] on input "34.98" at bounding box center [812, 369] width 72 height 12
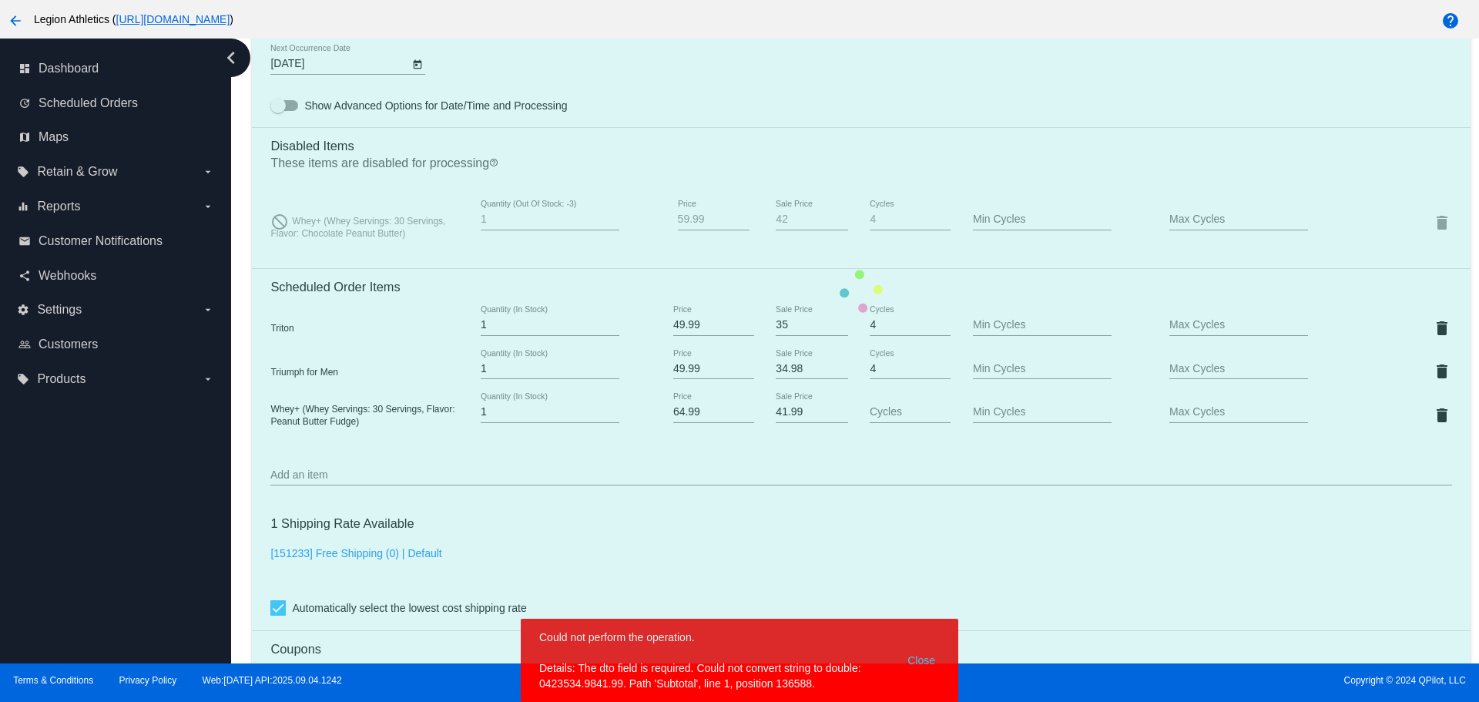
click at [931, 664] on button "Close" at bounding box center [921, 661] width 37 height 62
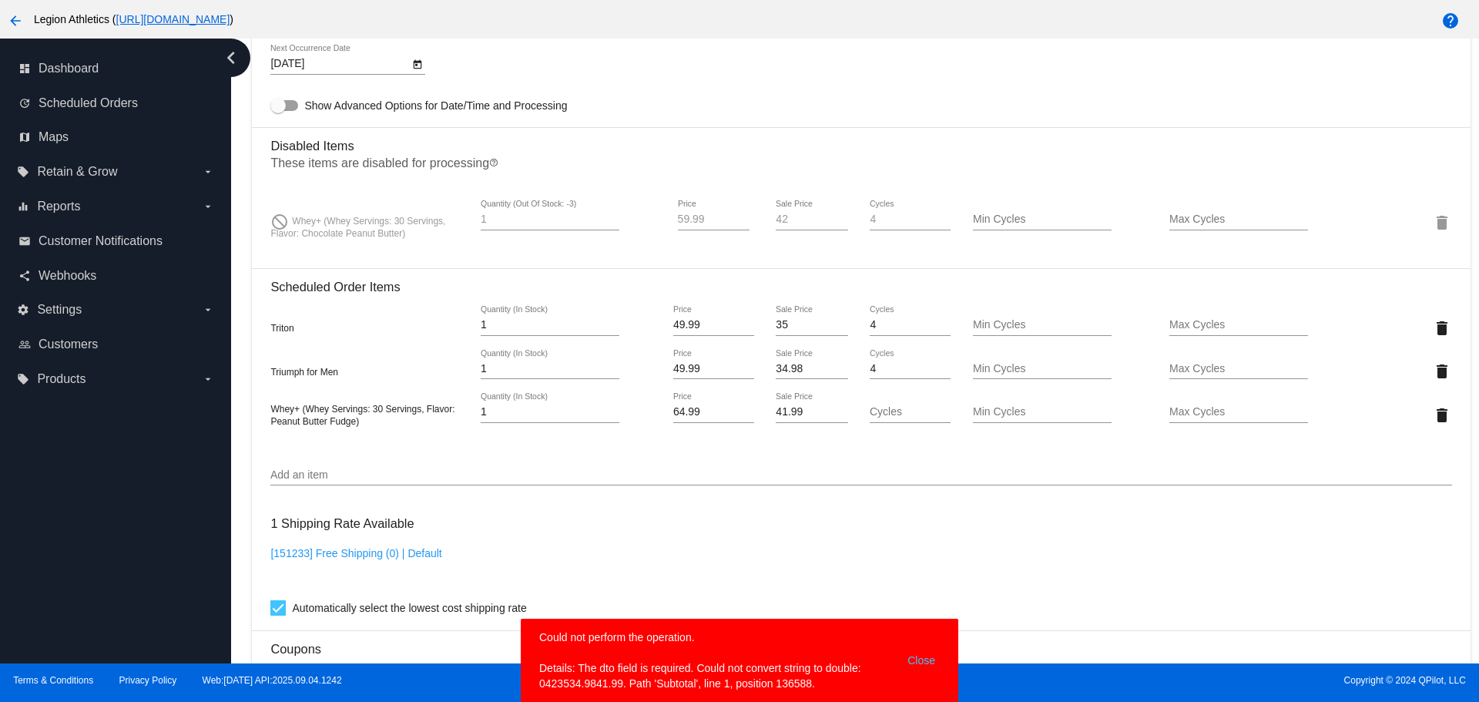
click at [923, 670] on button "Close" at bounding box center [921, 661] width 37 height 62
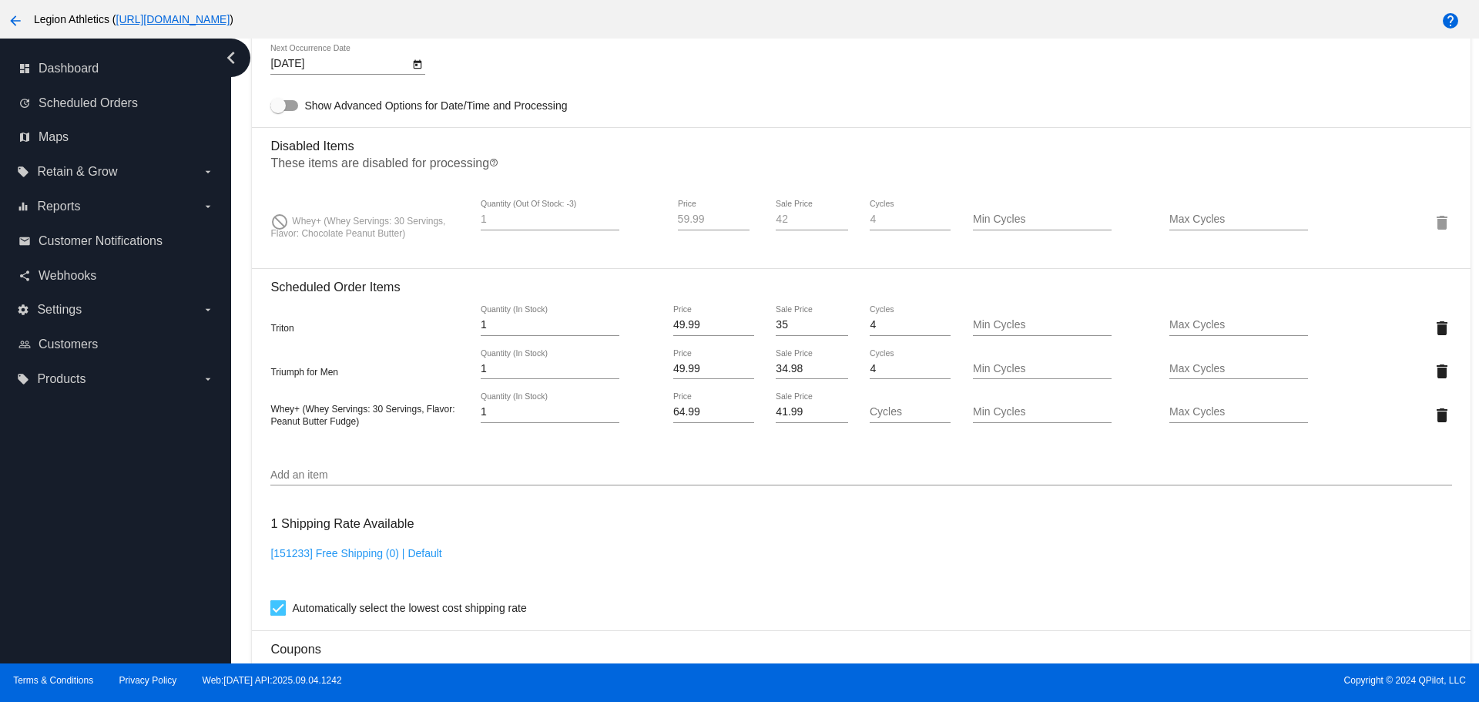
click at [814, 378] on div "34.98 Sale Price" at bounding box center [812, 364] width 72 height 30
click at [804, 264] on mat-card "Customer 306394: Kevin Dickson kevindickson914@gmail.com Customer Shipping Ente…" at bounding box center [861, 291] width 1218 height 1822
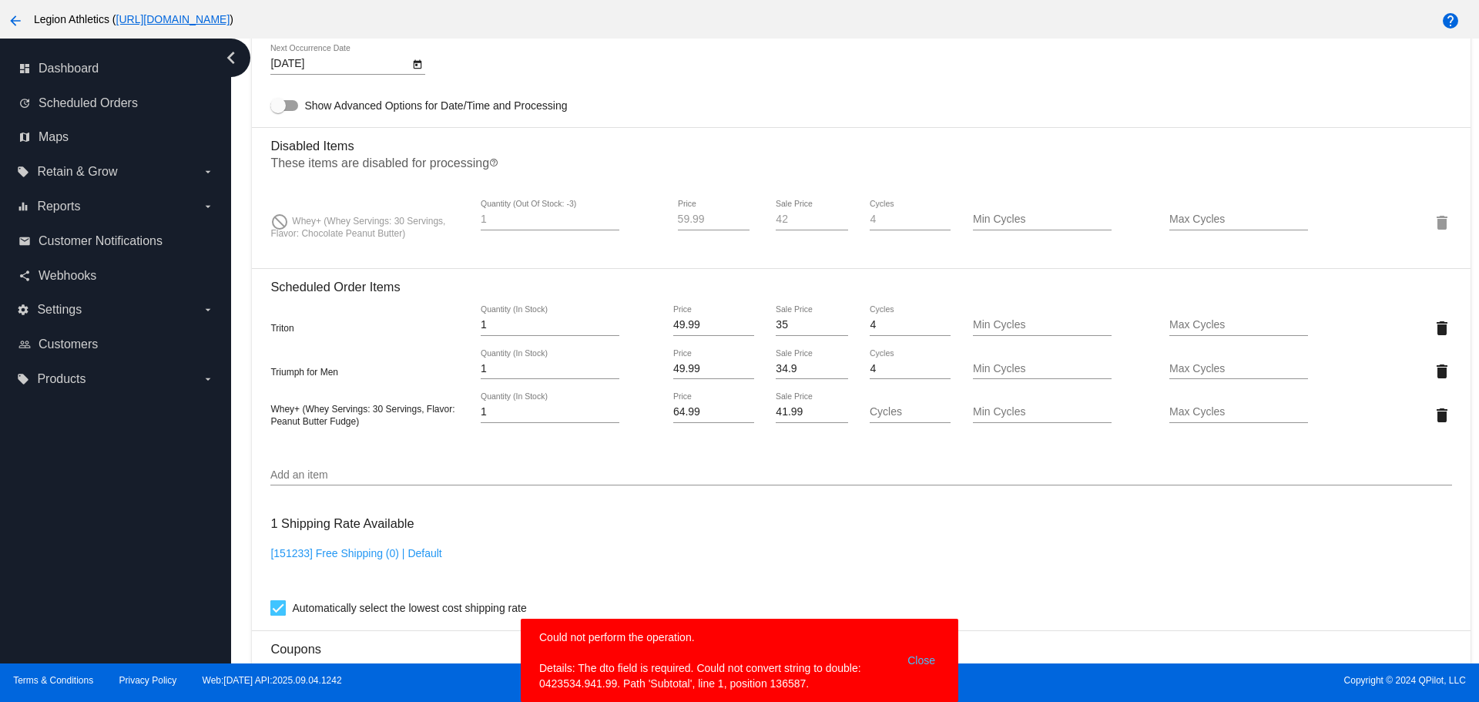
click at [802, 368] on input "34.9" at bounding box center [812, 369] width 72 height 12
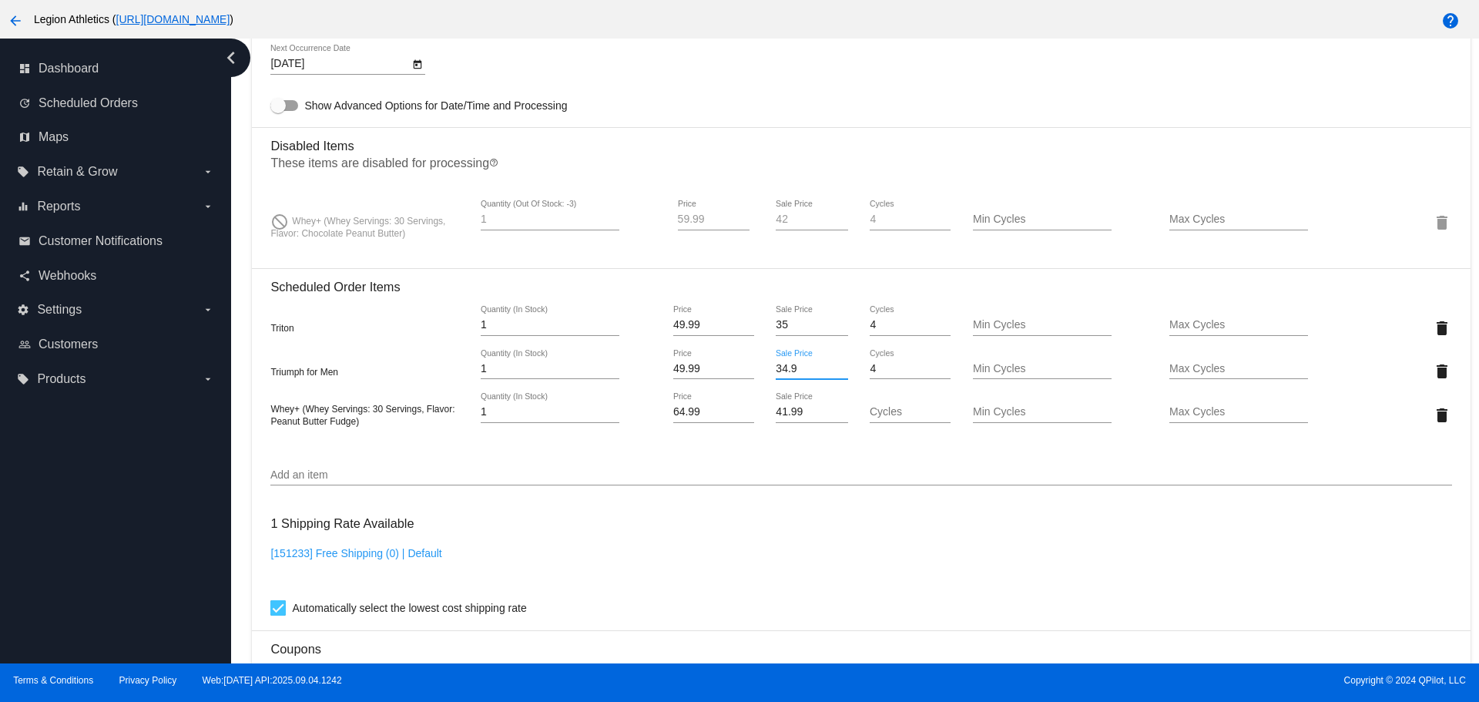
click at [667, 368] on mat-card "Customer 306394: Kevin Dickson kevindickson914@gmail.com Customer Shipping Ente…" at bounding box center [861, 291] width 1218 height 1822
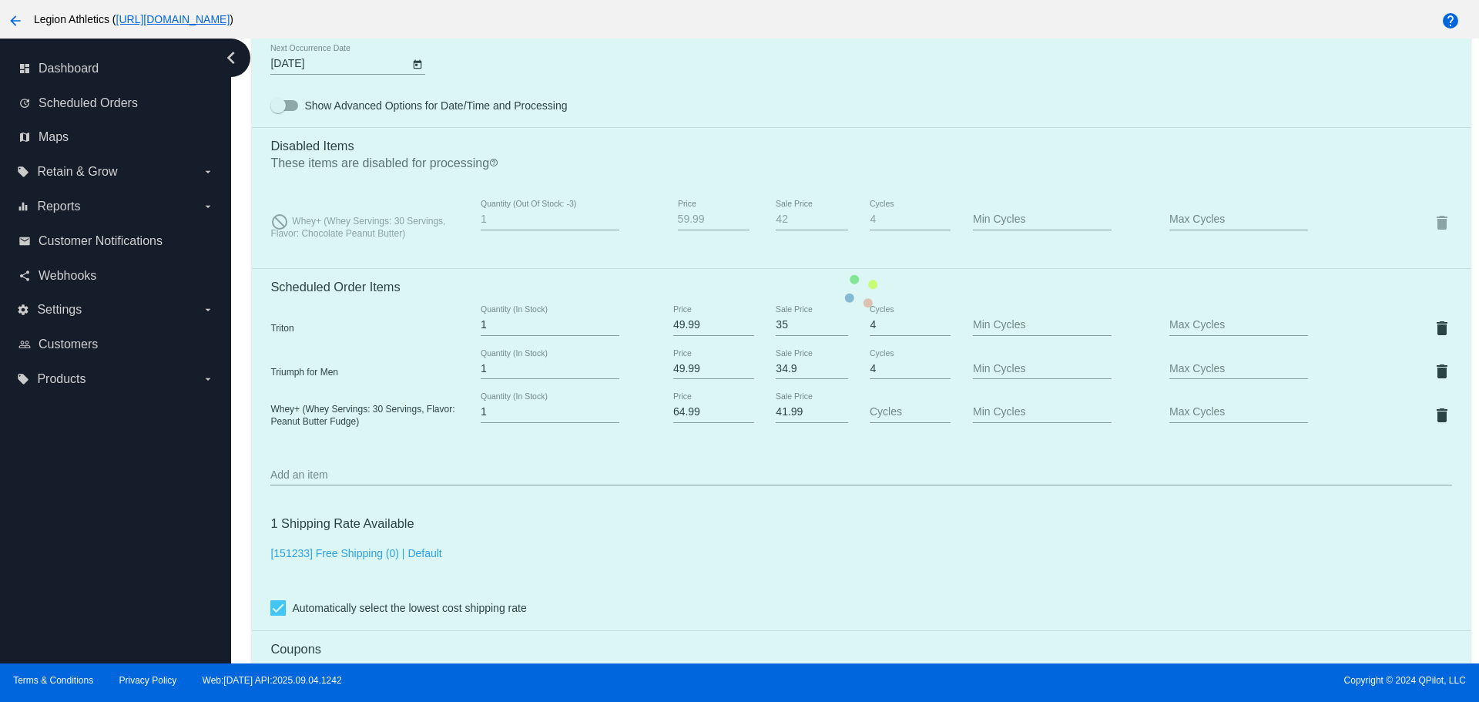
click at [667, 368] on mat-card "Customer 306394: Kevin Dickson kevindickson914@gmail.com Customer Shipping Ente…" at bounding box center [861, 291] width 1218 height 1822
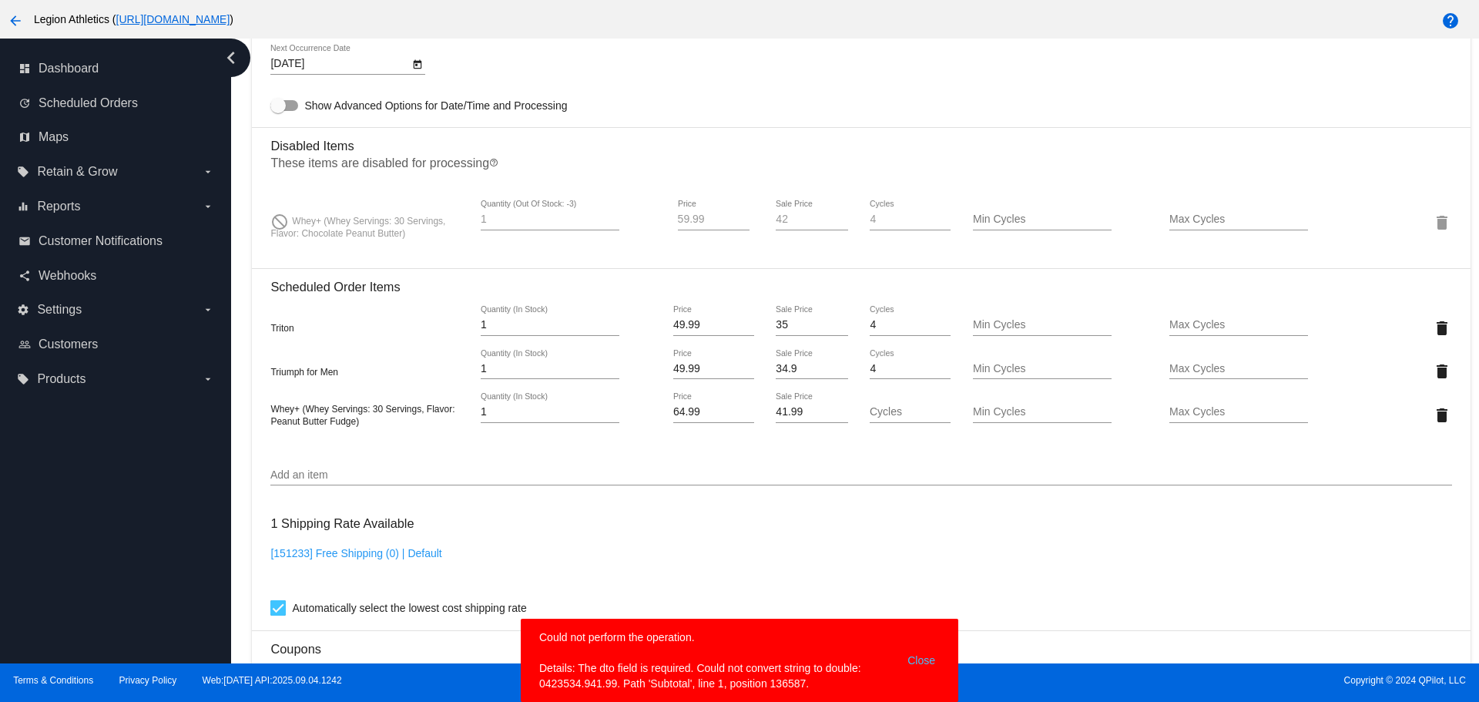
click at [689, 370] on input "49.99" at bounding box center [713, 369] width 81 height 12
click at [777, 365] on mat-card "Customer 306394: Kevin Dickson kevindickson914@gmail.com Customer Shipping Ente…" at bounding box center [861, 291] width 1218 height 1822
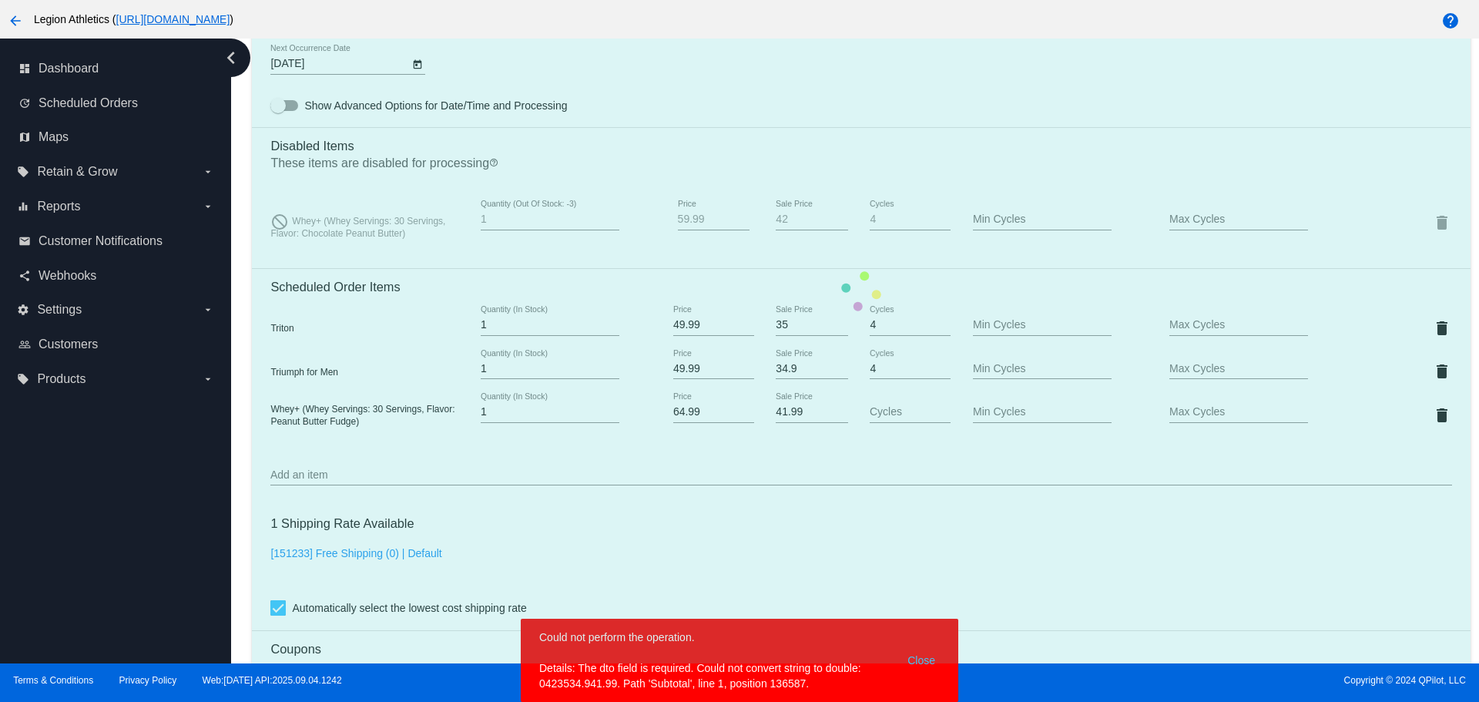
click at [777, 365] on mat-card "Customer 306394: Kevin Dickson kevindickson914@gmail.com Customer Shipping Ente…" at bounding box center [861, 291] width 1218 height 1822
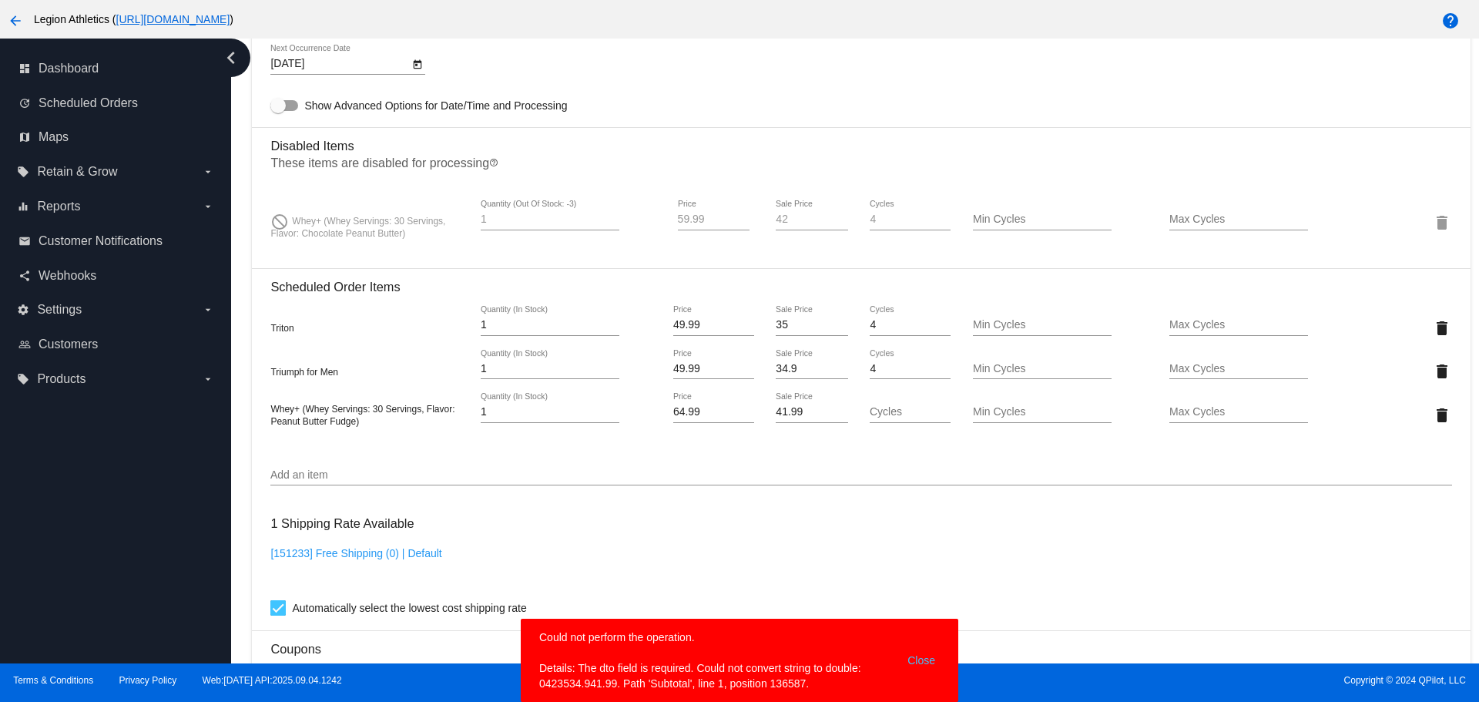
click at [778, 369] on input "34.9" at bounding box center [812, 369] width 72 height 12
paste input "49.9"
drag, startPoint x: 777, startPoint y: 371, endPoint x: 767, endPoint y: 371, distance: 10.8
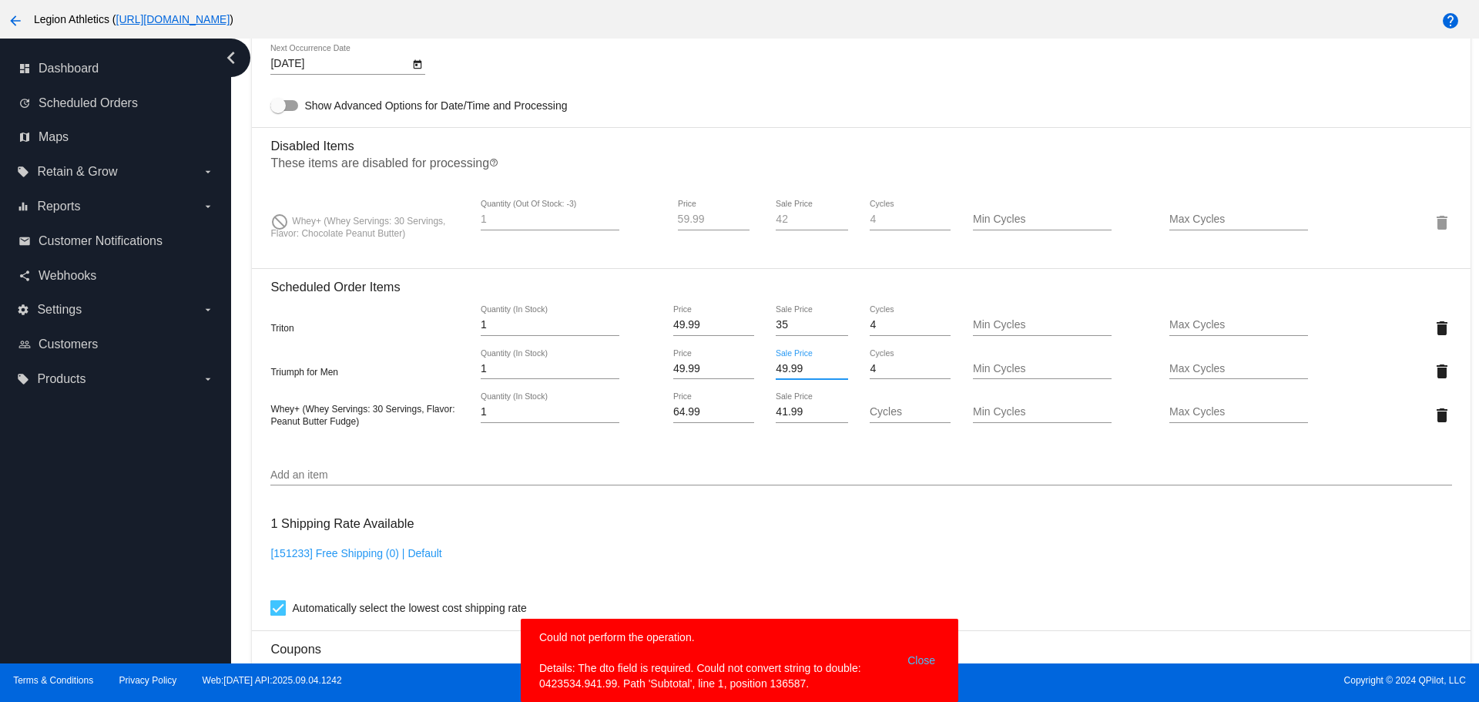
click at [776, 371] on input "49.99" at bounding box center [812, 369] width 72 height 12
click at [887, 562] on mat-card "Customer 306394: Kevin Dickson kevindickson914@gmail.com Customer Shipping Ente…" at bounding box center [861, 291] width 1218 height 1822
click at [915, 663] on button "Close" at bounding box center [921, 661] width 37 height 62
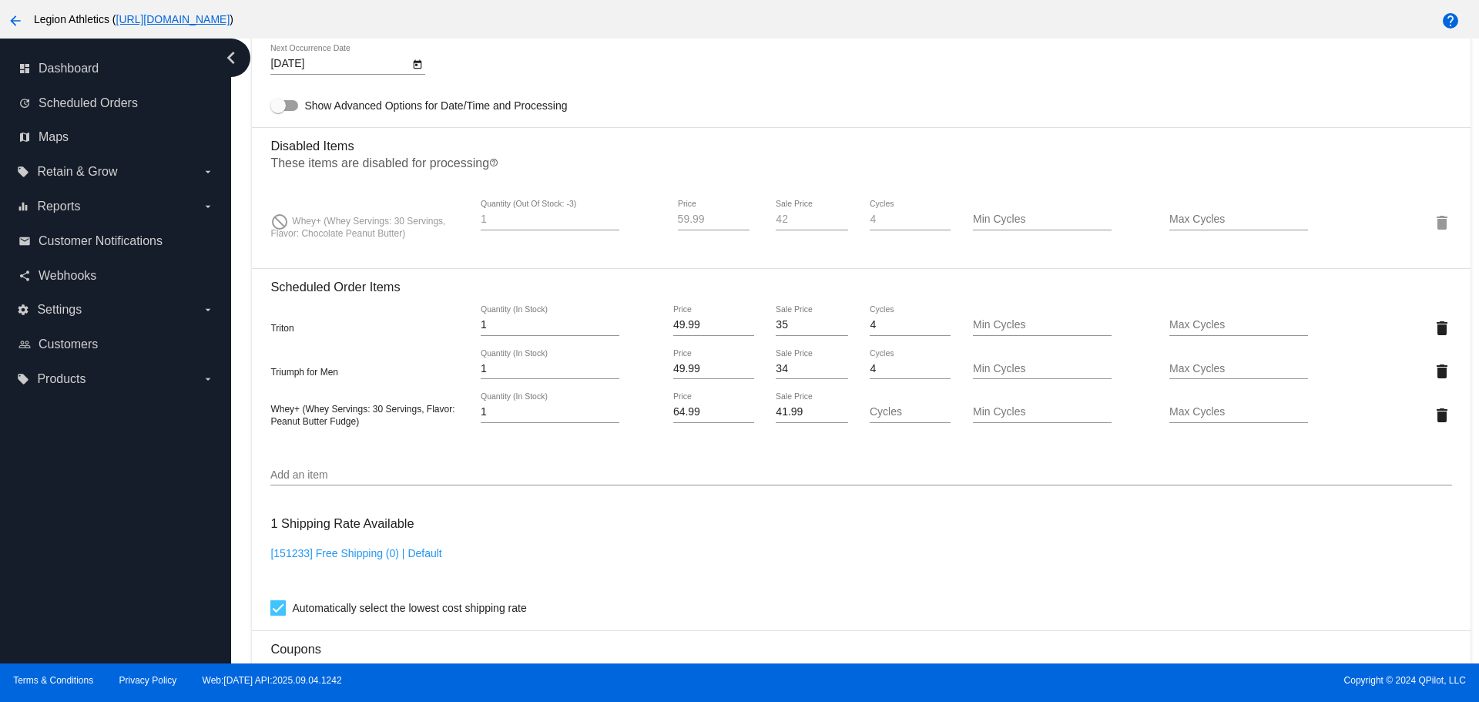
type input "34"
click at [830, 368] on input "34" at bounding box center [812, 369] width 72 height 12
click at [824, 324] on mat-card "Customer 306394: Kevin Dickson kevindickson914@gmail.com Customer Shipping Ente…" at bounding box center [861, 291] width 1218 height 1822
type input "34"
click at [830, 331] on input "34" at bounding box center [812, 325] width 72 height 12
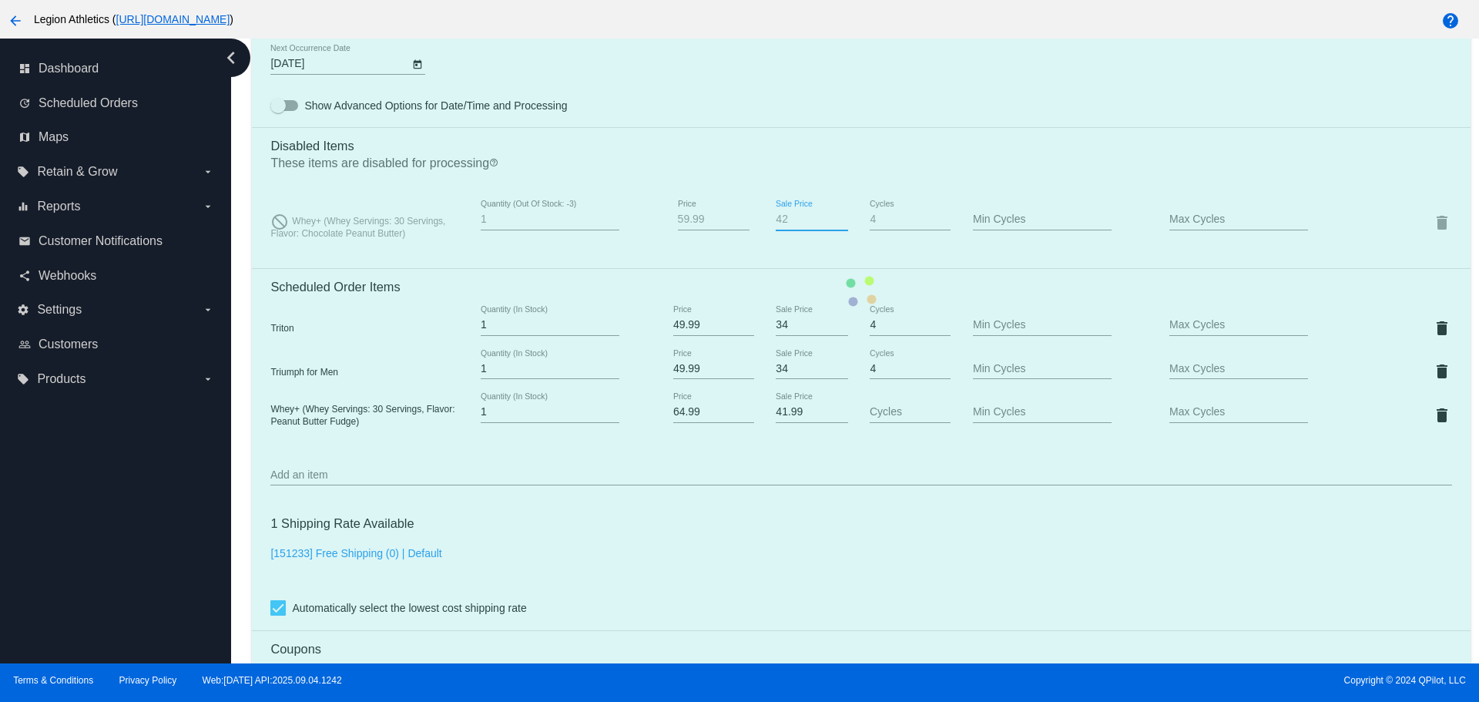
click at [817, 223] on mat-card "Customer 306394: Kevin Dickson kevindickson914@gmail.com Customer Shipping Ente…" at bounding box center [861, 291] width 1218 height 1822
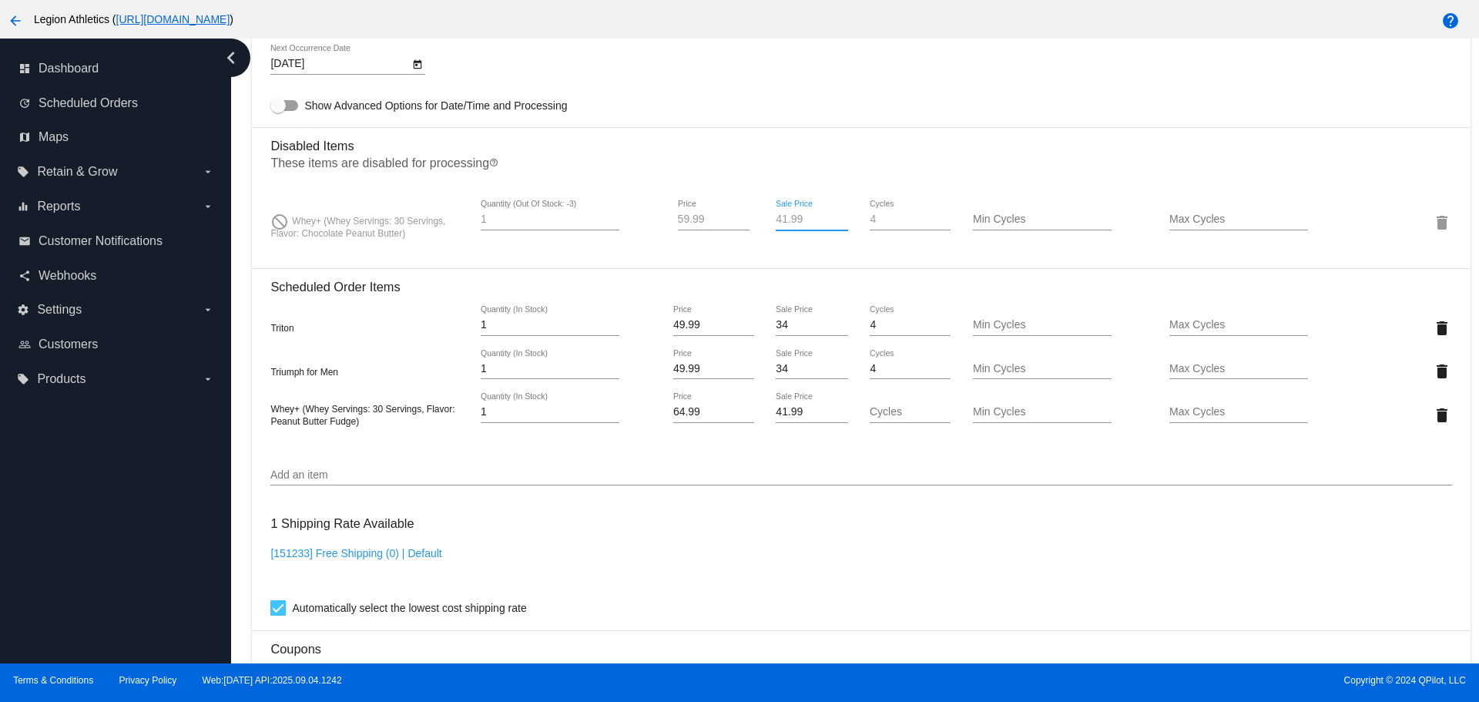
type input "41.99"
click at [801, 64] on div "10/31/2025 Next Occurrence Date" at bounding box center [860, 67] width 1181 height 44
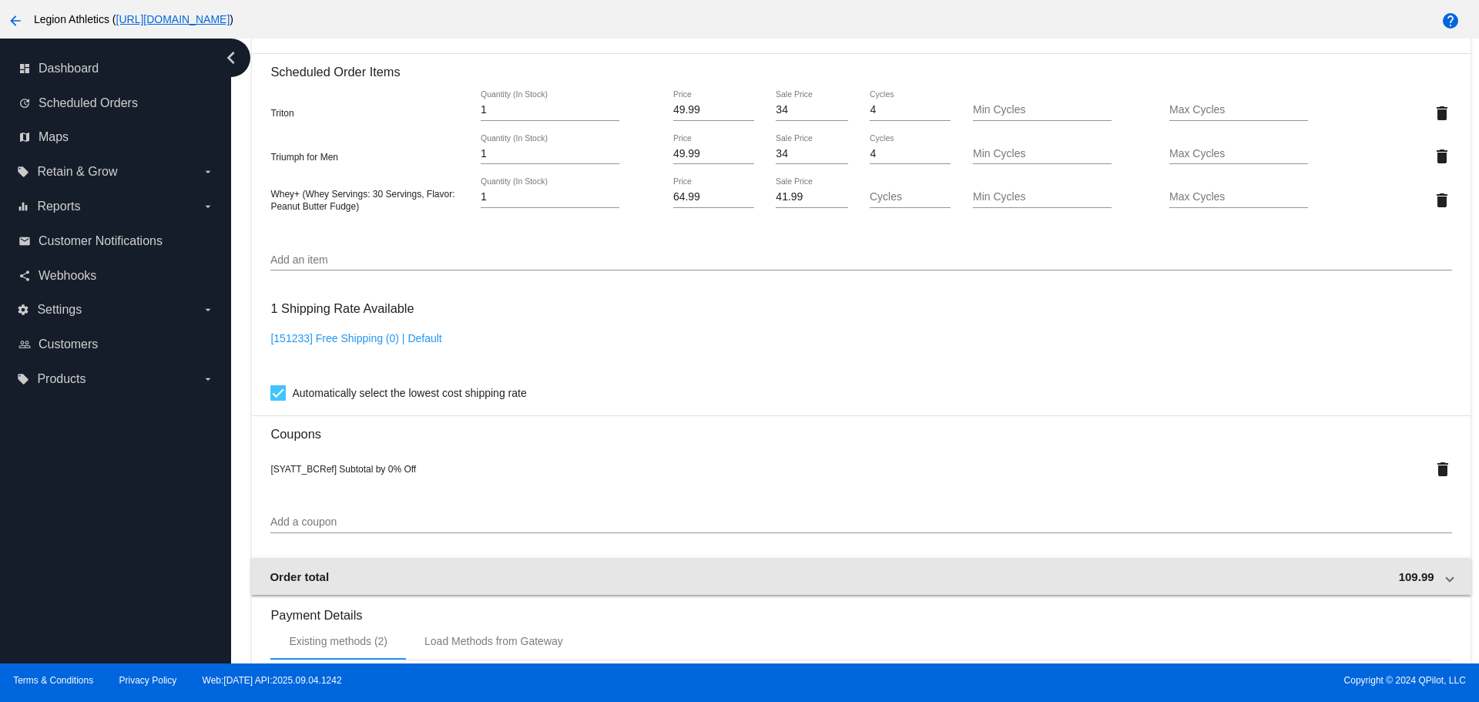
scroll to position [1564, 0]
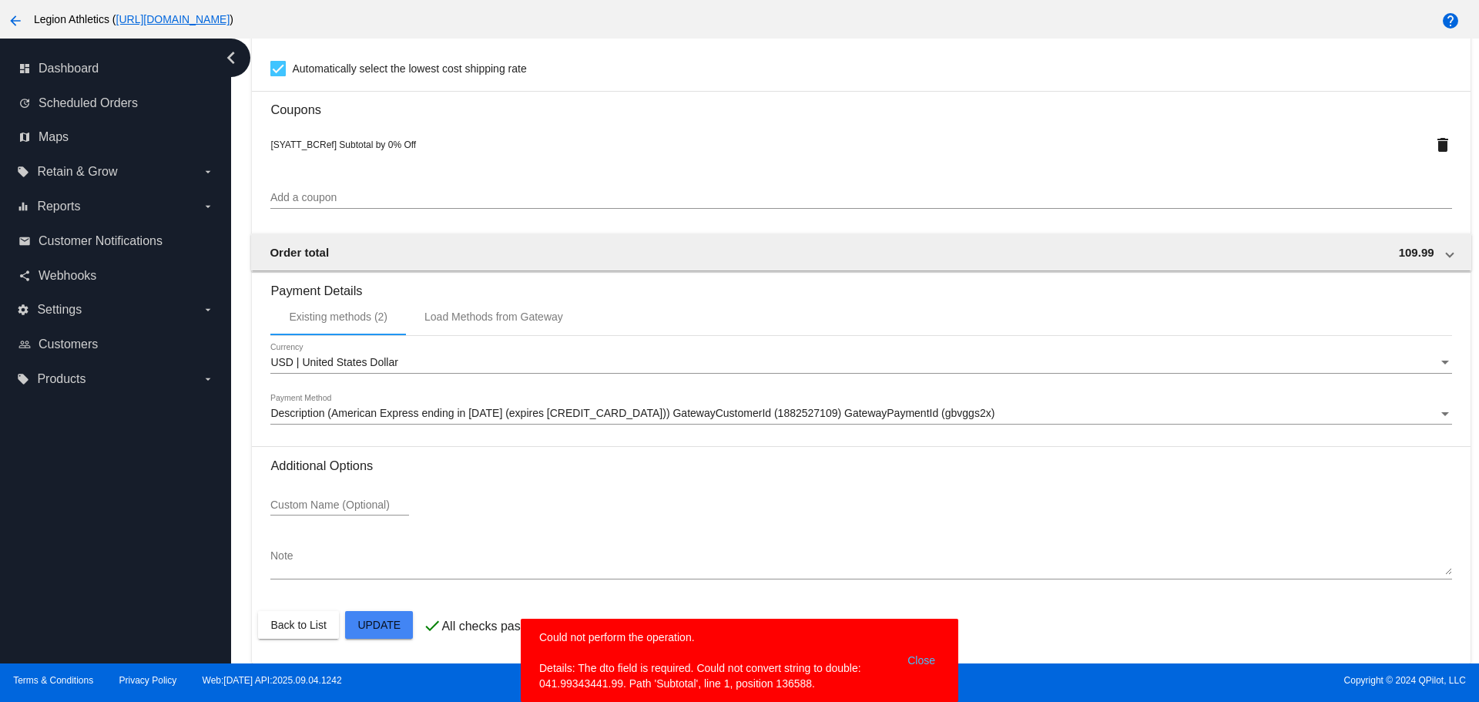
click at [922, 649] on button "Close" at bounding box center [921, 661] width 37 height 62
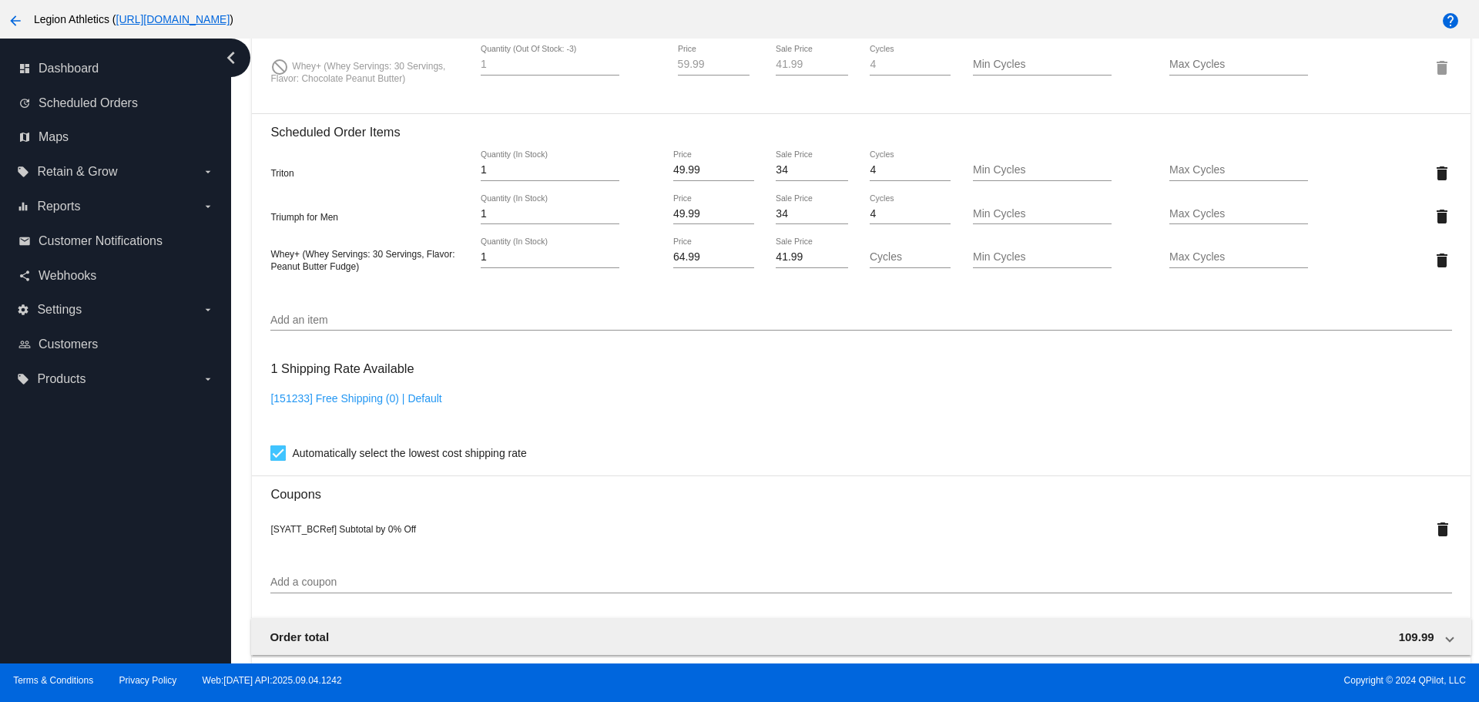
scroll to position [1179, 0]
type input "42"
click at [831, 255] on input "42" at bounding box center [812, 258] width 72 height 12
type input "35"
click at [829, 212] on input "35" at bounding box center [812, 215] width 72 height 12
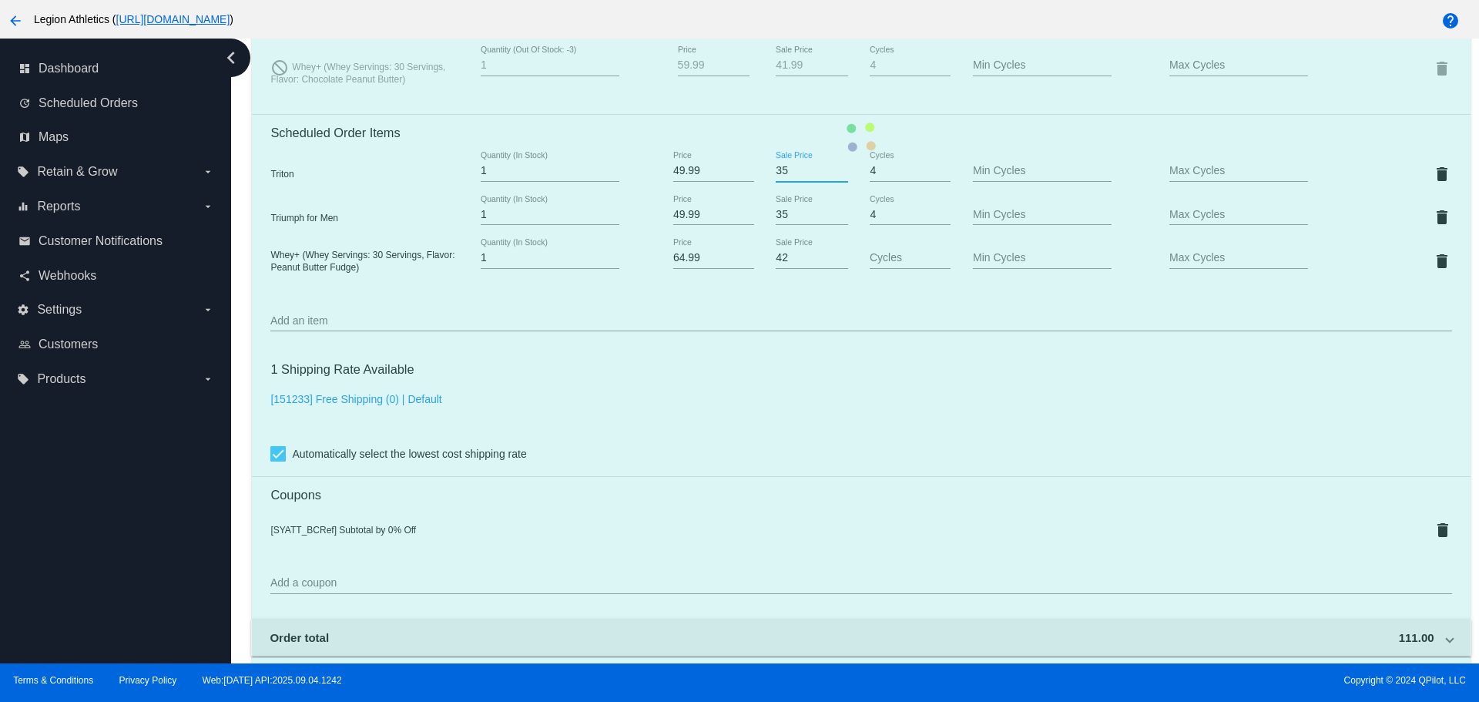
type input "35"
click at [832, 170] on input "35" at bounding box center [812, 171] width 72 height 12
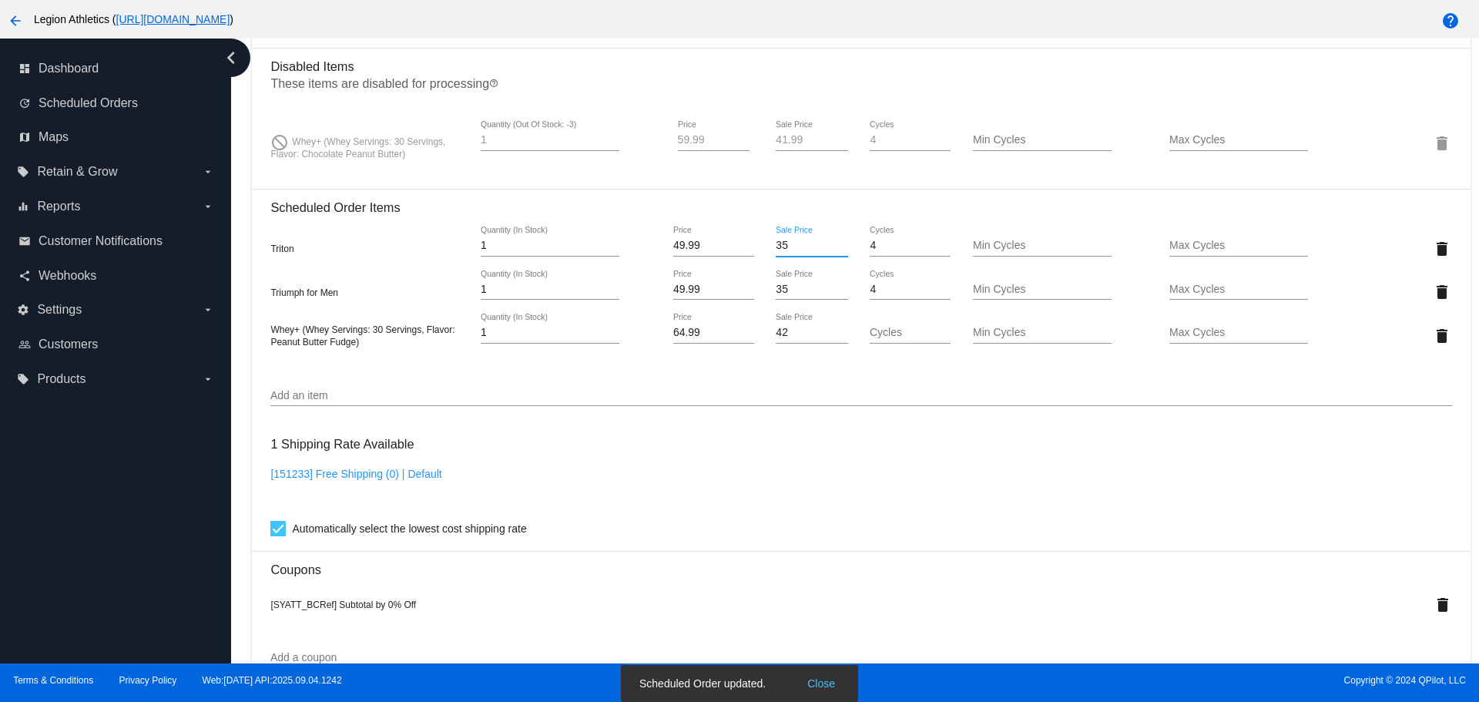
scroll to position [1102, 0]
click at [831, 136] on mat-card "Customer 306394: Kevin Dickson kevindickson914@gmail.com Customer Shipping Ente…" at bounding box center [861, 214] width 1218 height 1822
drag, startPoint x: 796, startPoint y: 145, endPoint x: 712, endPoint y: 145, distance: 84.0
click at [712, 145] on div "do_not_disturb Whey+ (Whey Servings: 30 Servings, Flavor: Chocolate Peanut Butt…" at bounding box center [860, 145] width 1181 height 44
type input "42"
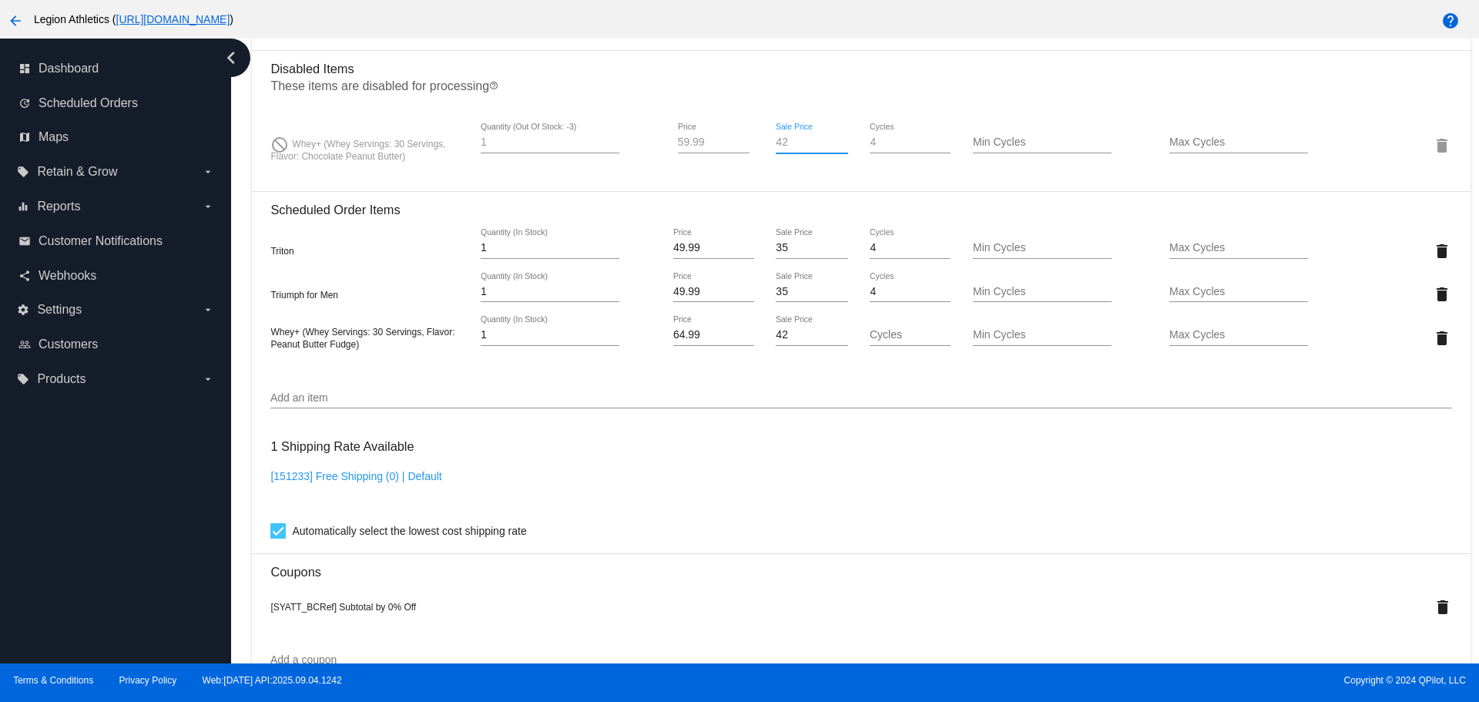
click at [726, 86] on p "These items are disabled for processing help_outline" at bounding box center [860, 89] width 1181 height 20
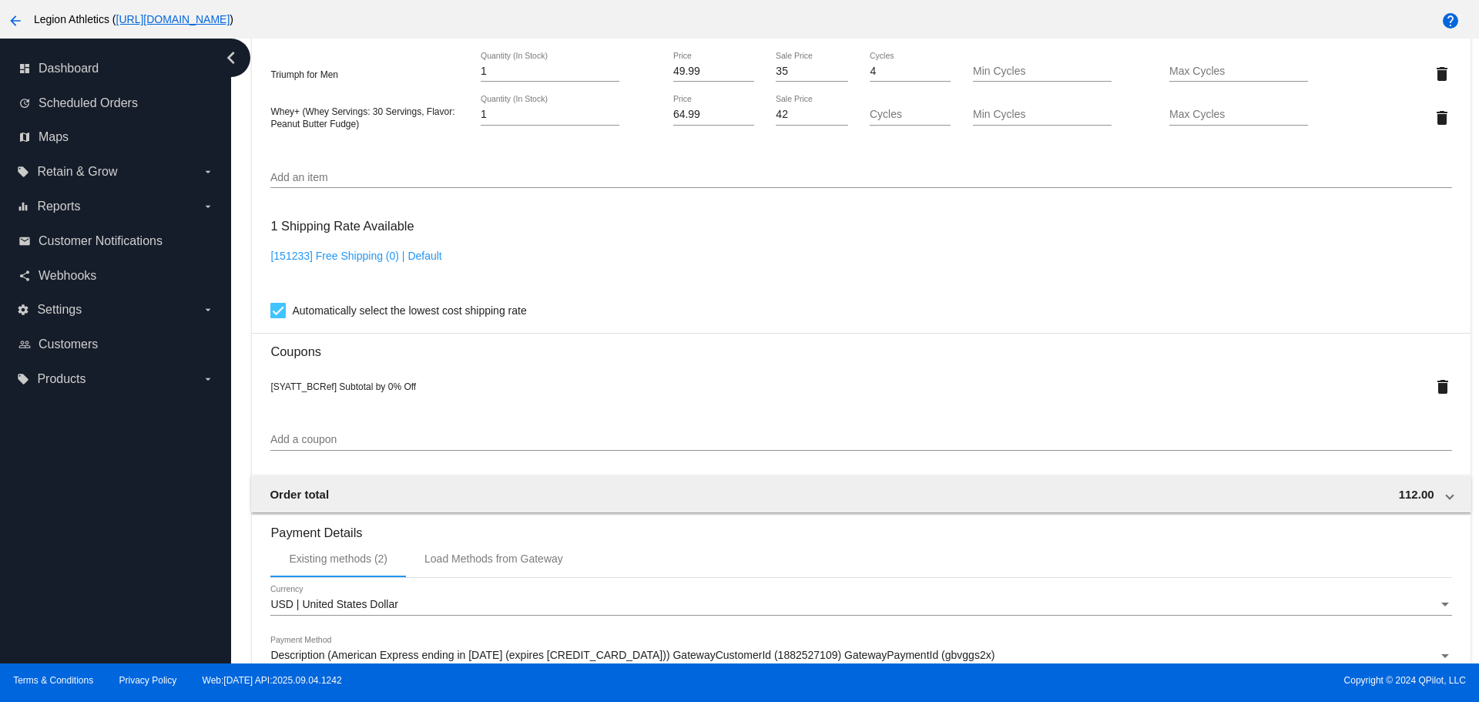
scroll to position [1564, 0]
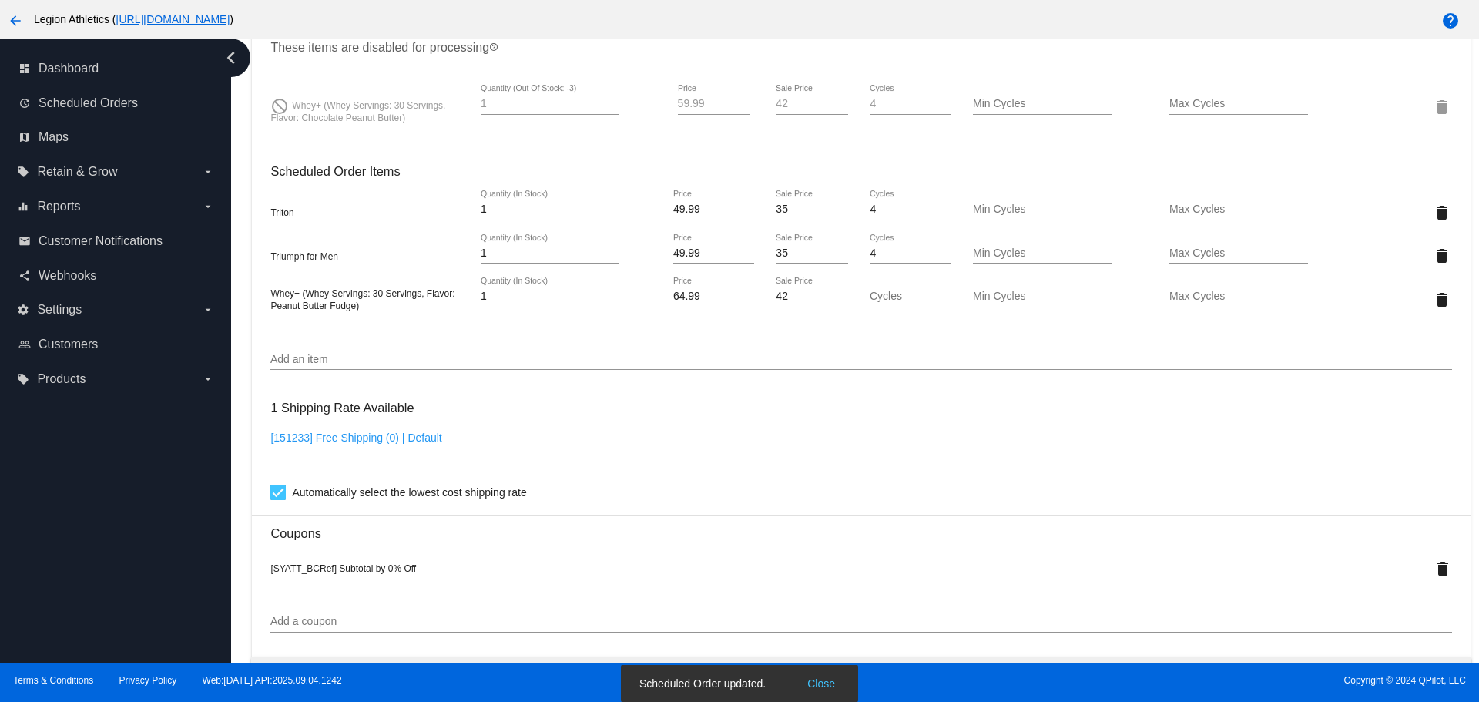
scroll to position [871, 0]
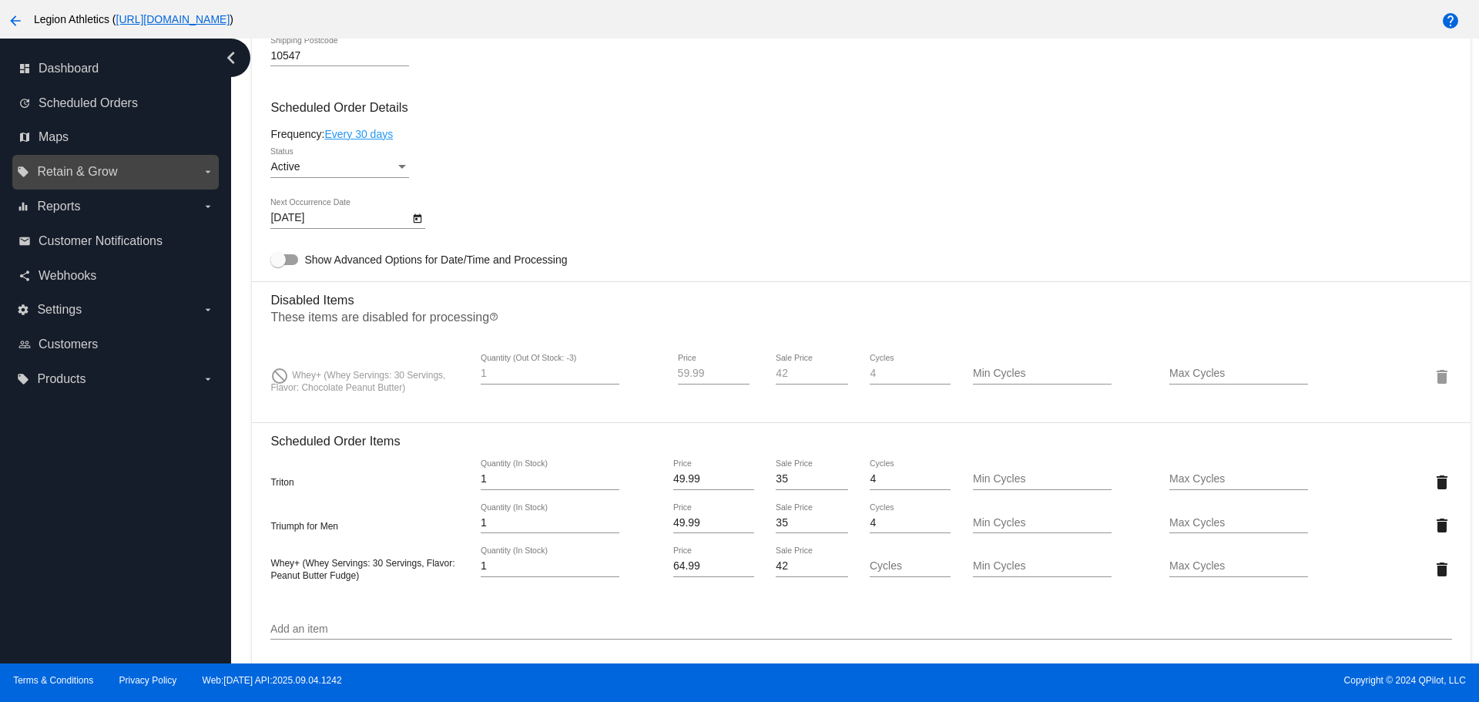
click at [212, 174] on icon "arrow_drop_down" at bounding box center [208, 172] width 12 height 12
click at [0, 0] on input "local_offer Retain & Grow arrow_drop_down" at bounding box center [0, 0] width 0 height 0
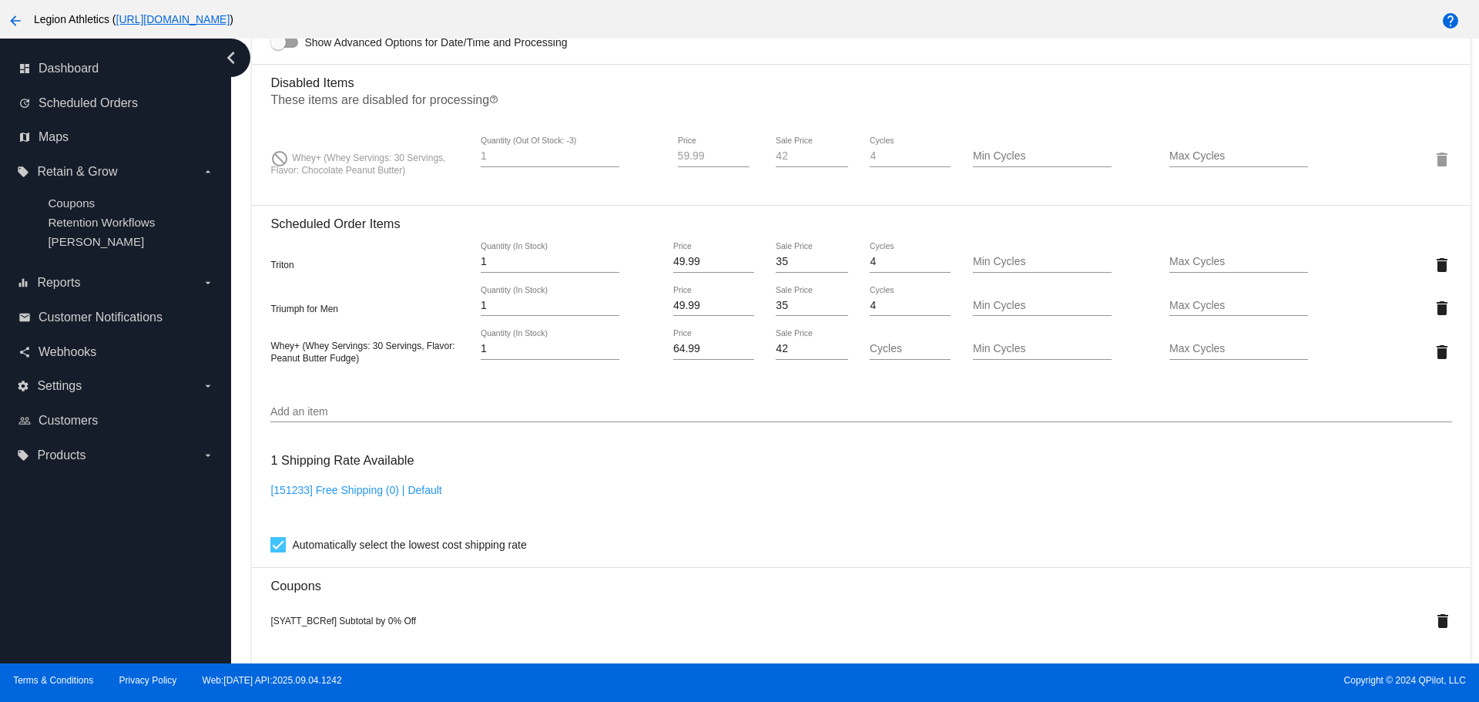
scroll to position [1102, 0]
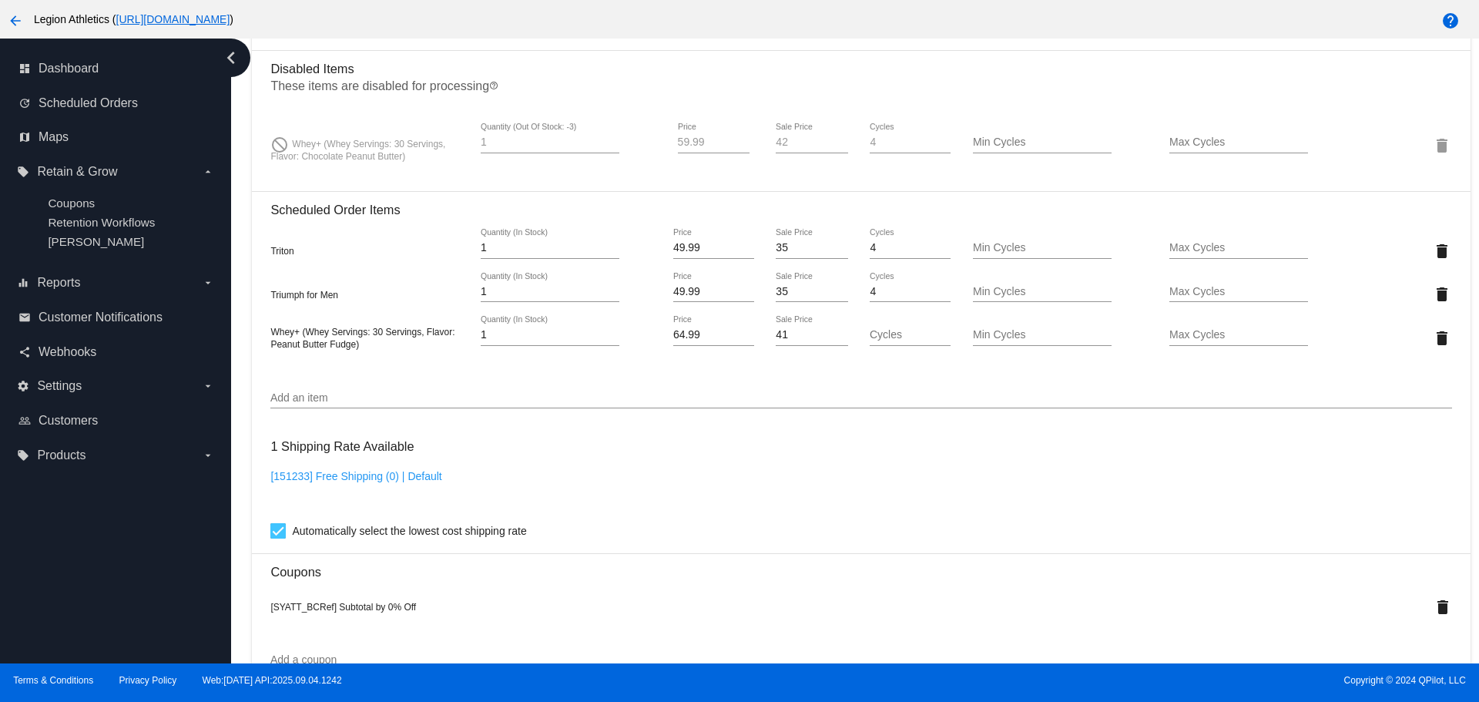
type input "41"
click at [831, 340] on input "41" at bounding box center [812, 335] width 72 height 12
type input "34"
click at [833, 294] on input "34" at bounding box center [812, 292] width 72 height 12
type input "34"
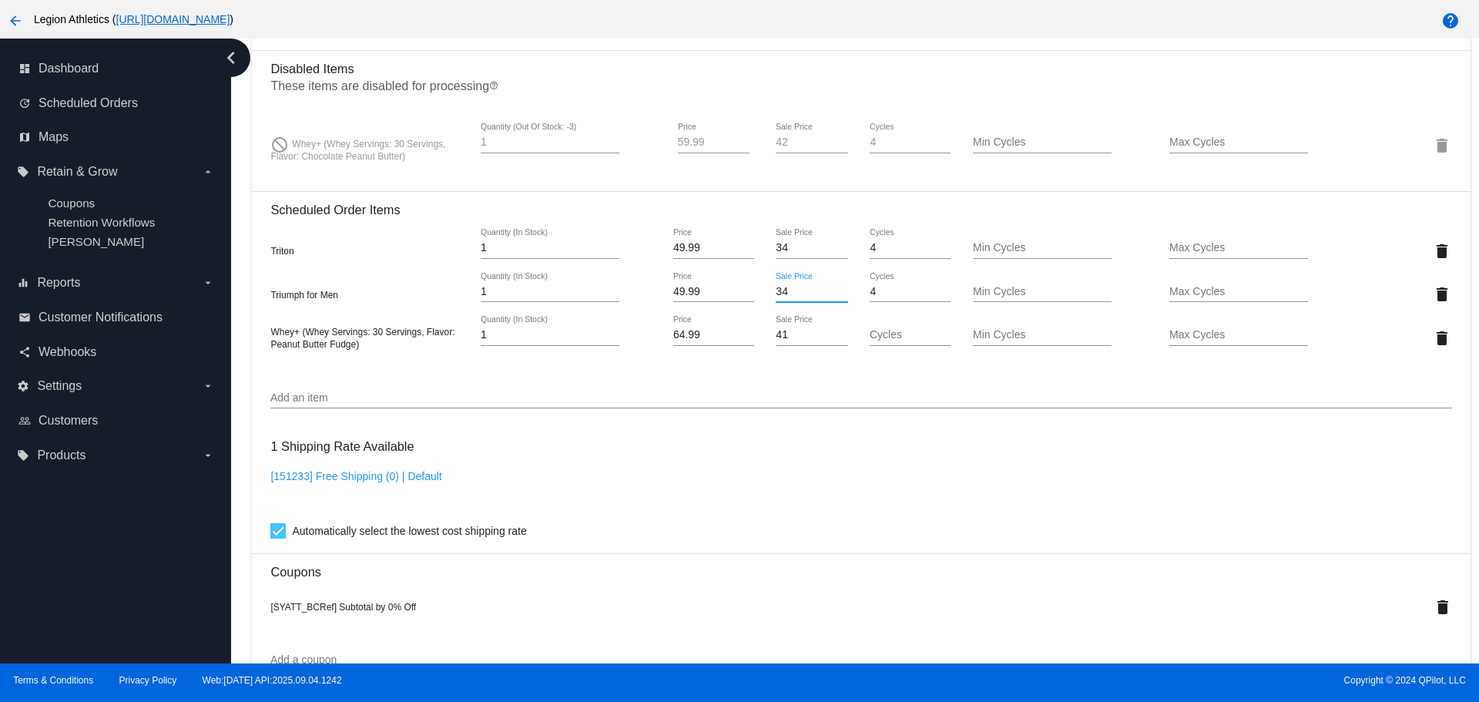
click at [831, 252] on input "34" at bounding box center [812, 248] width 72 height 12
click at [823, 139] on mat-card "Customer 306394: Kevin Dickson kevindickson914@gmail.com Customer Shipping Ente…" at bounding box center [861, 214] width 1218 height 1822
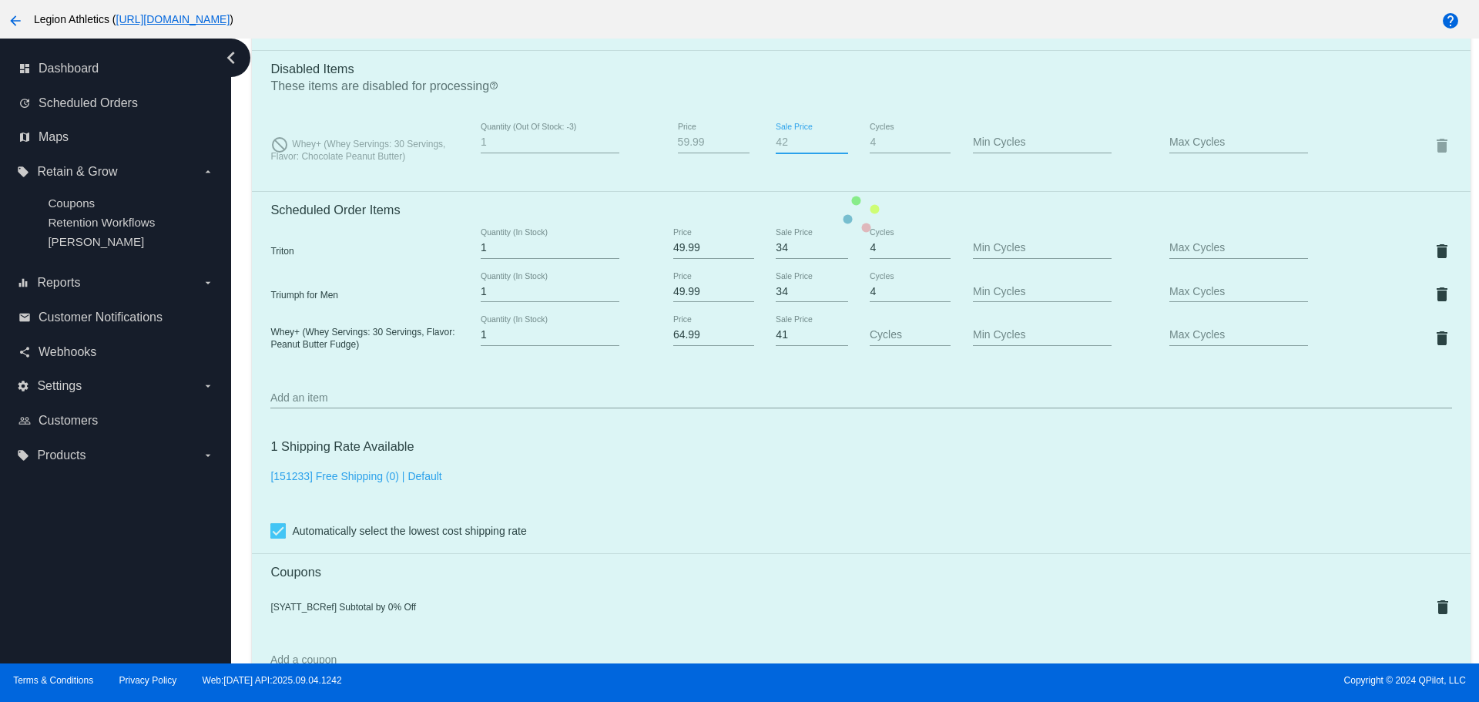
click at [813, 139] on mat-card "Customer 306394: Kevin Dickson kevindickson914@gmail.com Customer Shipping Ente…" at bounding box center [861, 214] width 1218 height 1822
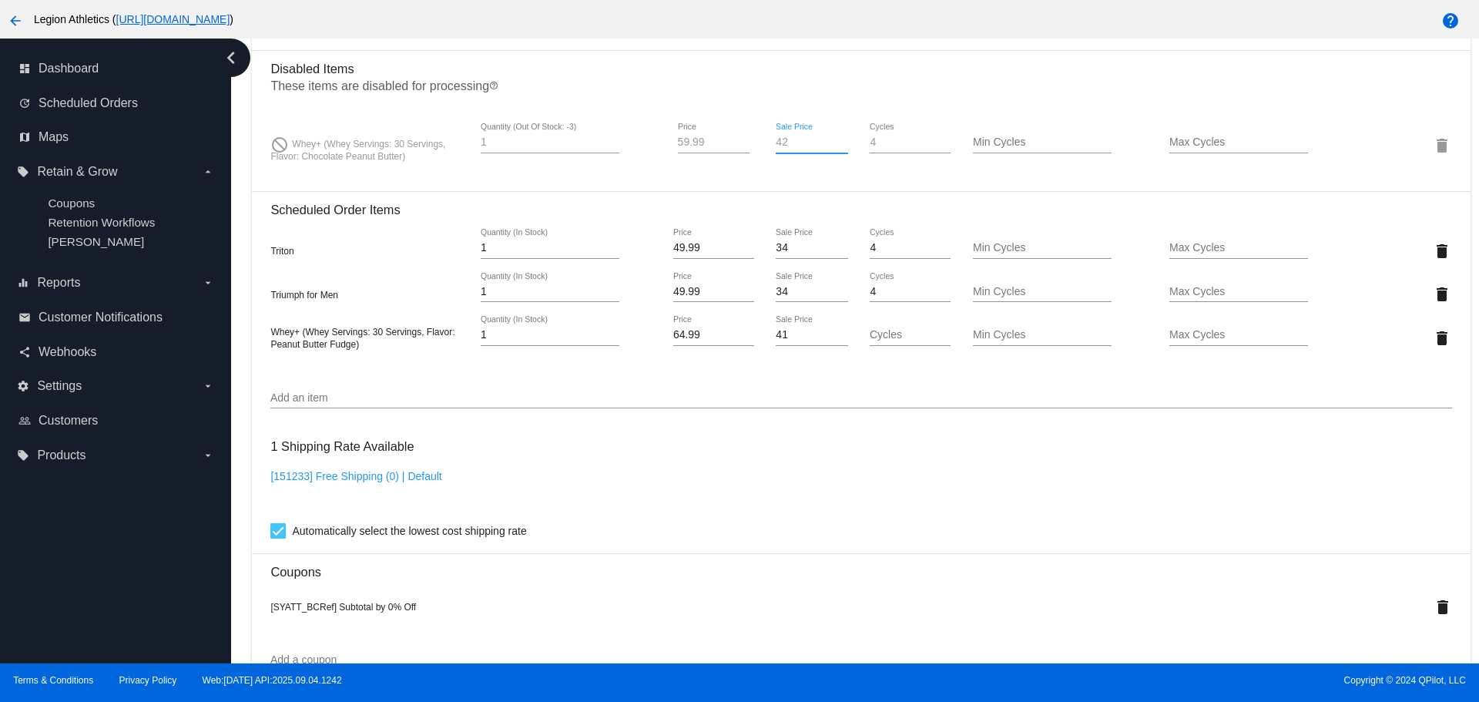
click at [808, 145] on input "42" at bounding box center [812, 142] width 72 height 12
type input "41"
click at [801, 82] on p "These items are disabled for processing help_outline" at bounding box center [860, 89] width 1181 height 20
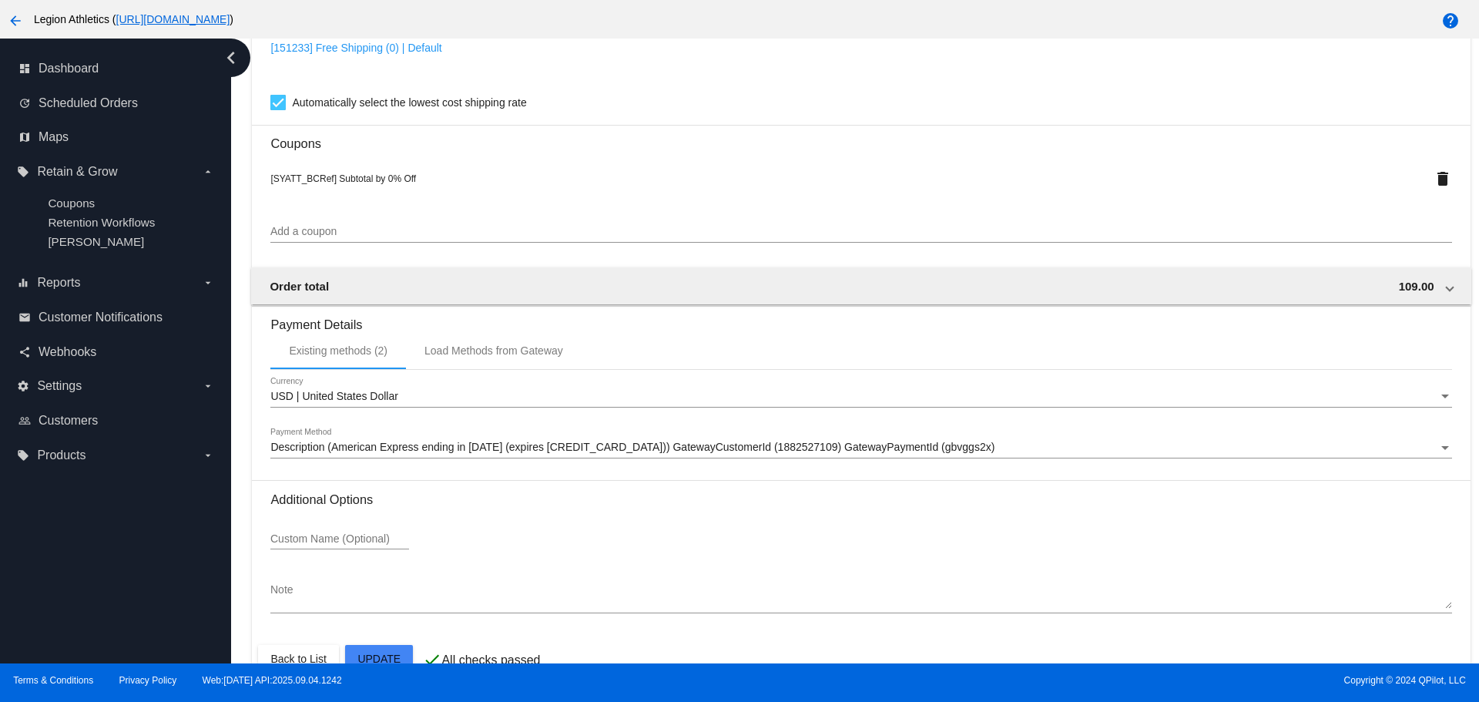
scroll to position [1564, 0]
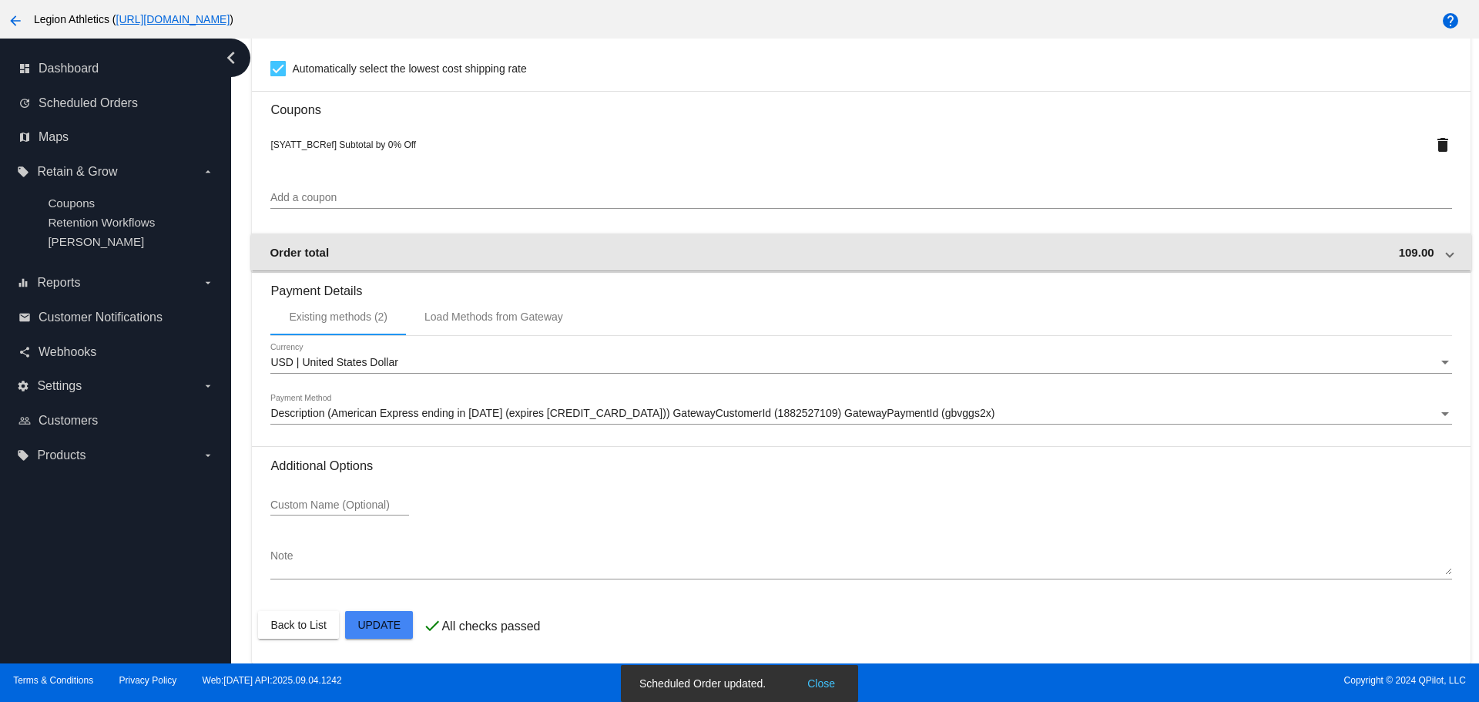
click at [1399, 257] on span "109.00" at bounding box center [1416, 252] width 35 height 13
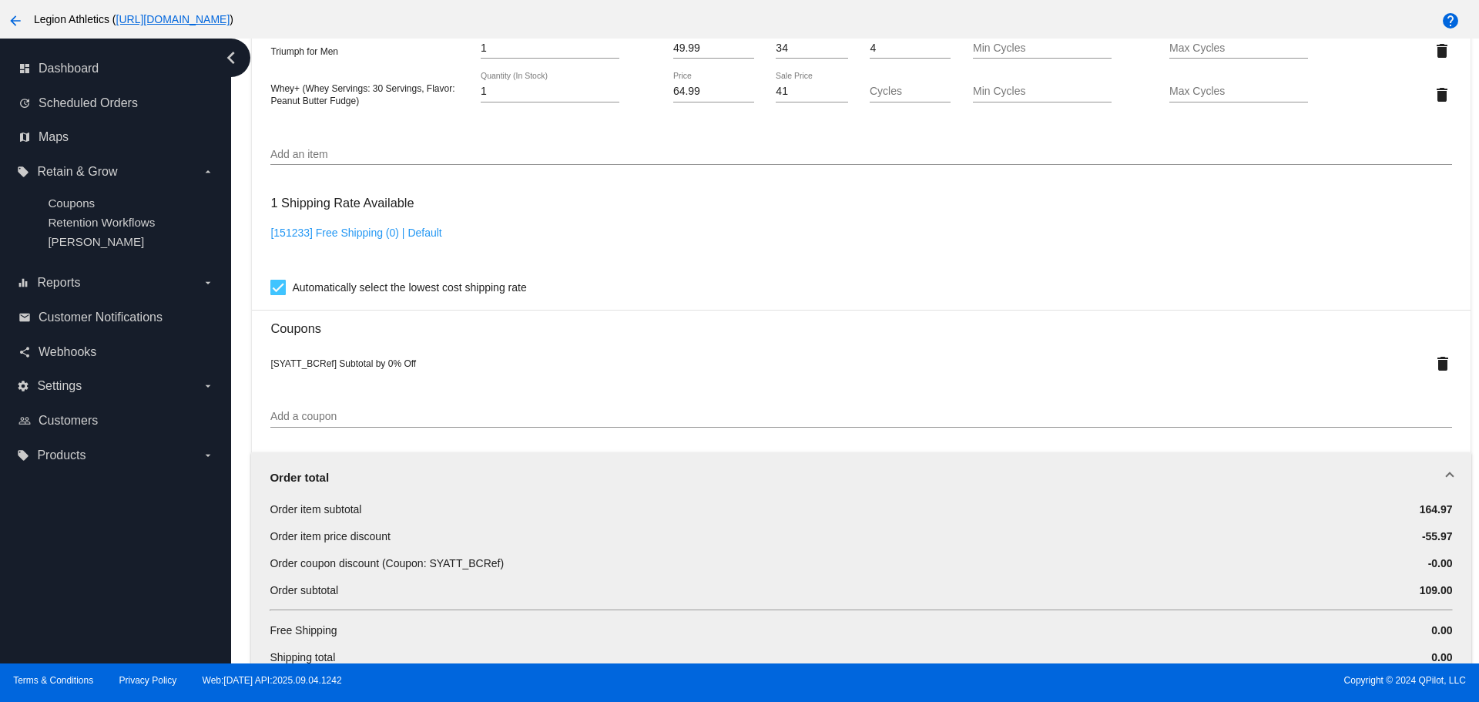
scroll to position [1179, 0]
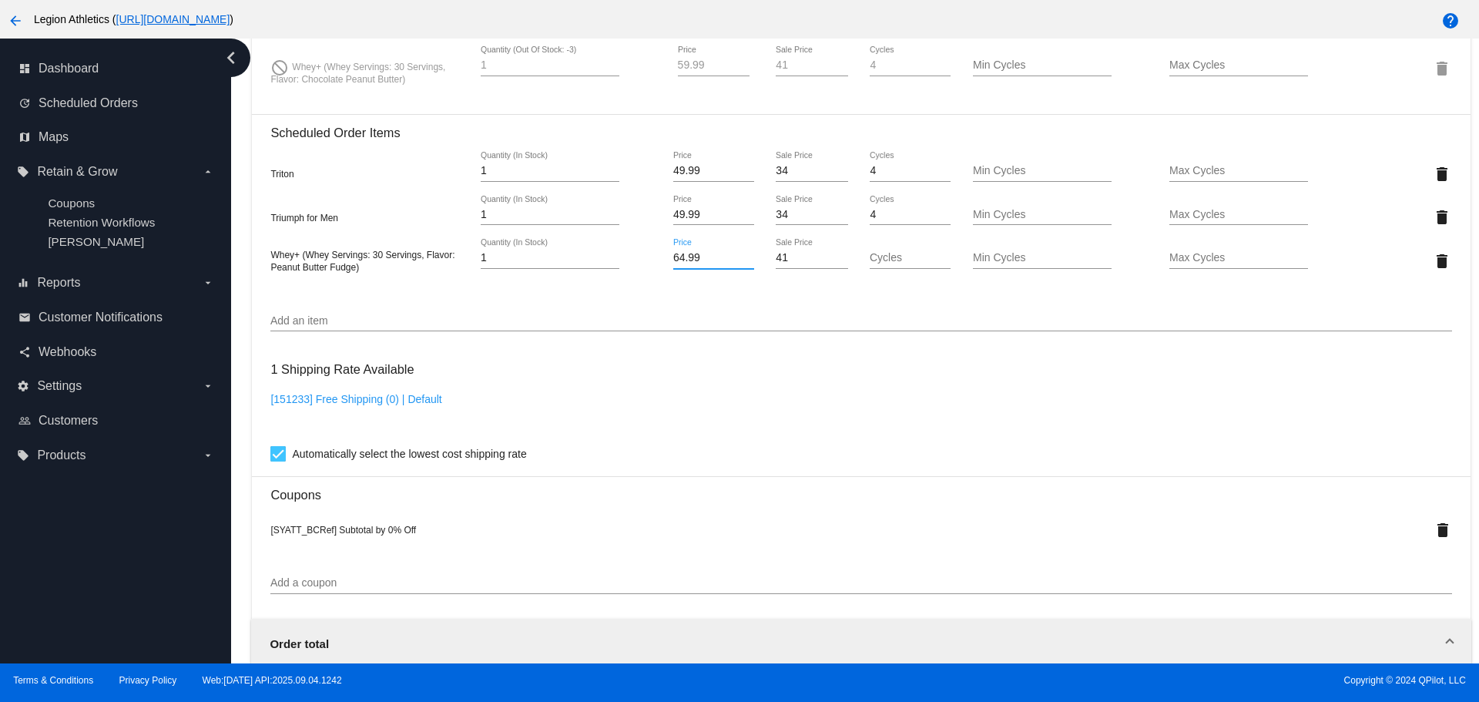
drag, startPoint x: 675, startPoint y: 257, endPoint x: 660, endPoint y: 257, distance: 14.6
click at [664, 257] on div "64.99 Price" at bounding box center [713, 261] width 99 height 44
type input "59.99"
click at [644, 120] on mat-card "Customer 306394: Kevin Dickson kevindickson914@gmail.com Customer Shipping Ente…" at bounding box center [861, 271] width 1218 height 2090
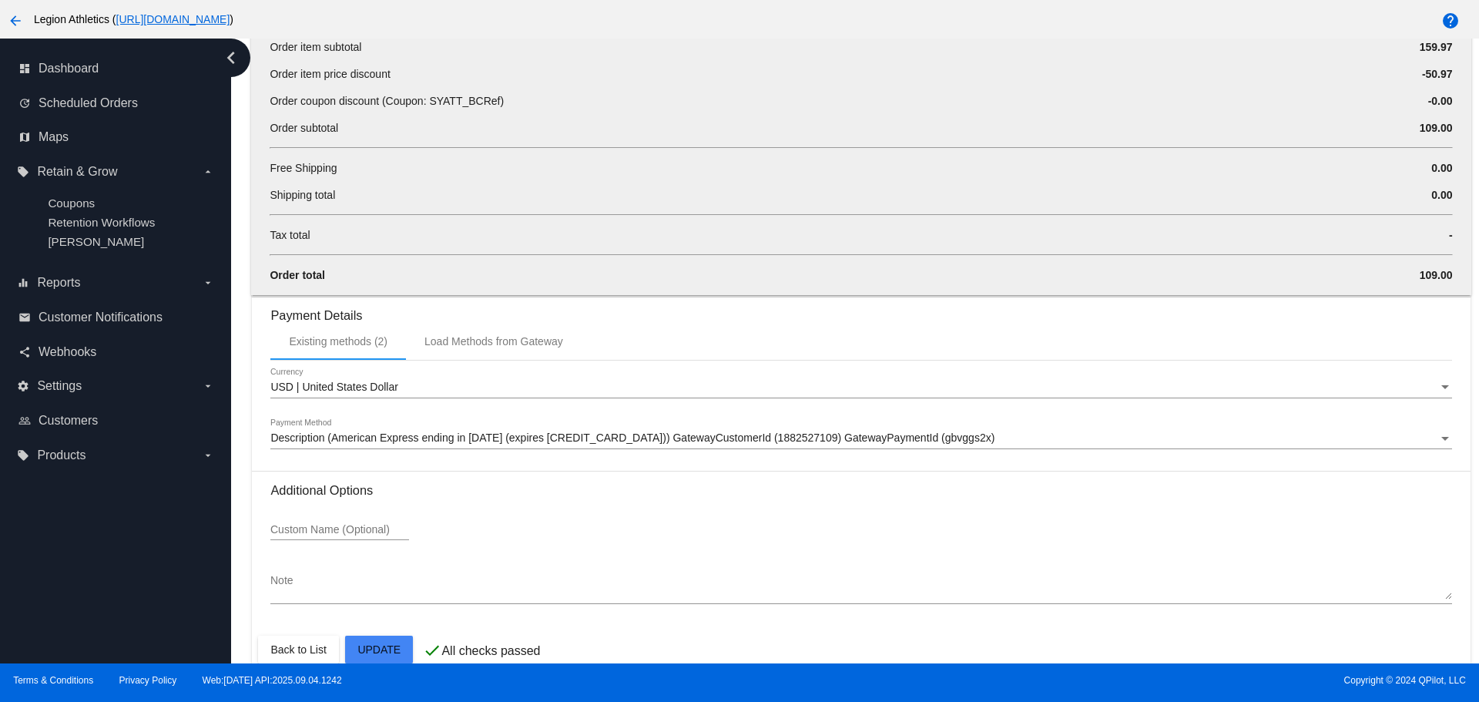
scroll to position [1832, 0]
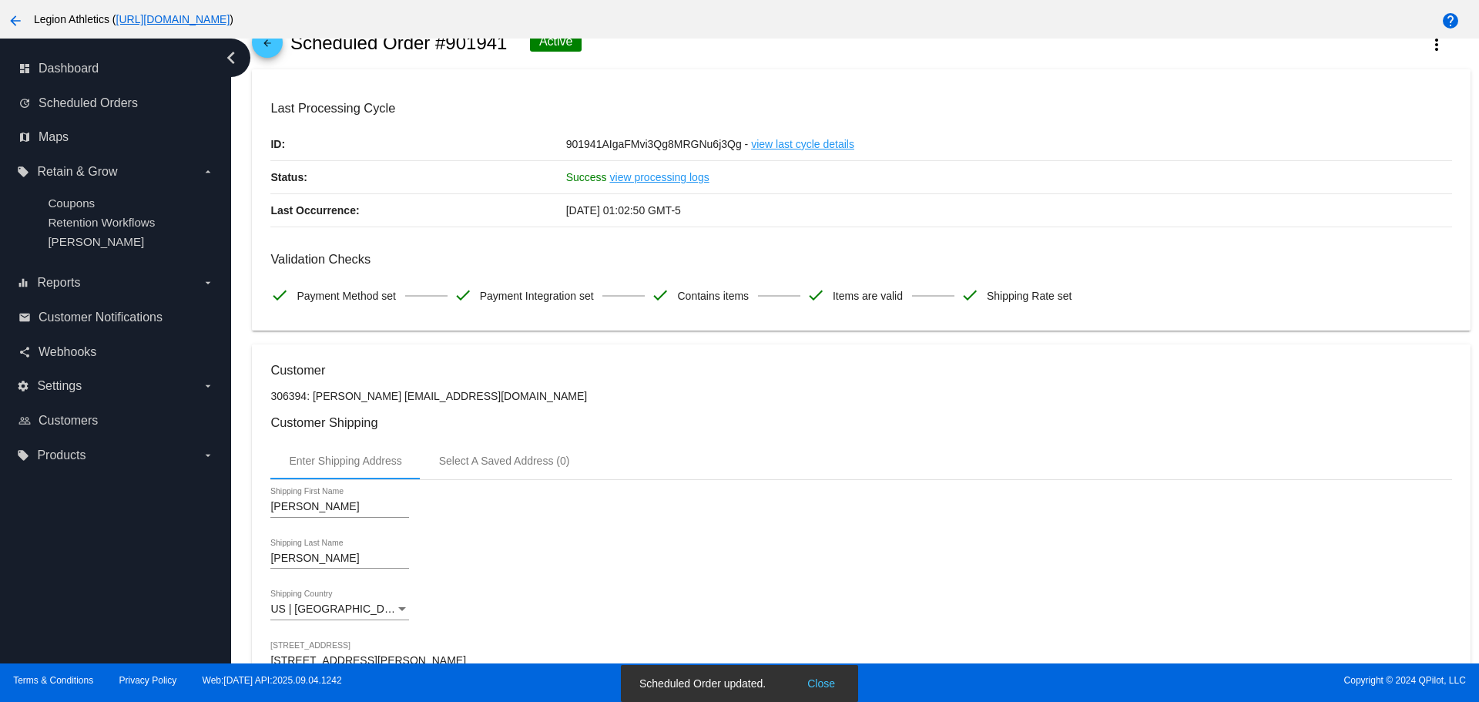
scroll to position [60, 0]
click at [275, 57] on span "arrow_back" at bounding box center [267, 47] width 18 height 38
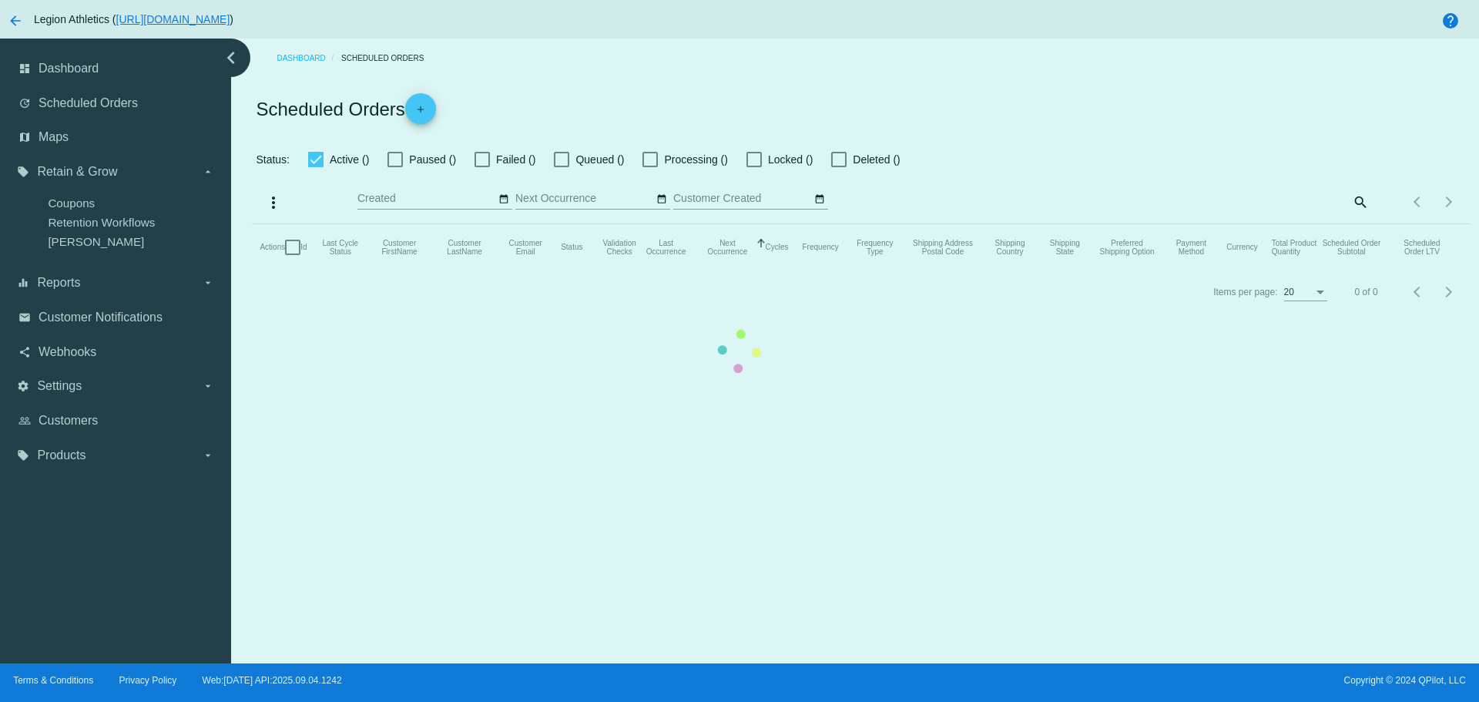
checkbox input "true"
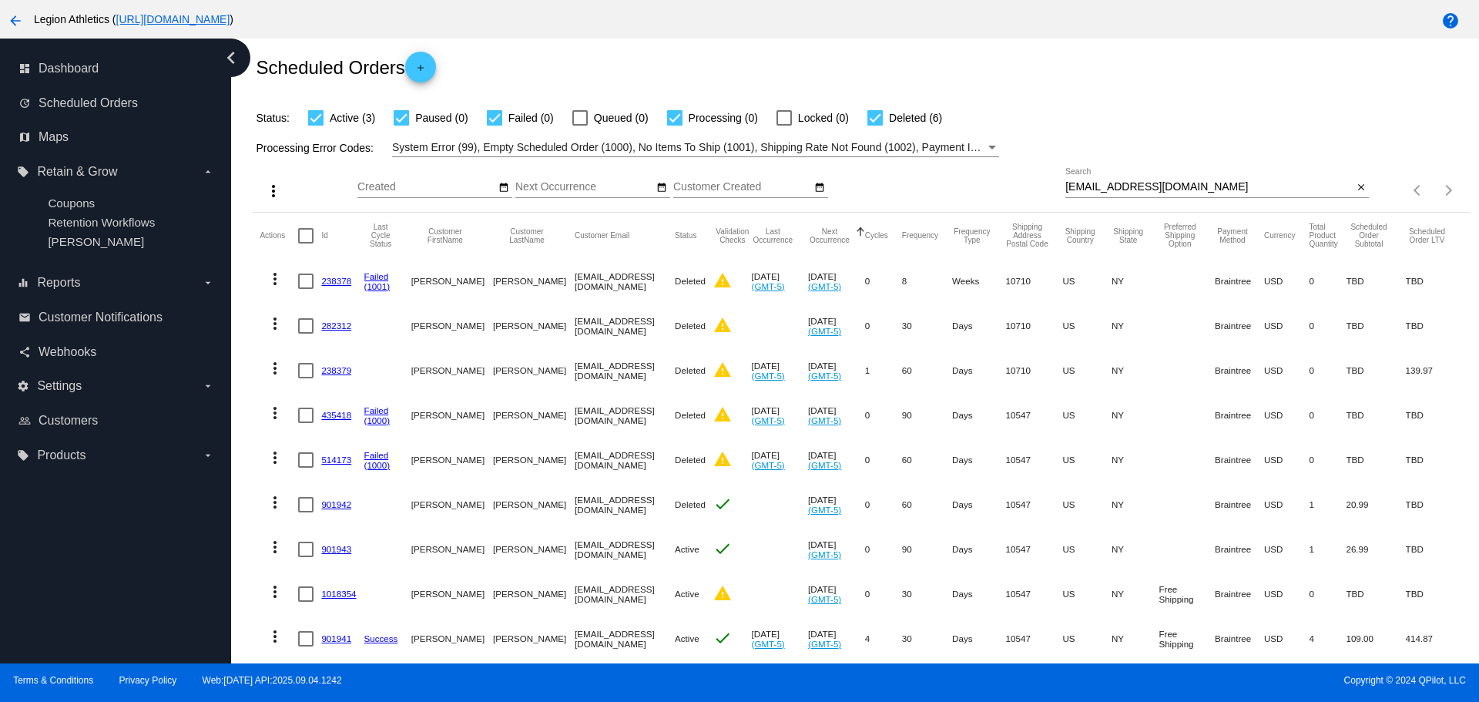
scroll to position [93, 0]
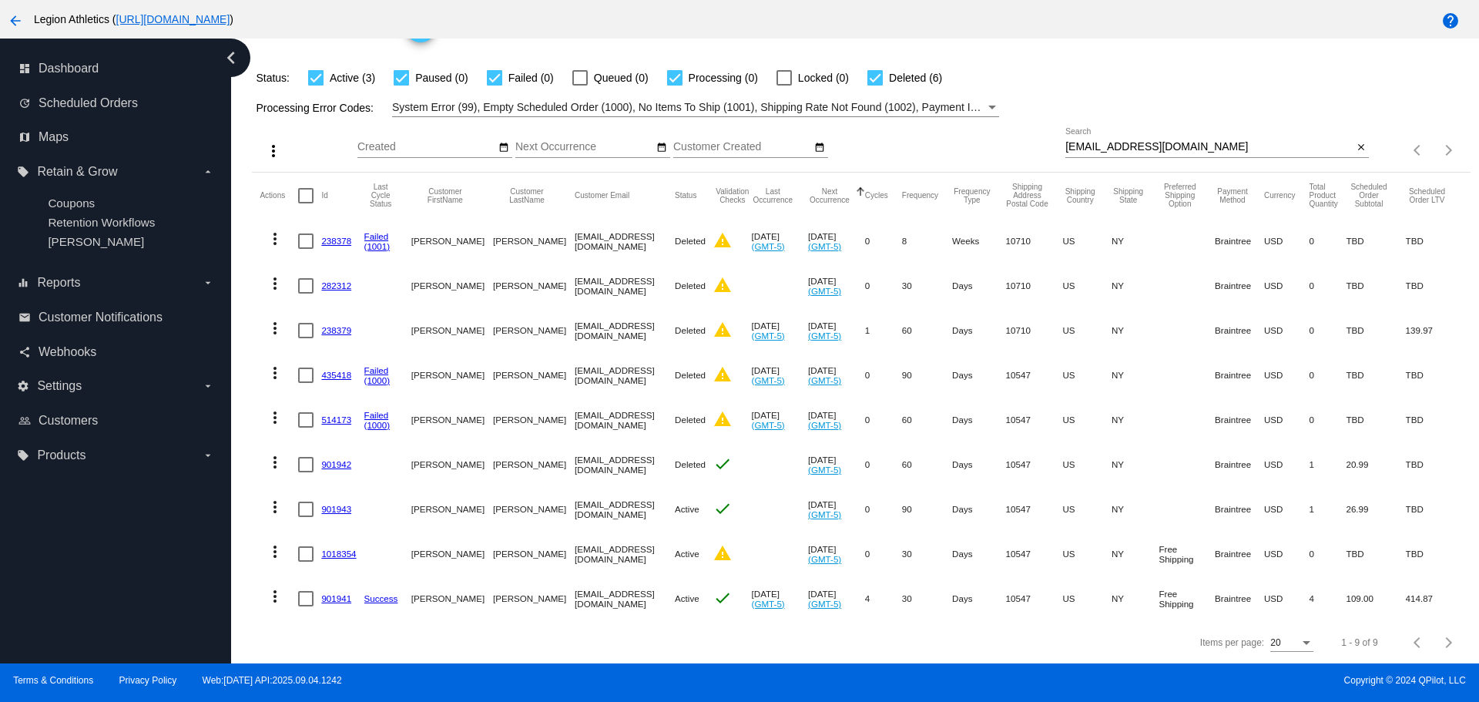
click at [344, 593] on link "901941" at bounding box center [336, 598] width 30 height 10
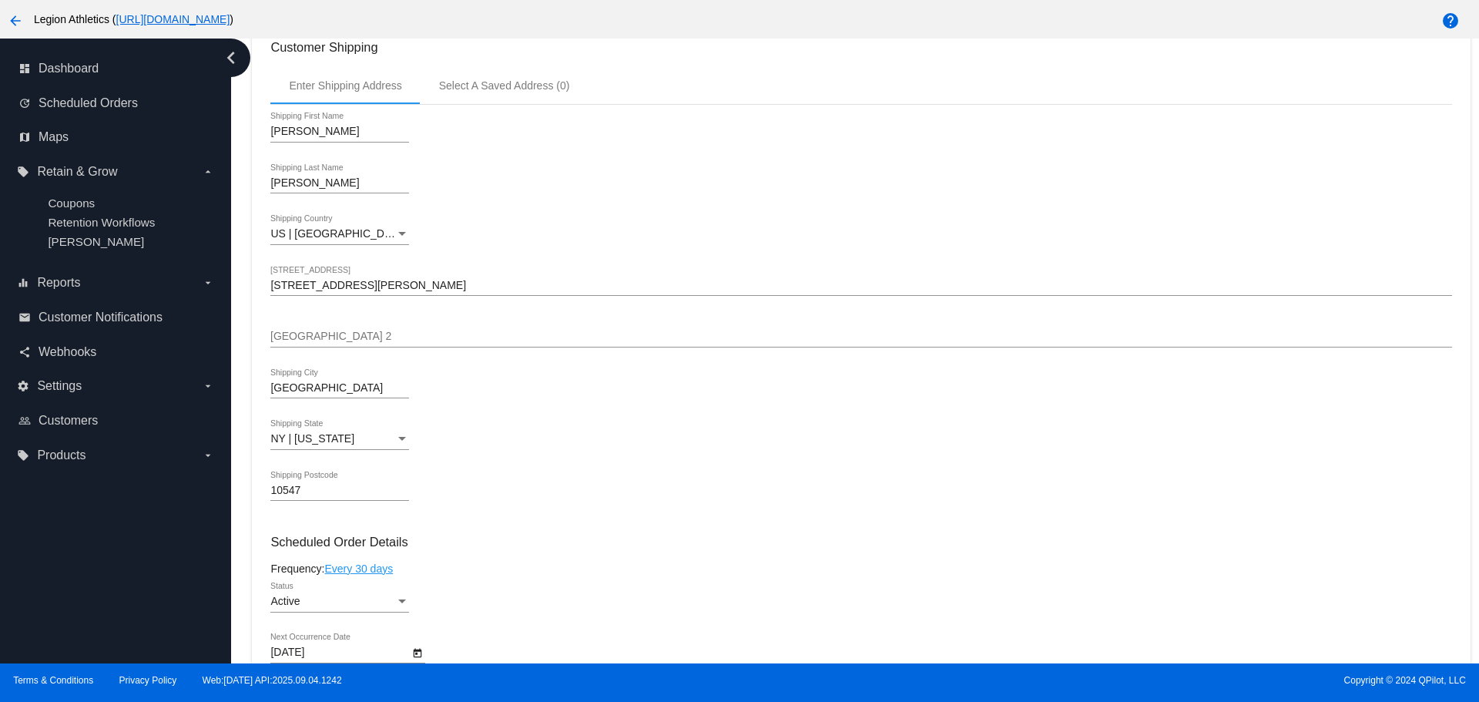
scroll to position [154, 0]
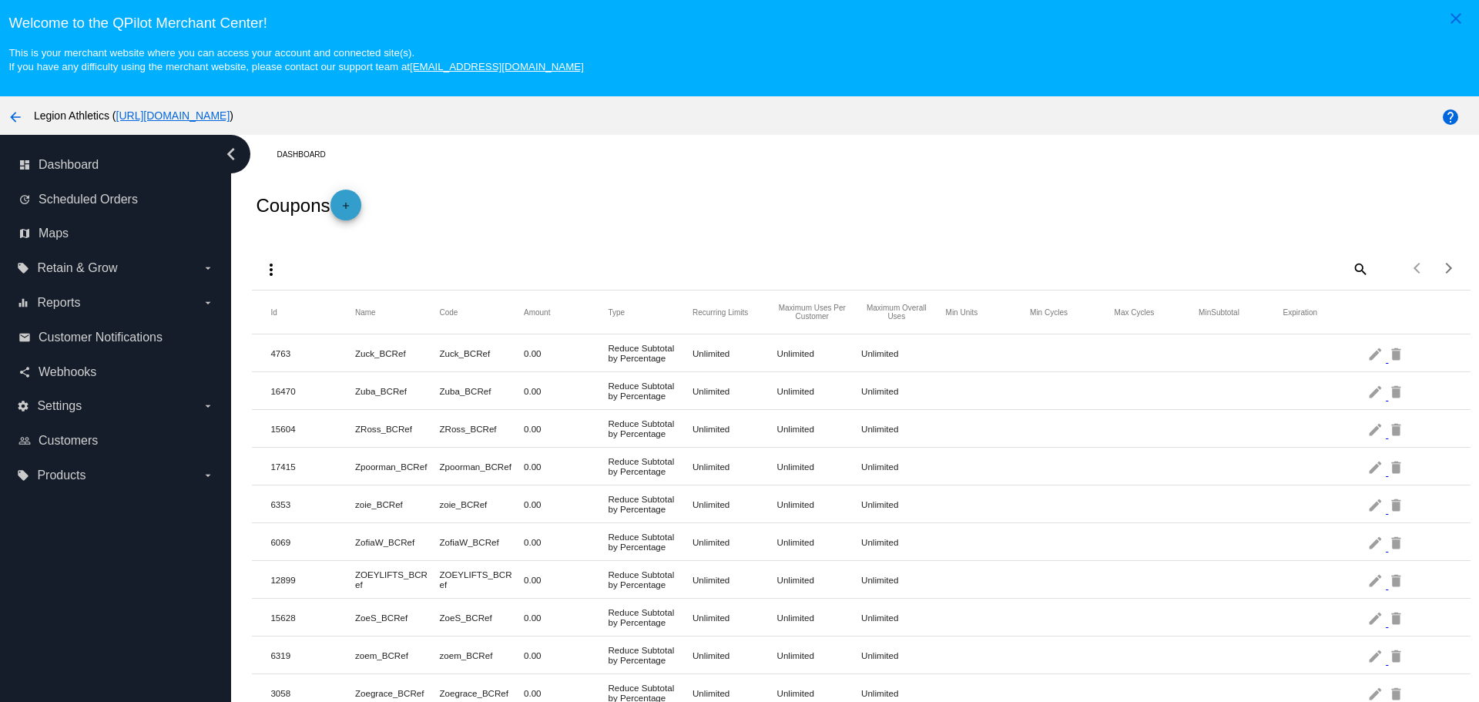
click at [355, 198] on span "add" at bounding box center [346, 209] width 18 height 38
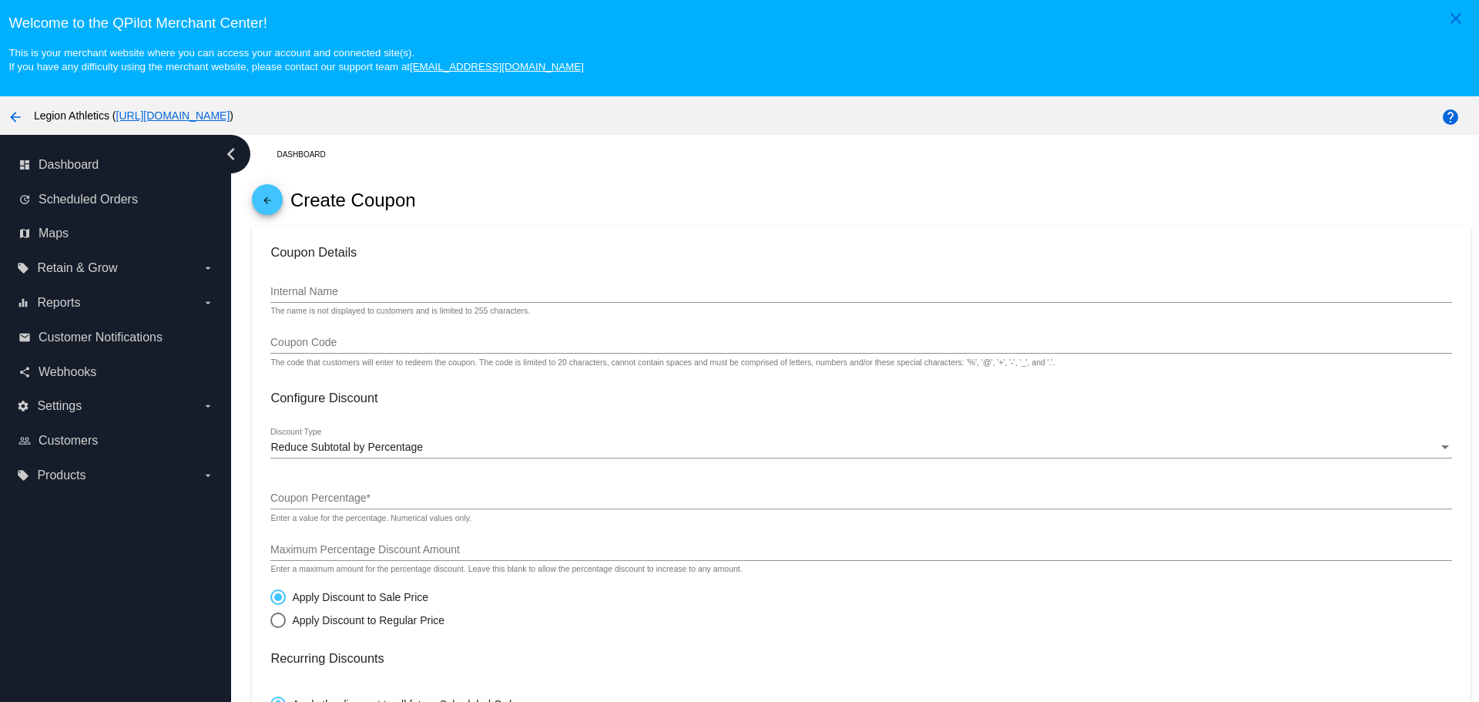
click at [334, 287] on input "Internal Name" at bounding box center [860, 292] width 1181 height 12
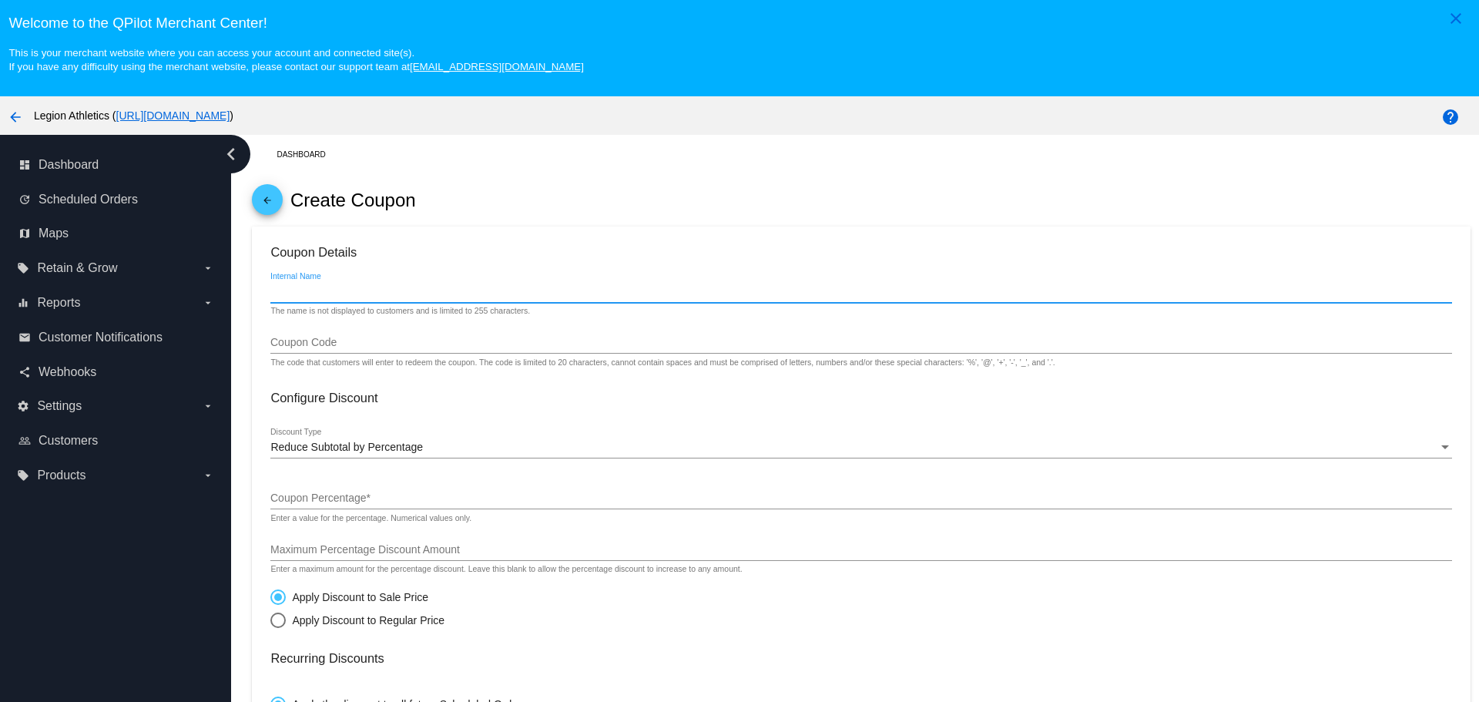
click at [334, 287] on input "Internal Name" at bounding box center [860, 292] width 1181 height 12
click at [334, 287] on input "Sub_Kevin" at bounding box center [860, 292] width 1181 height 12
type input "Sub_Kevin_4"
click at [334, 287] on input "Sub_Kevin_4" at bounding box center [860, 292] width 1181 height 12
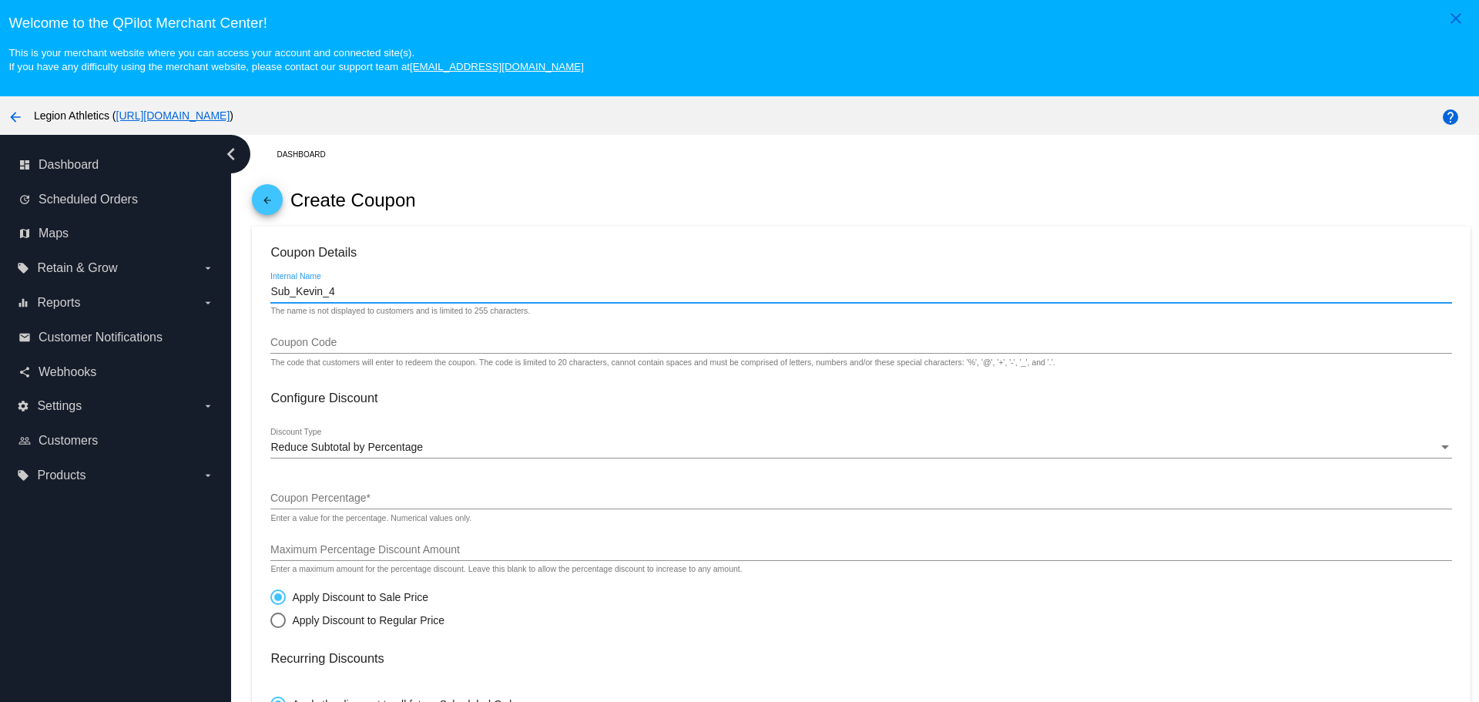
click at [334, 287] on input "Sub_Kevin_4" at bounding box center [860, 292] width 1181 height 12
type input "Sub_Kevin_4"
click at [348, 350] on div "Coupon Code" at bounding box center [860, 339] width 1181 height 30
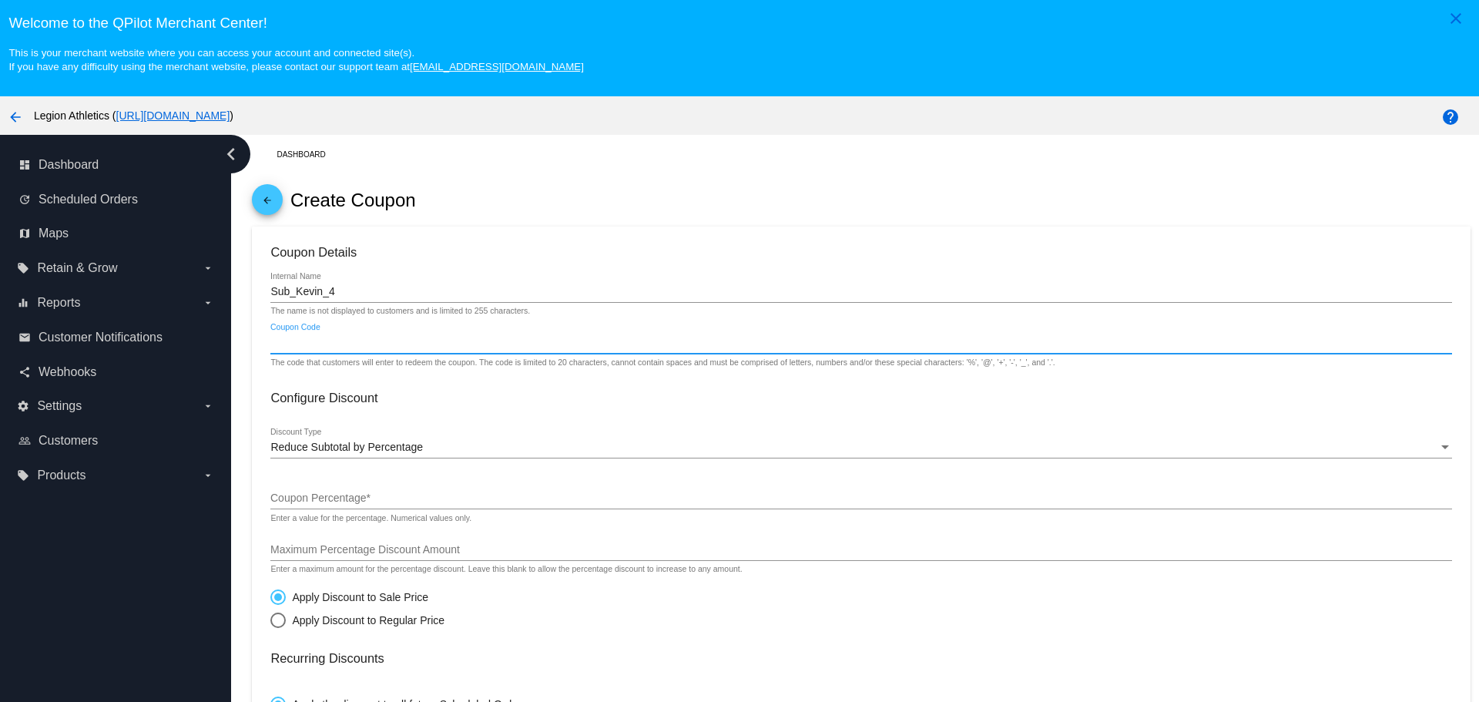
paste input "Sub_Kevin_4"
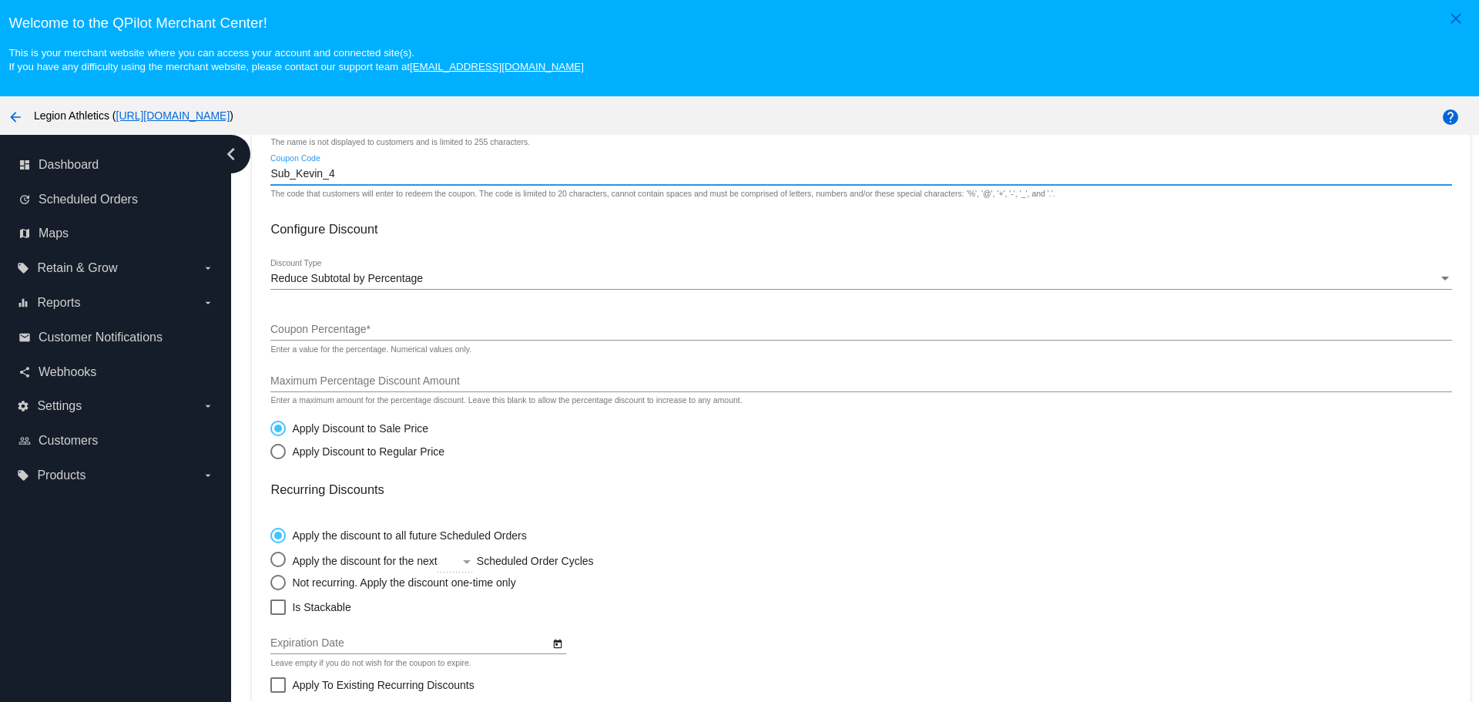
scroll to position [154, 0]
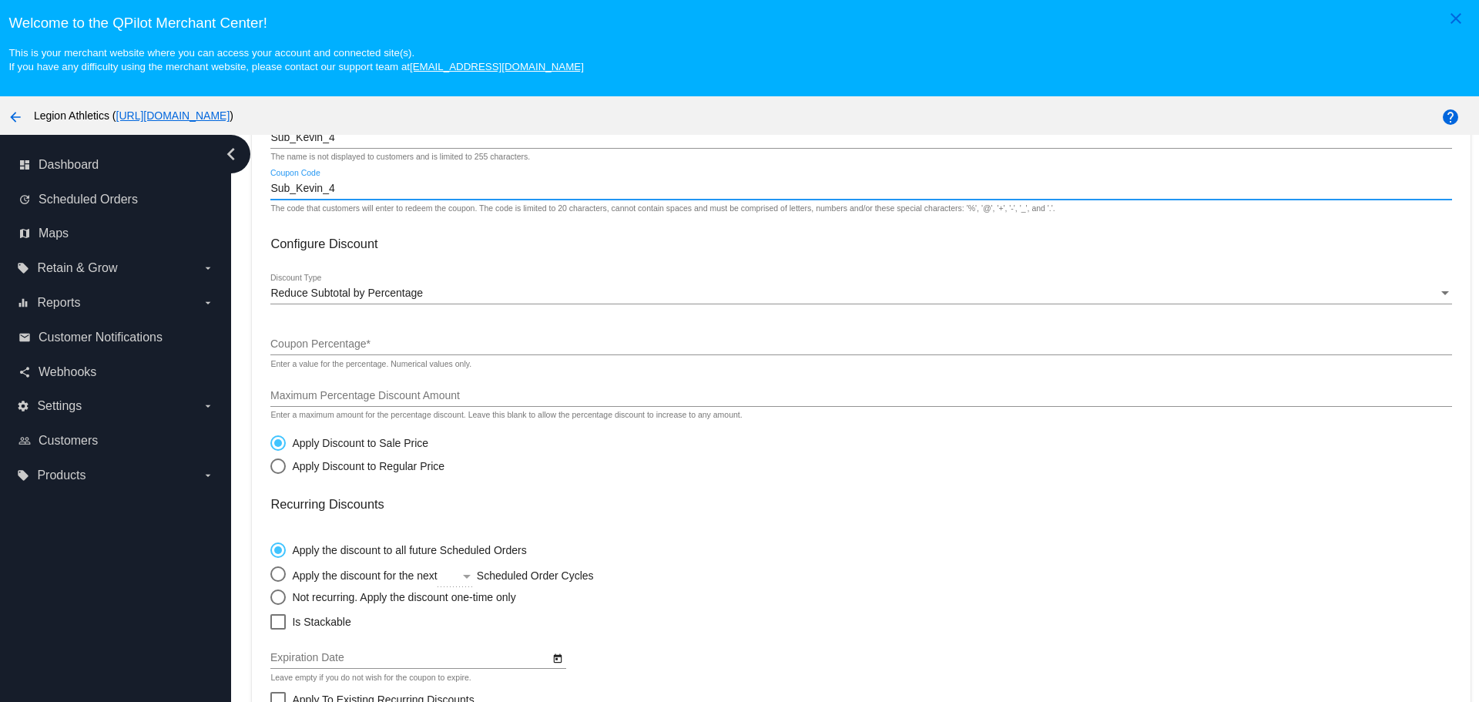
type input "Sub_Kevin_4"
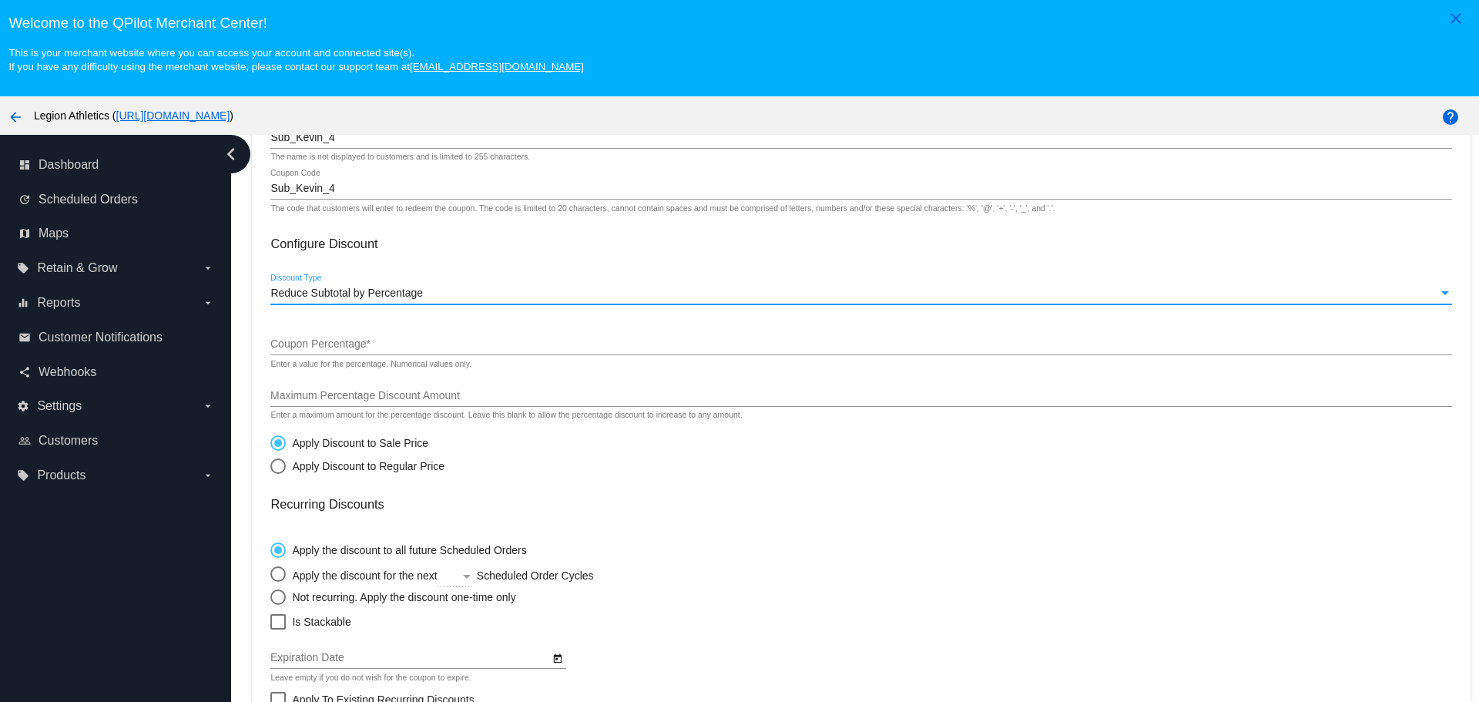
click at [339, 298] on span "Reduce Subtotal by Percentage" at bounding box center [346, 293] width 153 height 12
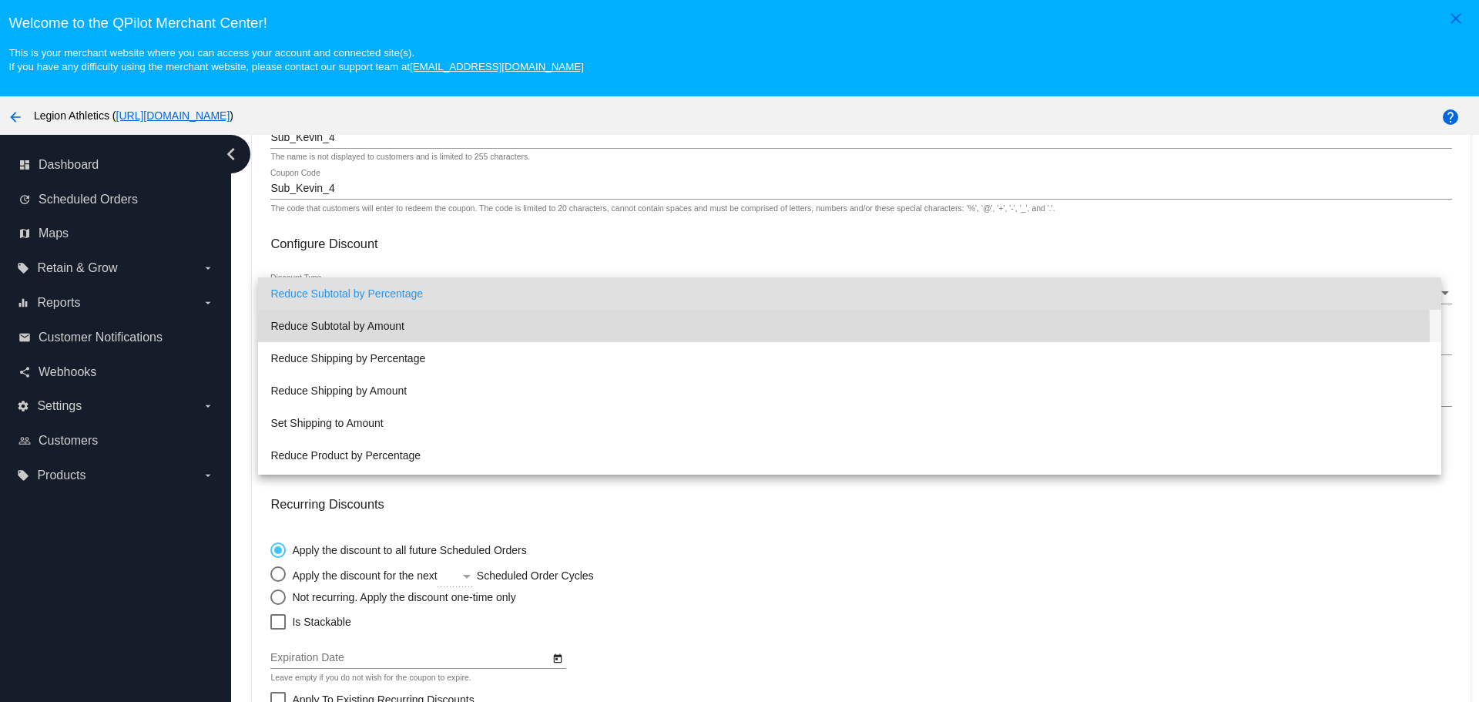
click at [380, 334] on span "Reduce Subtotal by Amount" at bounding box center [849, 326] width 1158 height 32
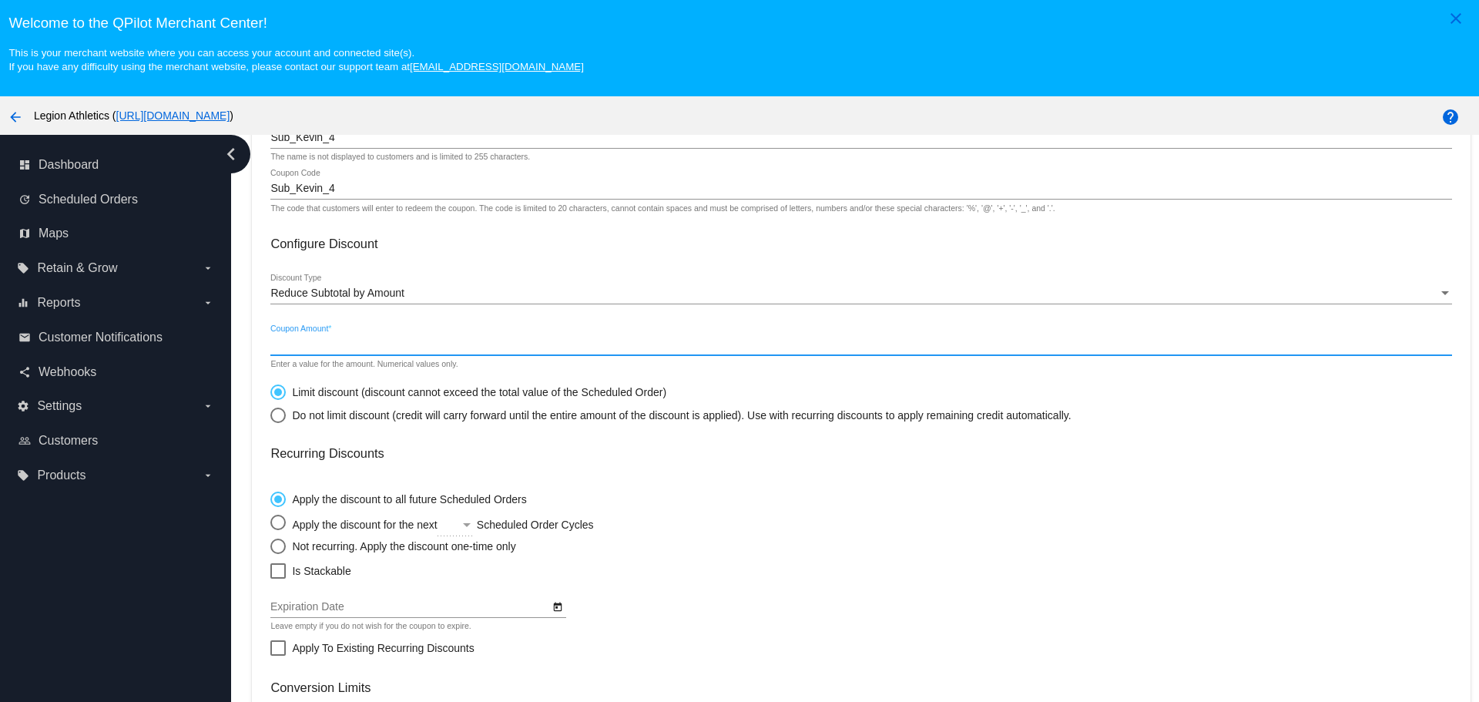
click at [375, 348] on input "Coupon Amount *" at bounding box center [860, 344] width 1181 height 12
type input "4.00"
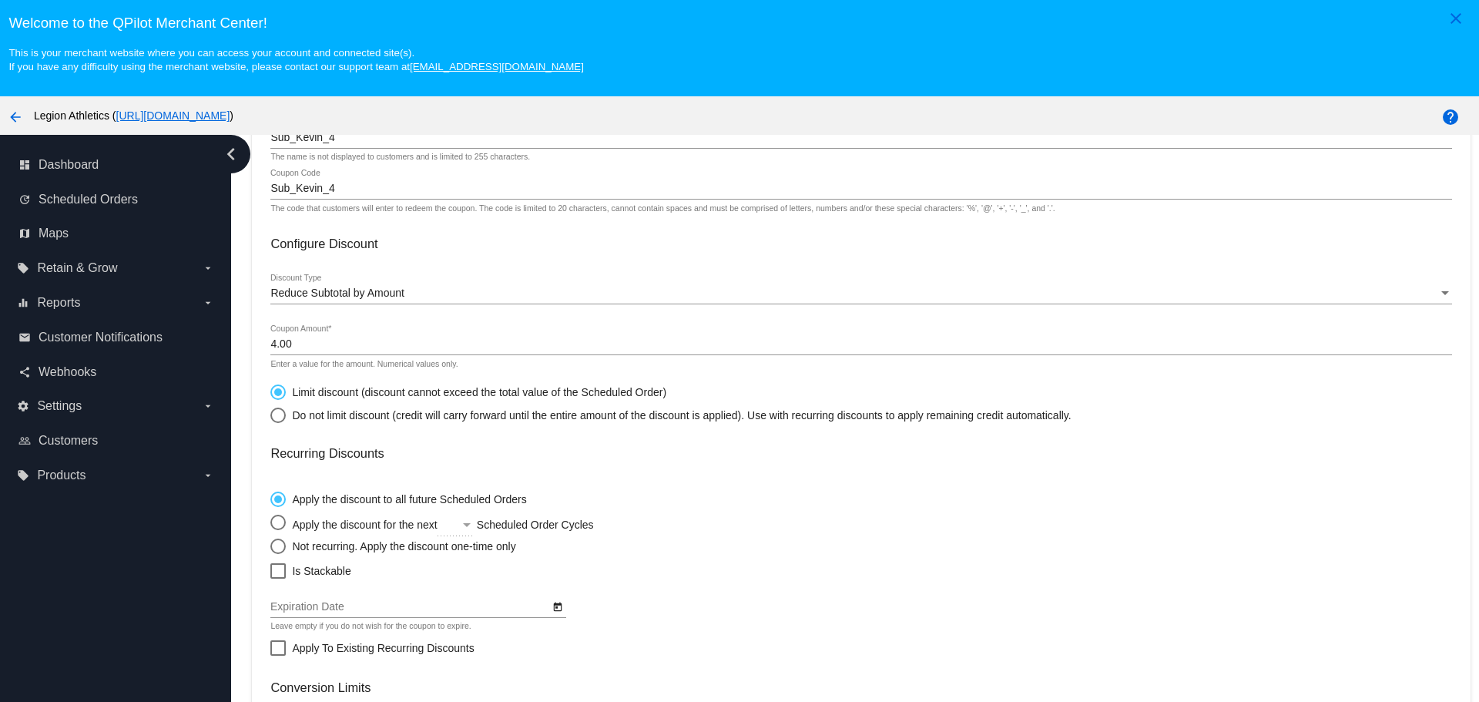
click at [620, 447] on h3 "Recurring Discounts" at bounding box center [860, 453] width 1181 height 15
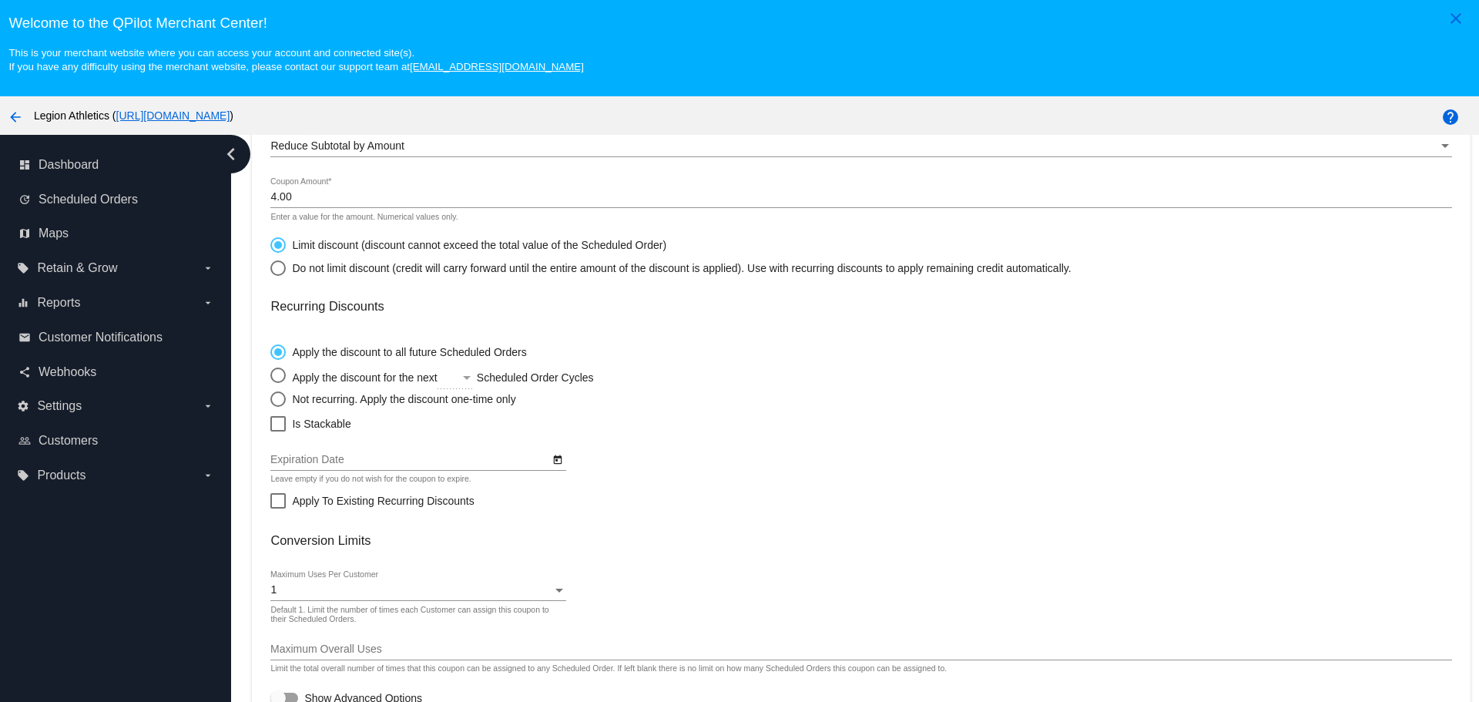
scroll to position [307, 0]
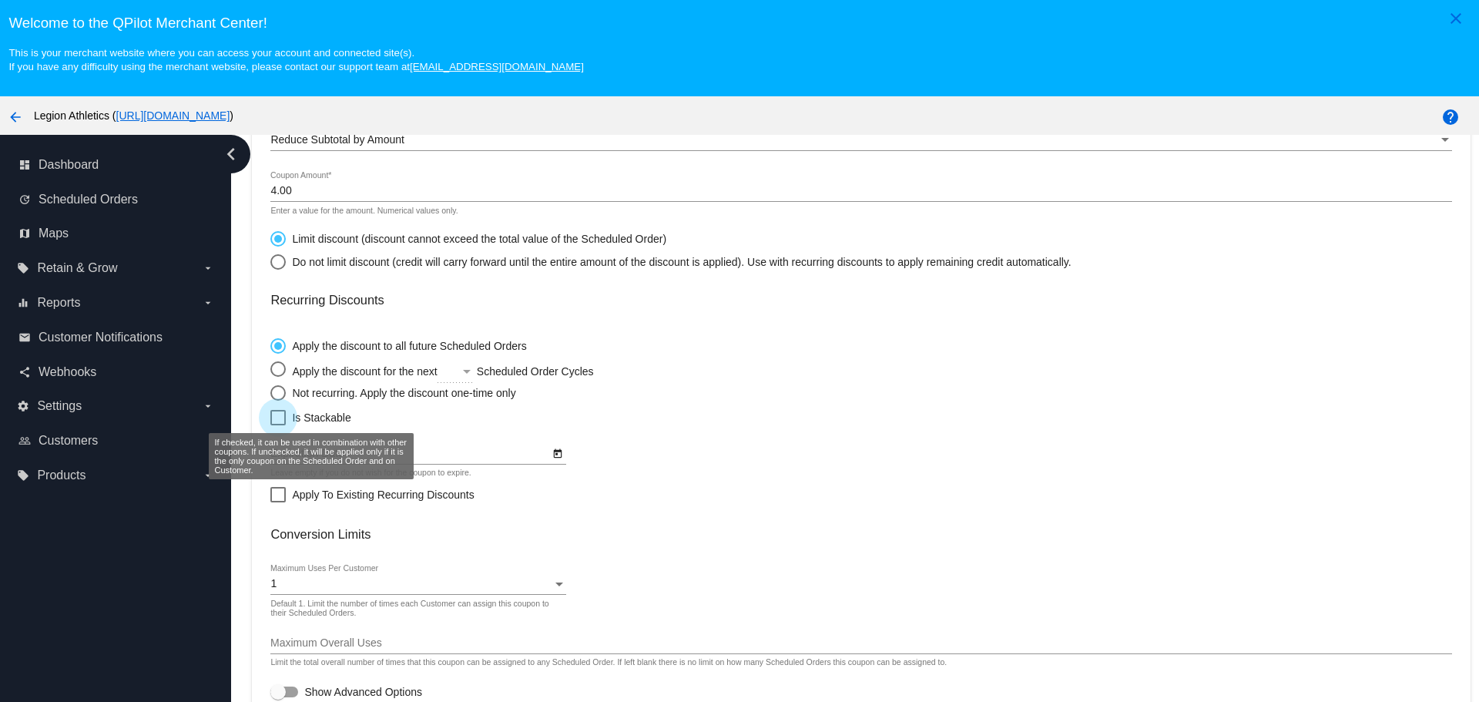
click at [302, 418] on span "Is Stackable" at bounding box center [321, 417] width 59 height 18
click at [278, 425] on input "Is Stackable" at bounding box center [277, 425] width 1 height 1
checkbox input "true"
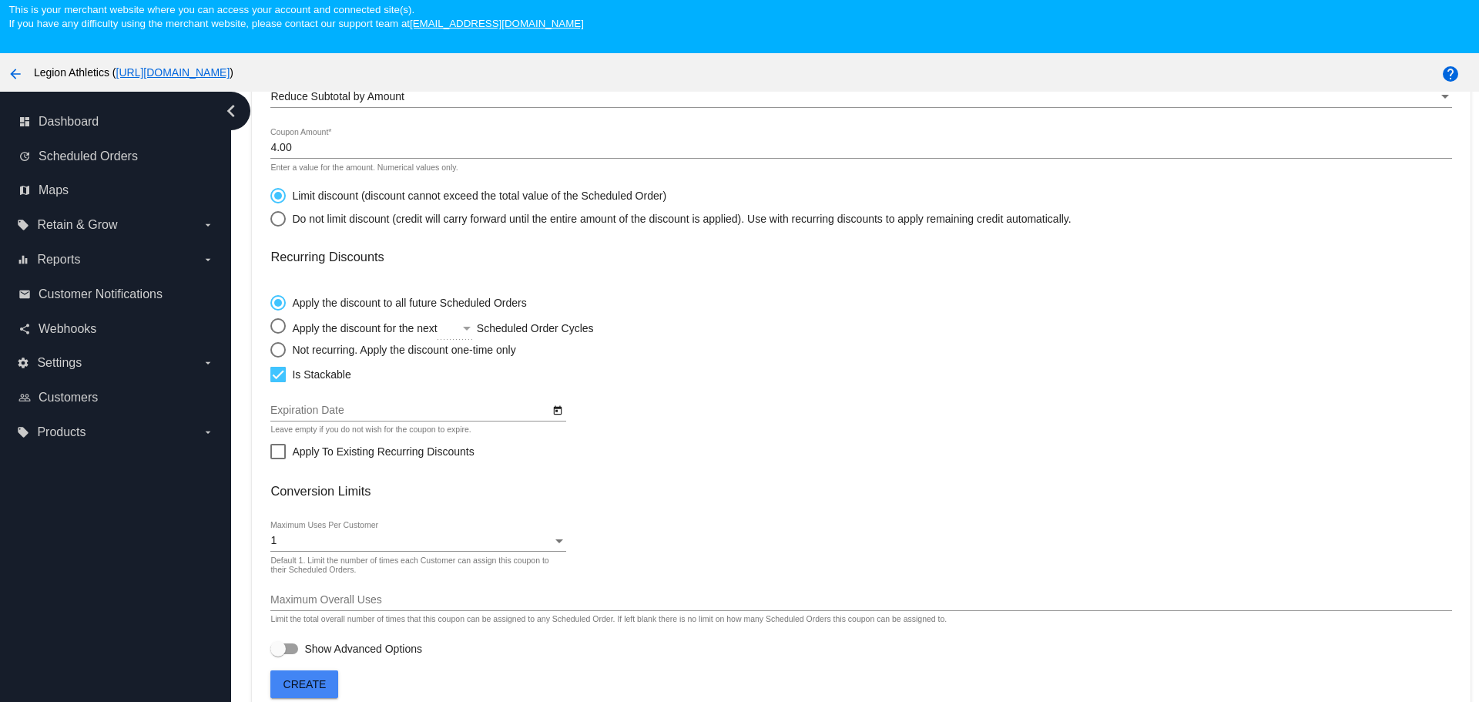
scroll to position [96, 0]
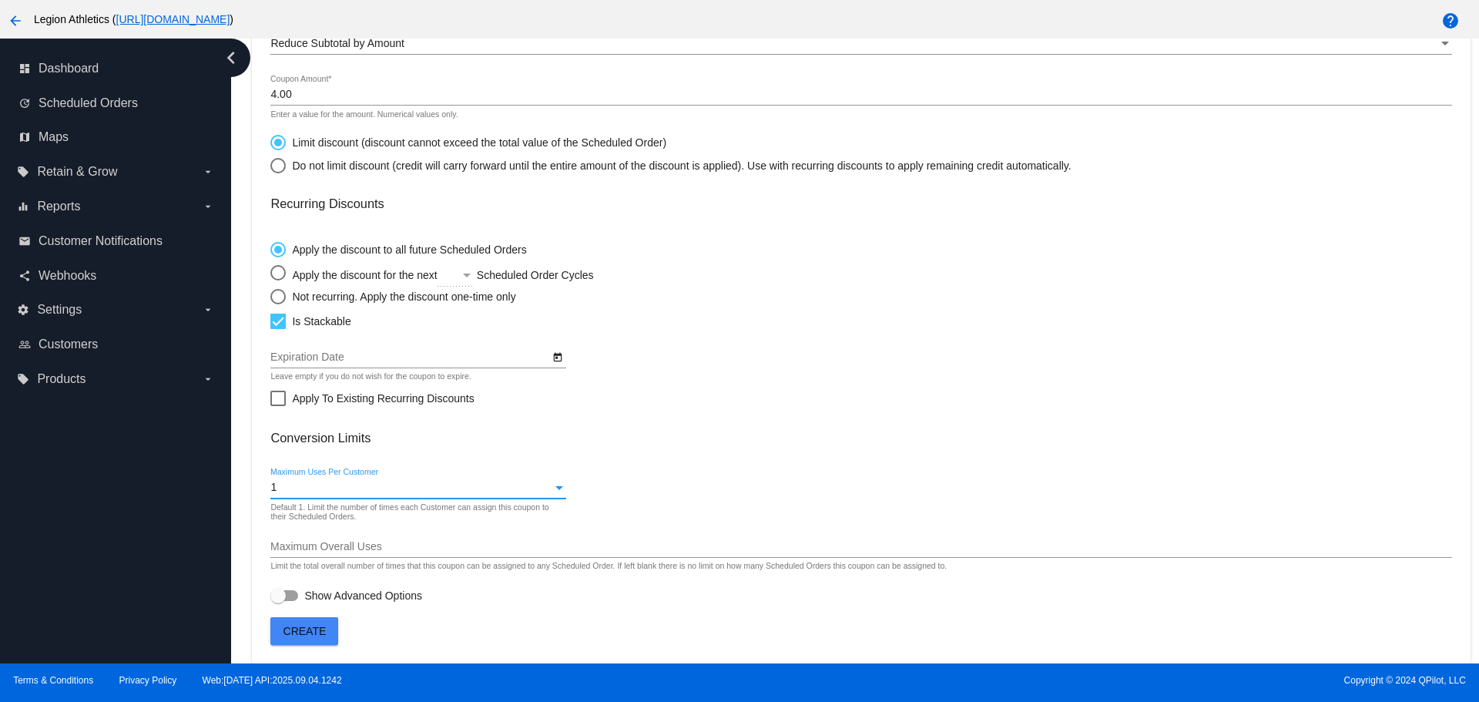
click at [531, 490] on div "1" at bounding box center [410, 488] width 281 height 12
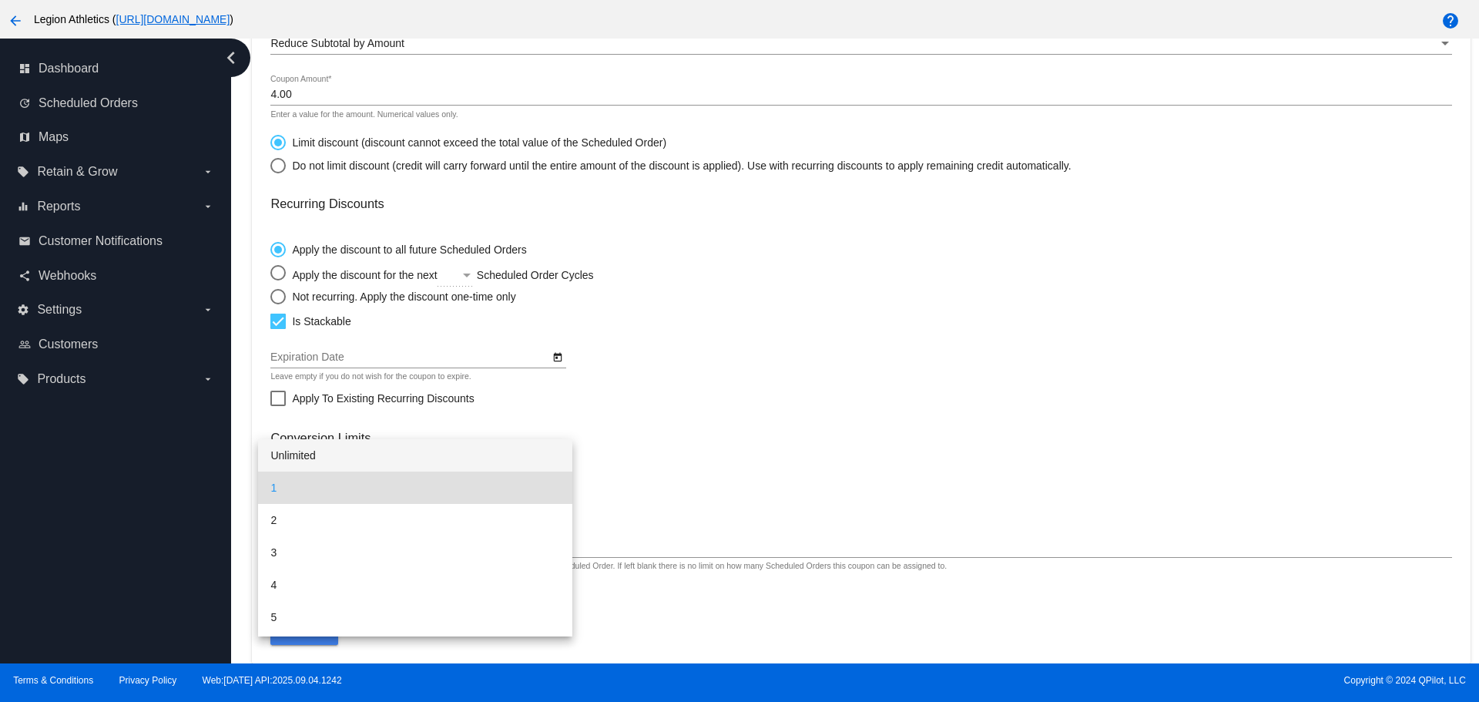
click at [511, 467] on span "Unlimited" at bounding box center [415, 455] width 290 height 32
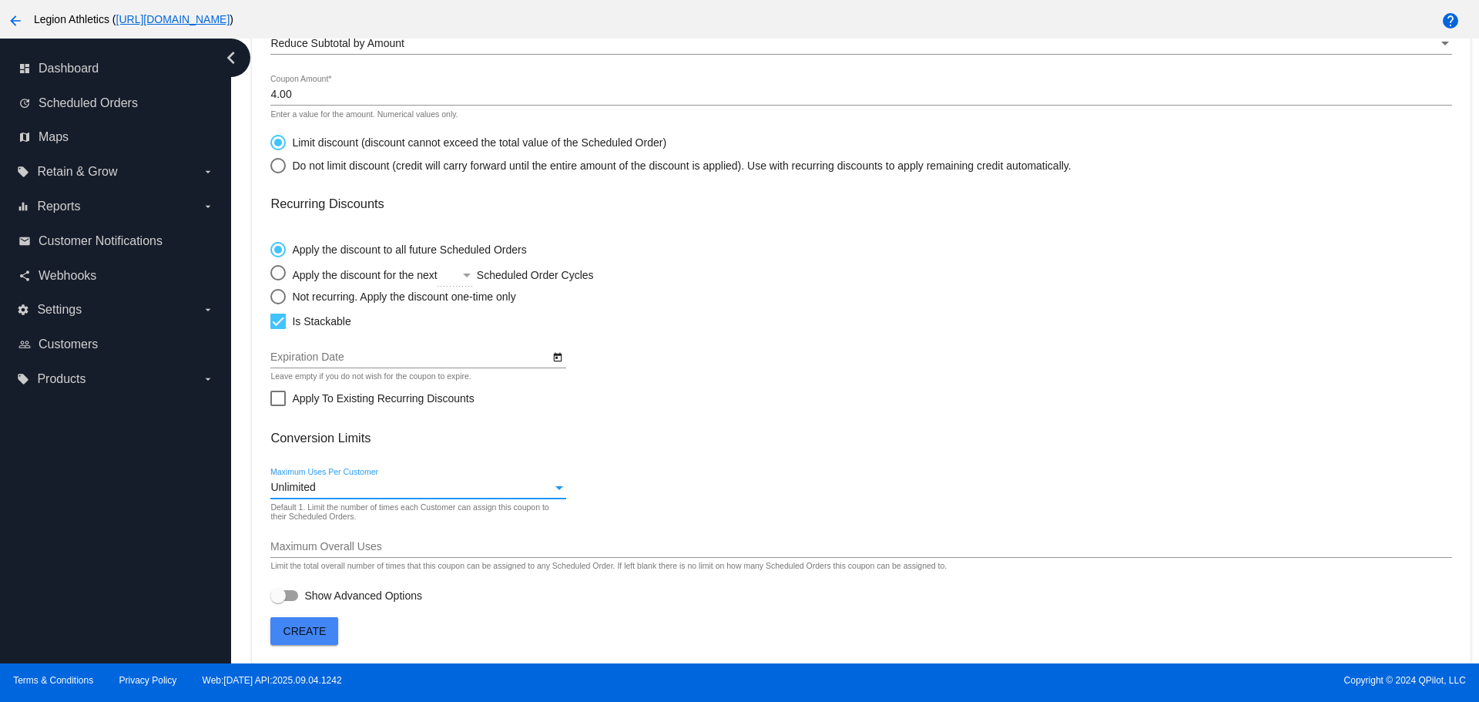
click at [671, 470] on div "Unlimited Maximum Uses Per Customer Default 1. Limit the number of times each C…" at bounding box center [860, 490] width 1181 height 44
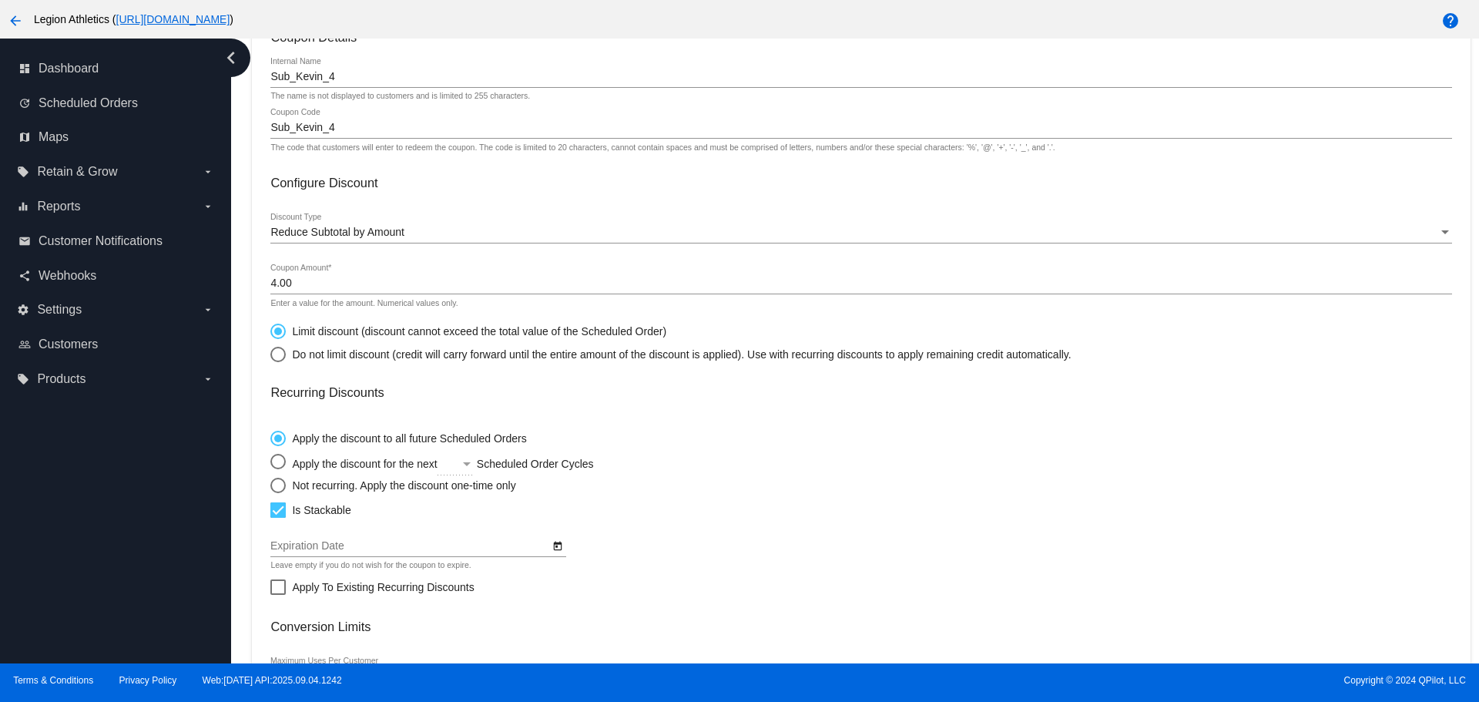
scroll to position [0, 0]
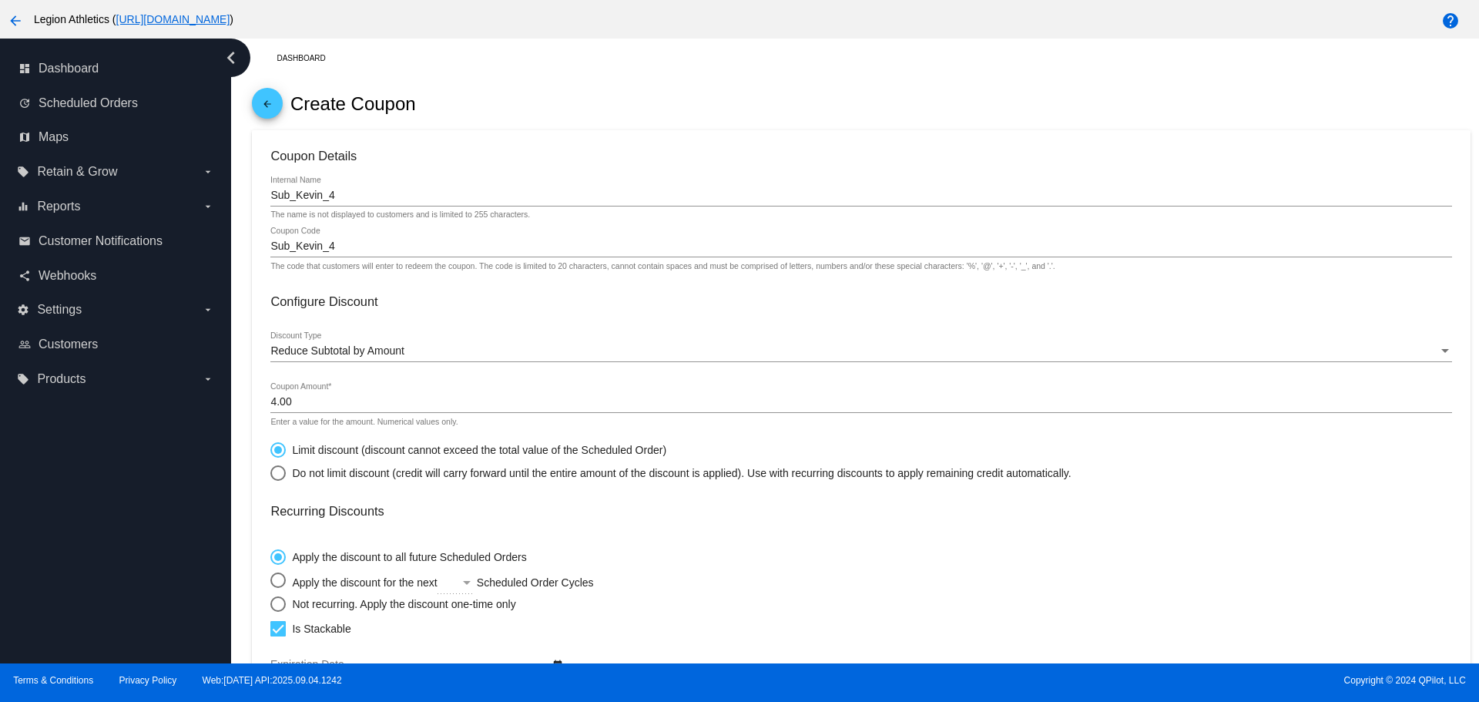
click at [262, 96] on span "arrow_back" at bounding box center [267, 107] width 18 height 38
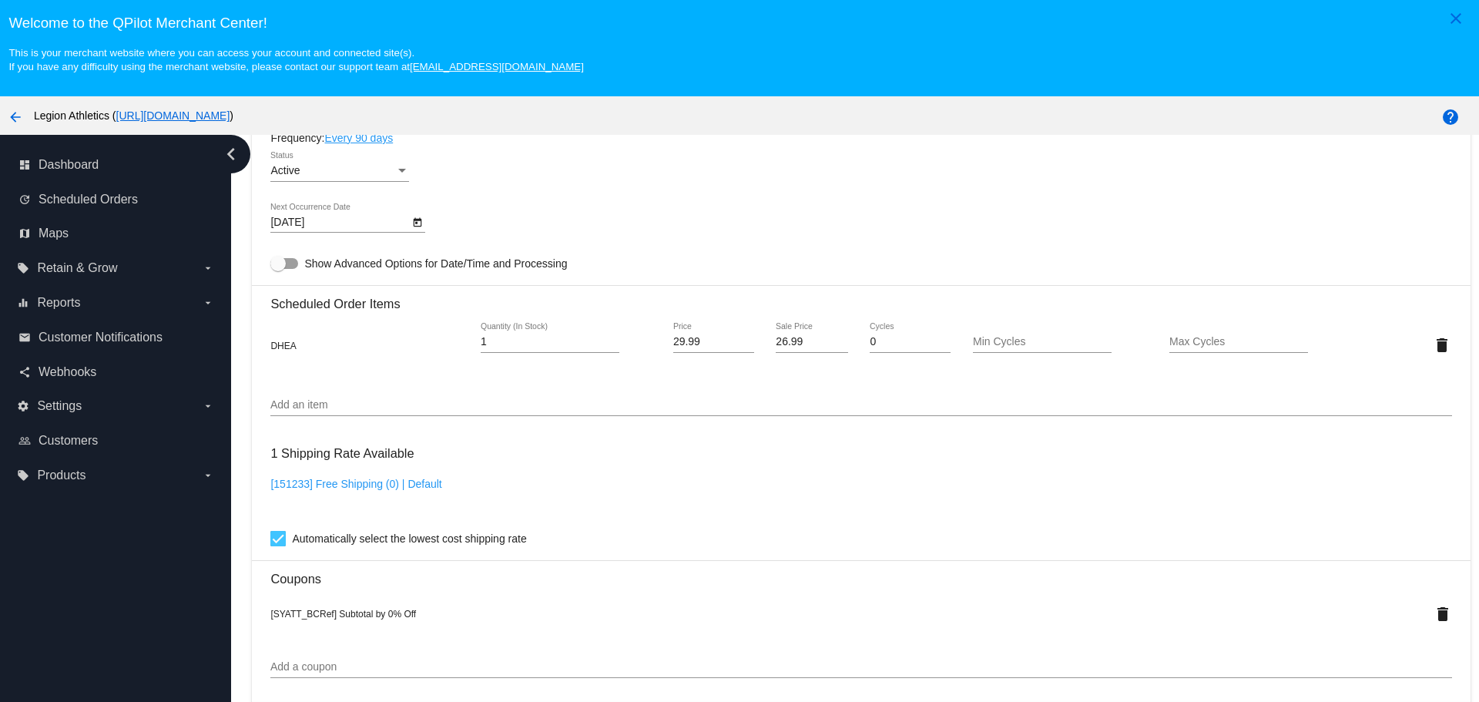
scroll to position [771, 0]
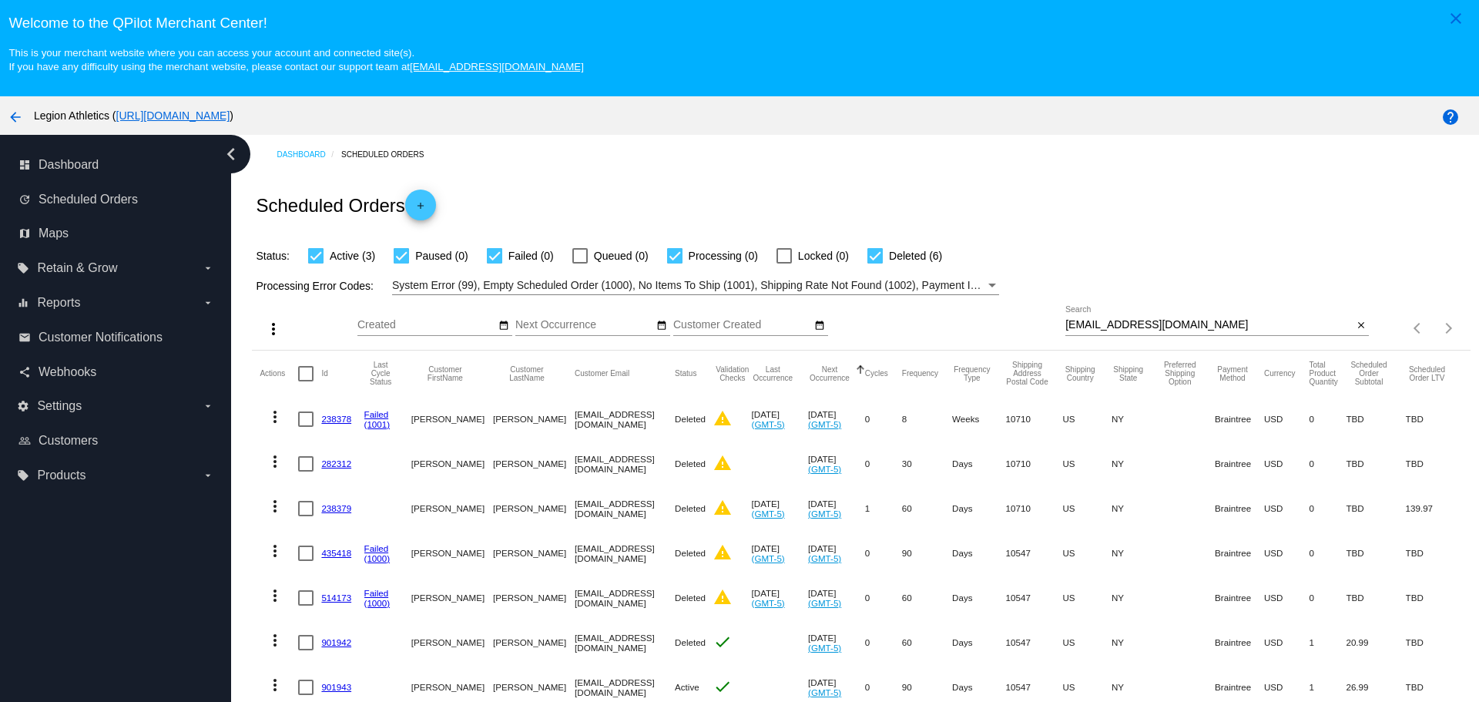
click at [1066, 323] on input "[EMAIL_ADDRESS][DOMAIN_NAME]" at bounding box center [1209, 325] width 287 height 12
drag, startPoint x: 1058, startPoint y: 323, endPoint x: 1177, endPoint y: 327, distance: 118.7
click at [1177, 327] on input "[EMAIL_ADDRESS][DOMAIN_NAME]" at bounding box center [1209, 325] width 287 height 12
paste input "huntsimp"
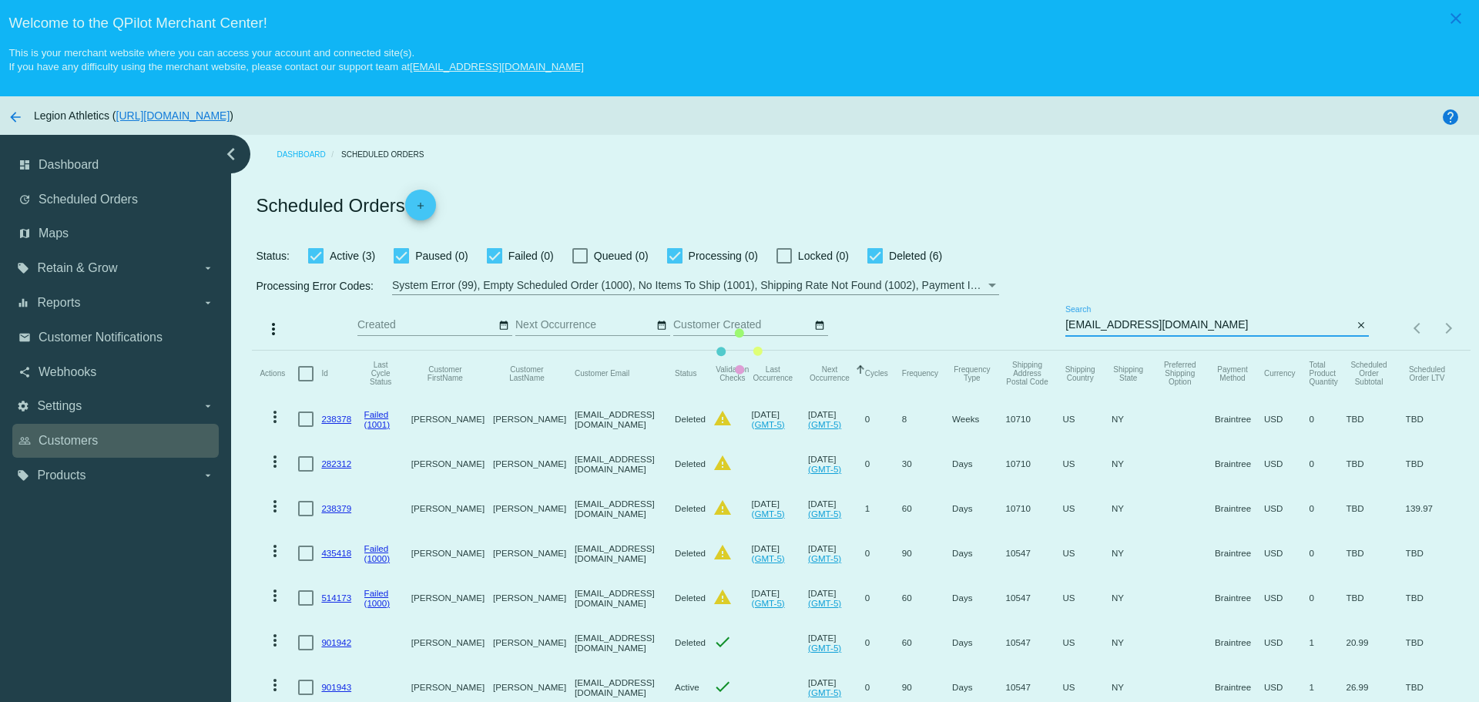
type input "[EMAIL_ADDRESS][DOMAIN_NAME]"
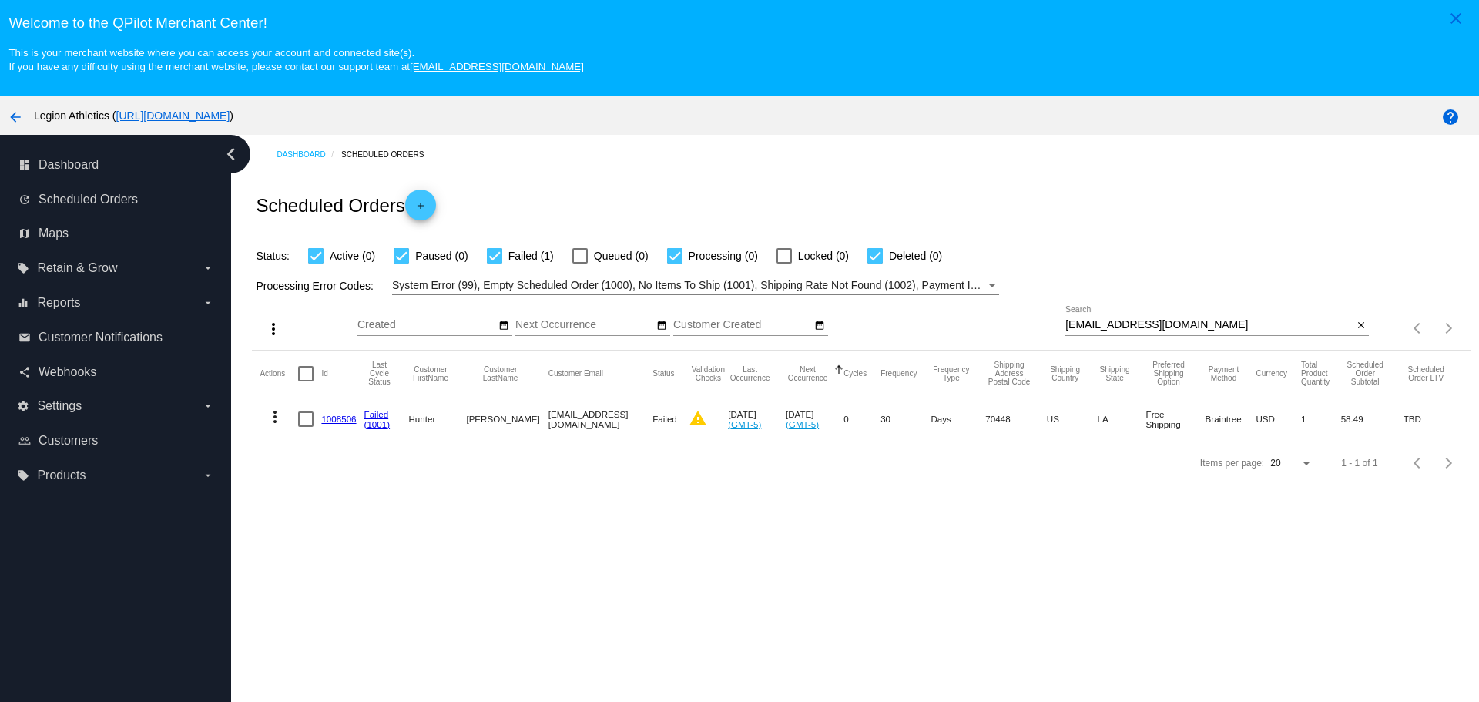
click at [337, 421] on link "1008506" at bounding box center [338, 419] width 35 height 10
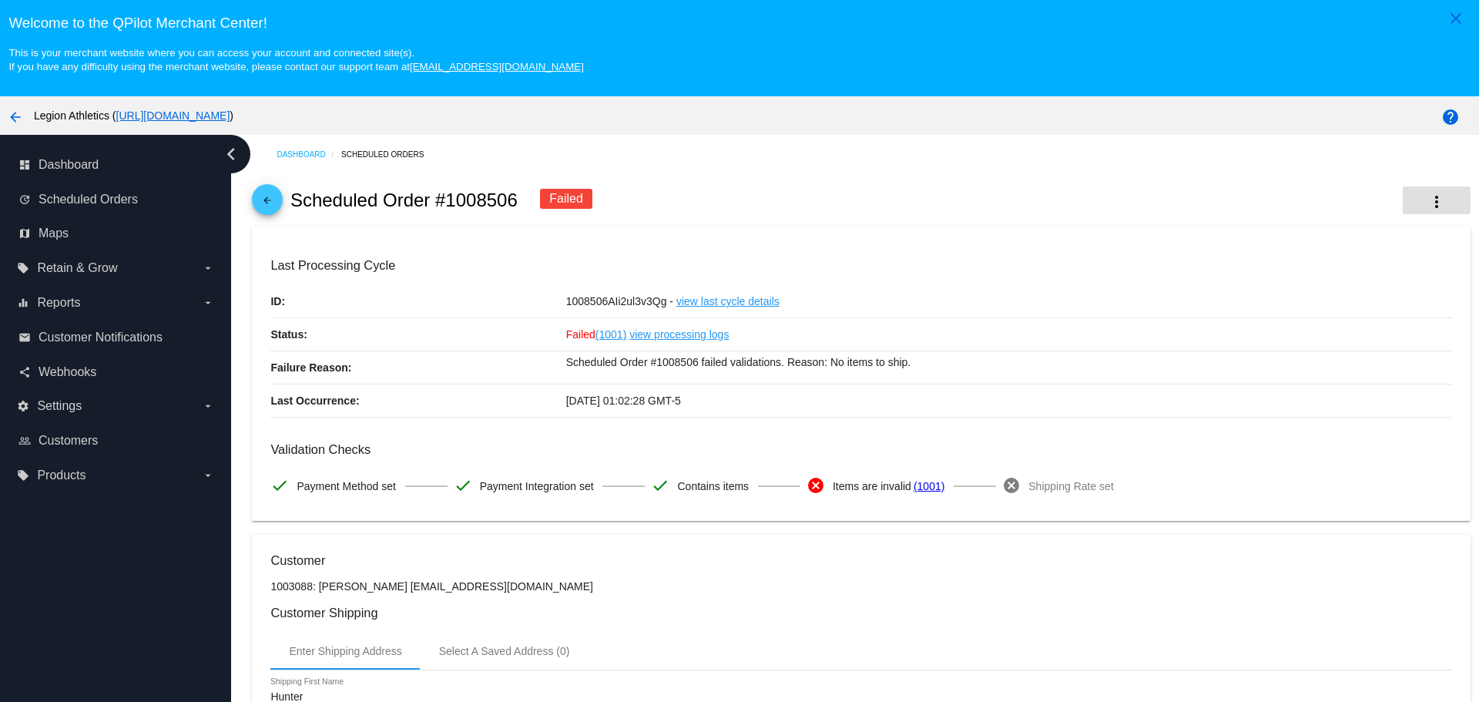
click at [1403, 205] on button "more_vert" at bounding box center [1437, 200] width 68 height 28
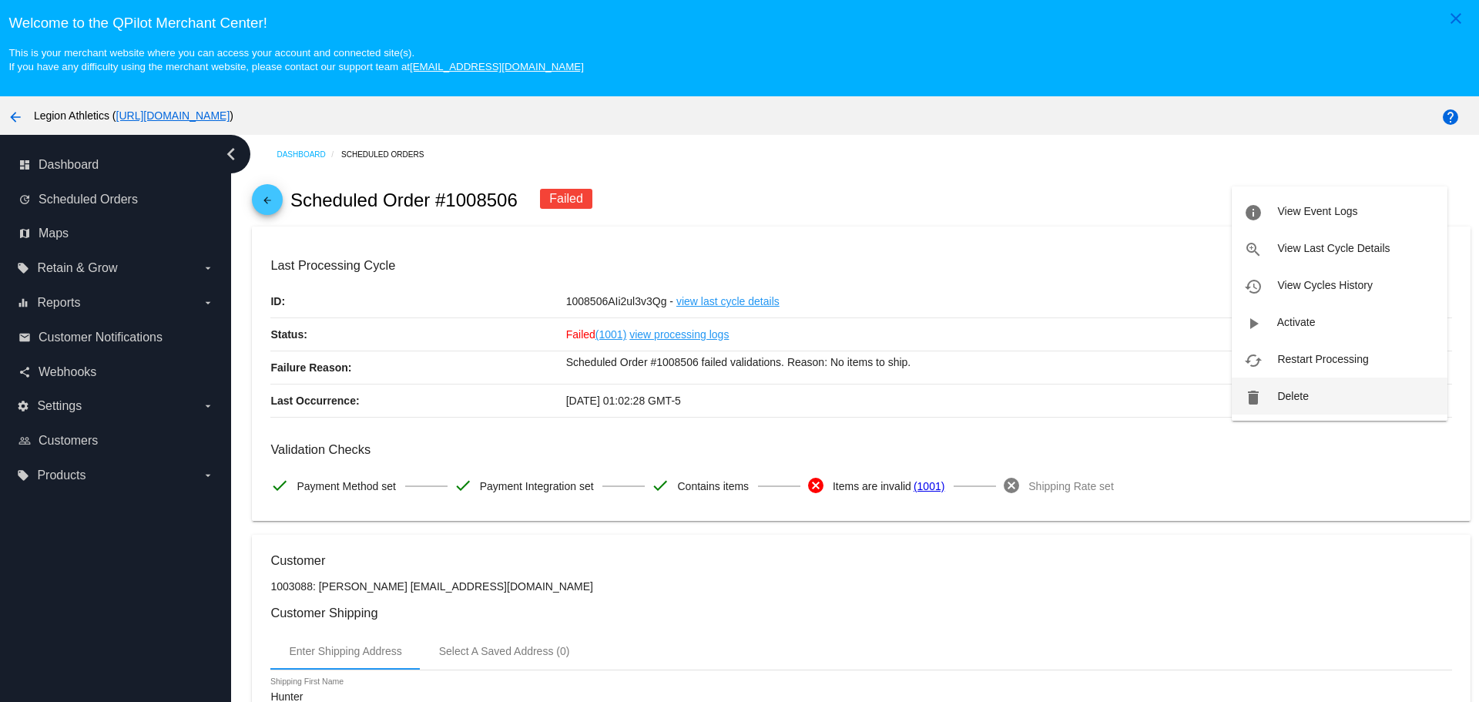
click at [1309, 389] on button "delete Delete" at bounding box center [1340, 396] width 216 height 37
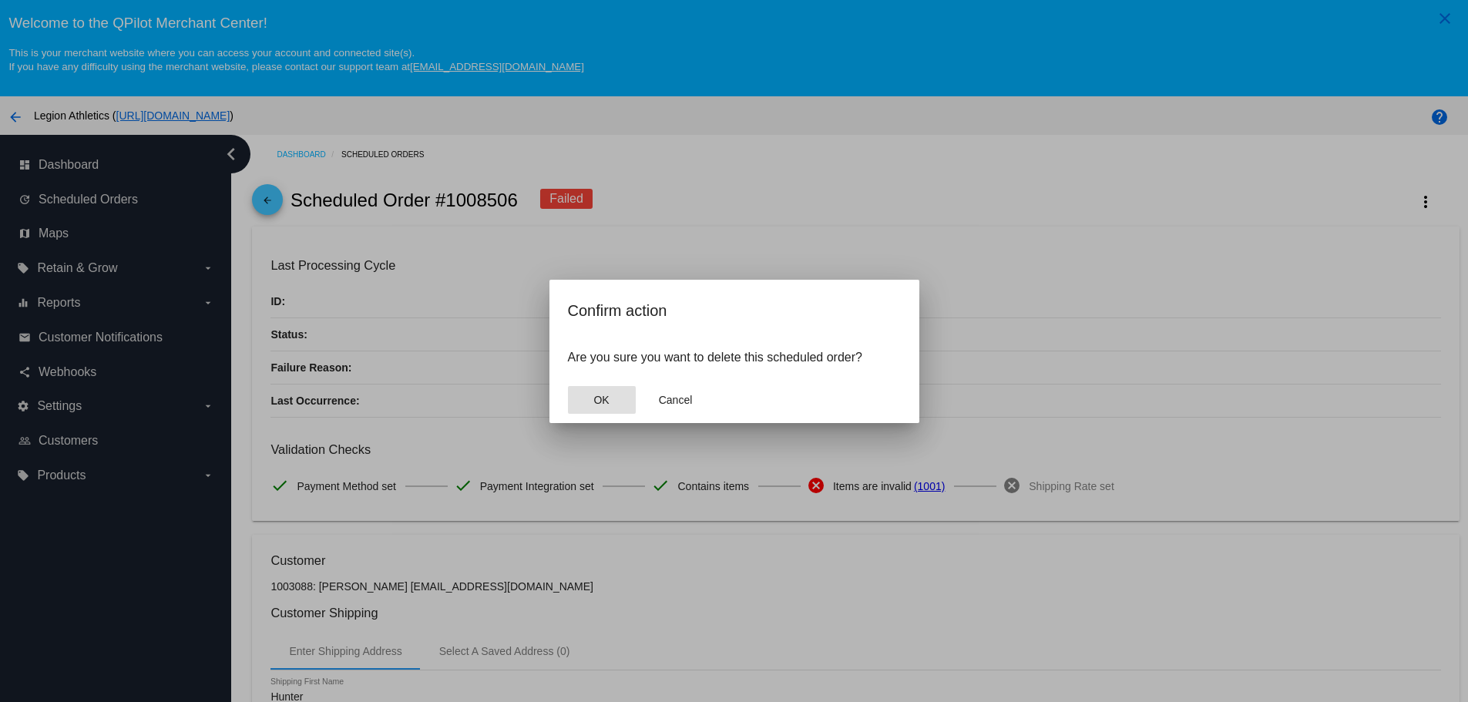
click at [589, 394] on button "OK" at bounding box center [602, 400] width 68 height 28
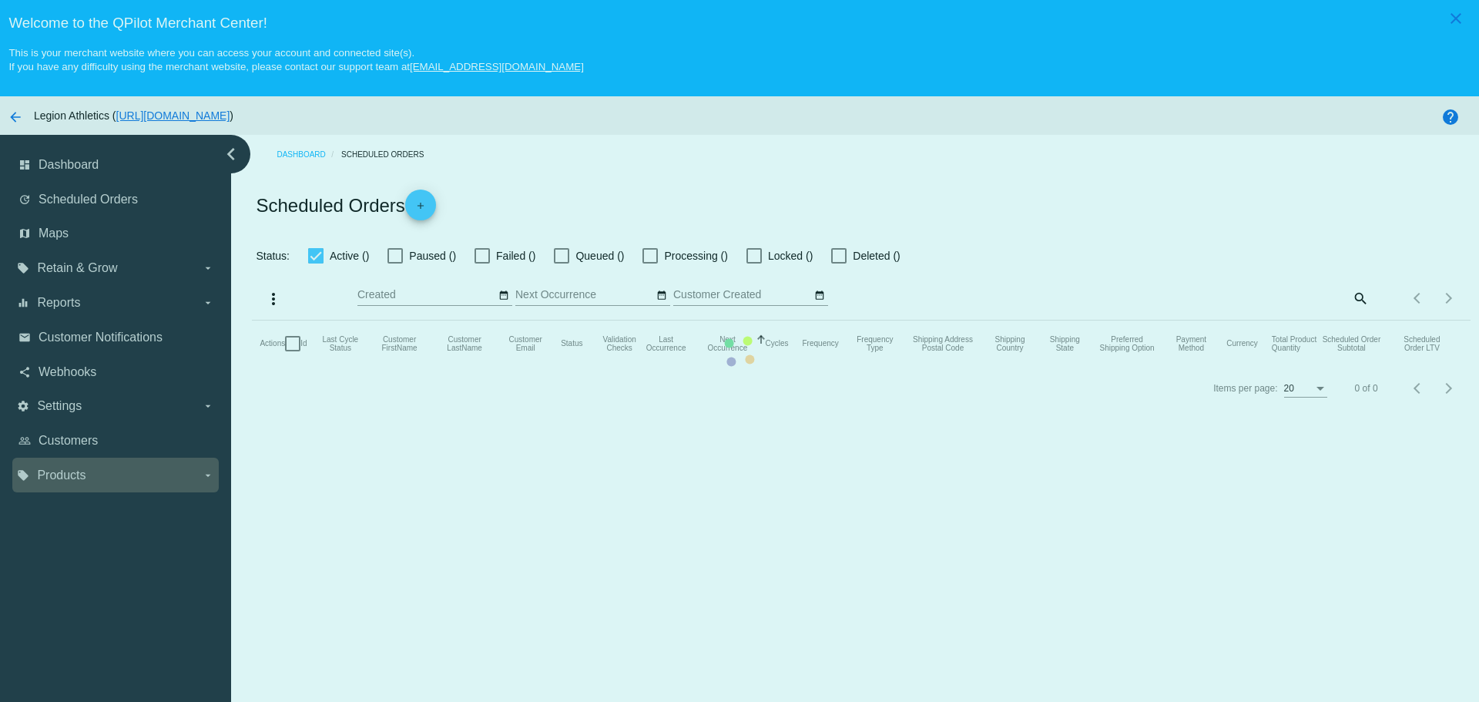
checkbox input "true"
